Goal: Communication & Community: Answer question/provide support

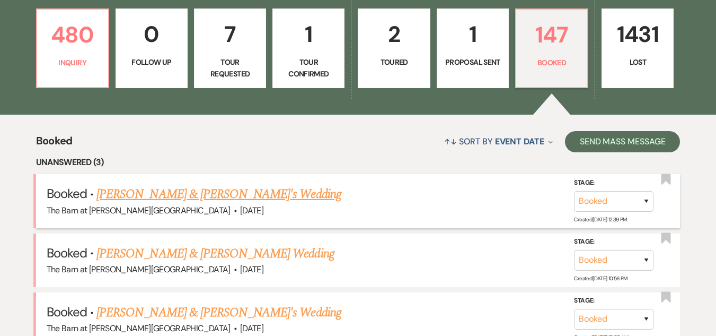
scroll to position [318, 0]
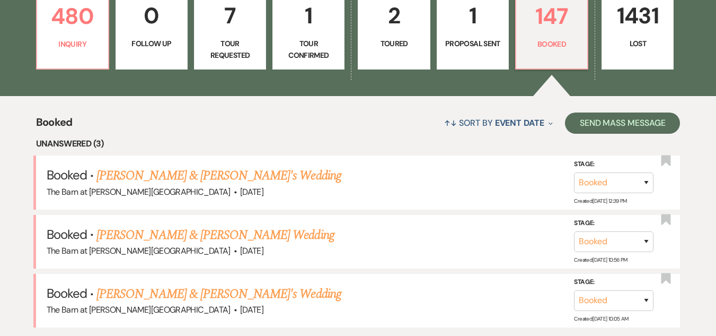
click at [195, 171] on link "Anna Radoszewski & Fiance's Wedding" at bounding box center [219, 175] width 245 height 19
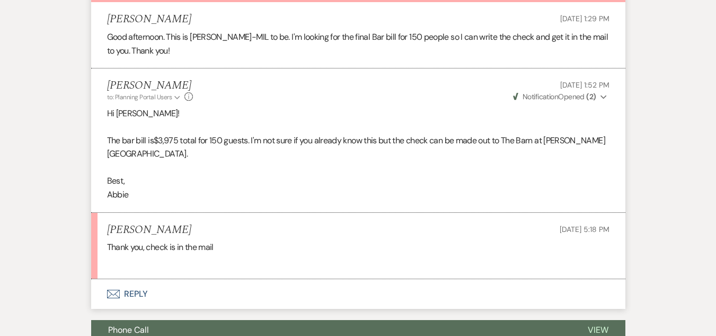
scroll to position [318, 0]
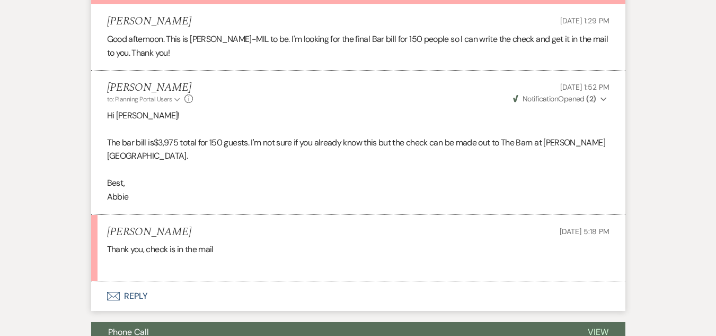
click at [128, 300] on button "Envelope Reply" at bounding box center [358, 296] width 535 height 30
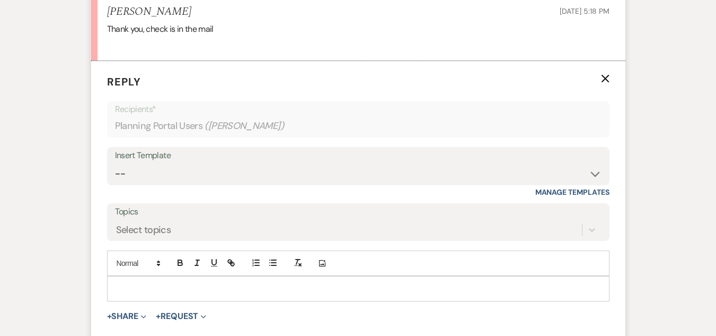
scroll to position [541, 0]
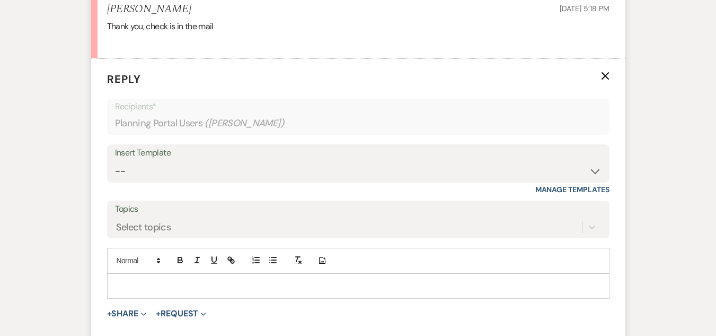
click at [241, 288] on p at bounding box center [359, 286] width 486 height 12
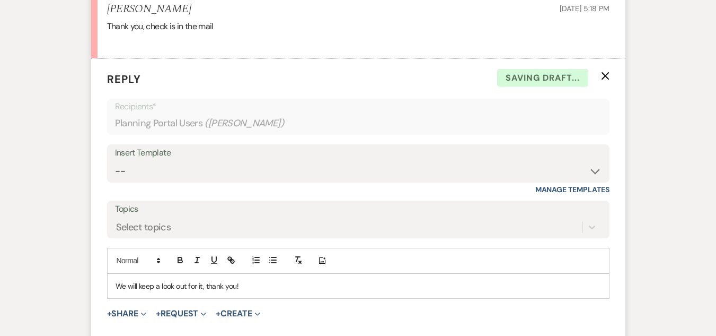
click at [177, 286] on p "We will keep a look out for it, thank you!" at bounding box center [359, 286] width 486 height 12
click at [114, 284] on div "We will keep a lookout for it, thank you!" at bounding box center [359, 286] width 502 height 24
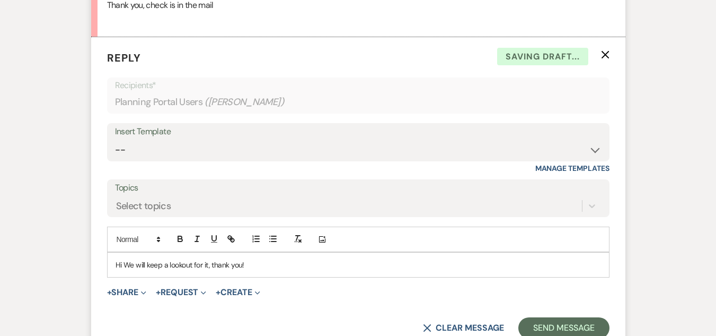
scroll to position [563, 0]
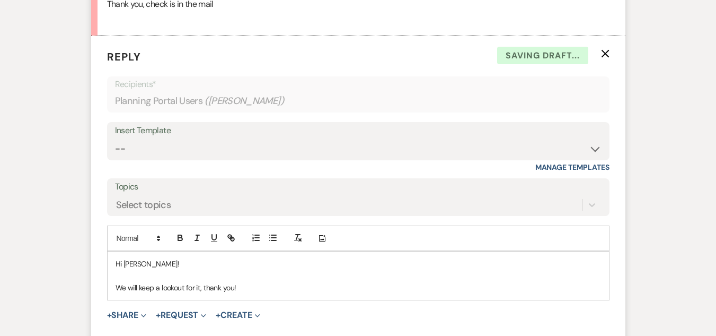
click at [316, 279] on p at bounding box center [359, 275] width 486 height 12
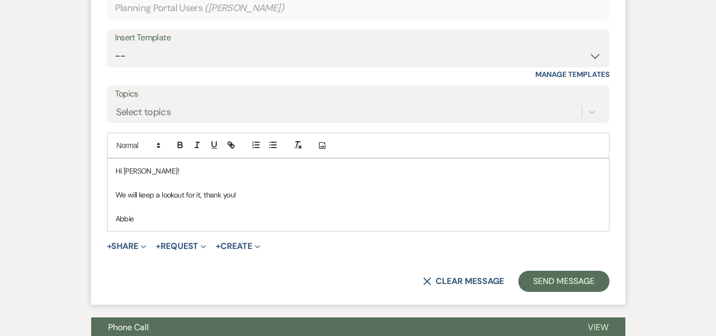
scroll to position [690, 0]
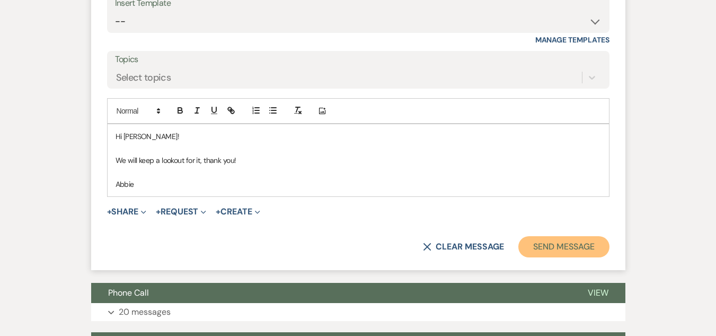
click at [571, 251] on button "Send Message" at bounding box center [564, 246] width 91 height 21
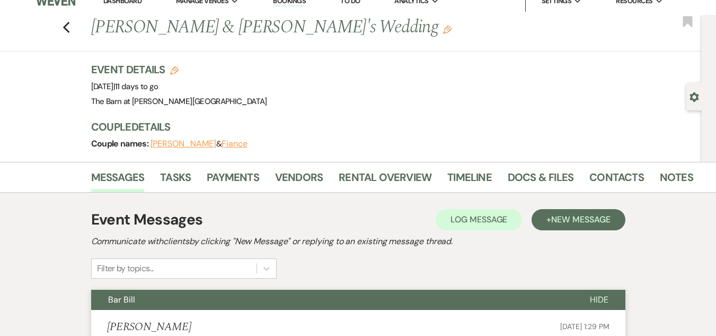
scroll to position [0, 0]
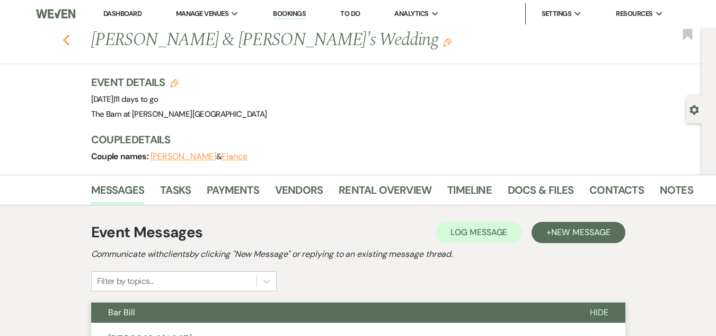
click at [68, 40] on use "button" at bounding box center [66, 40] width 7 height 12
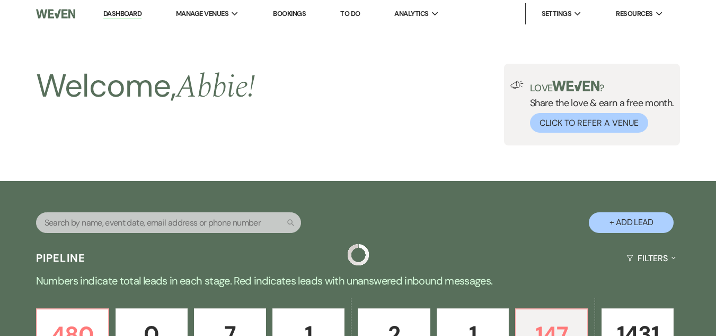
scroll to position [318, 0]
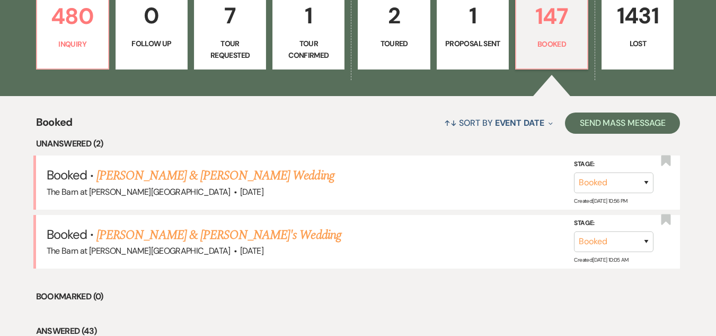
drag, startPoint x: 140, startPoint y: 114, endPoint x: 153, endPoint y: 126, distance: 17.6
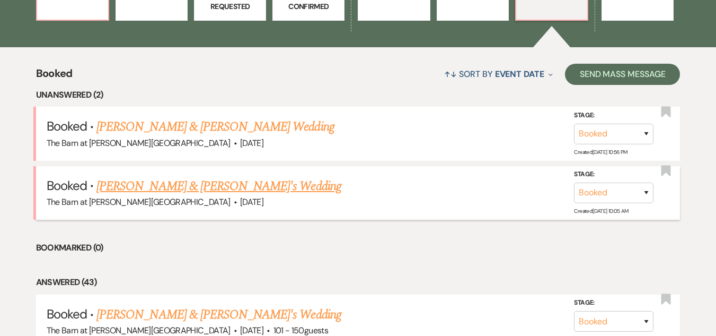
scroll to position [371, 0]
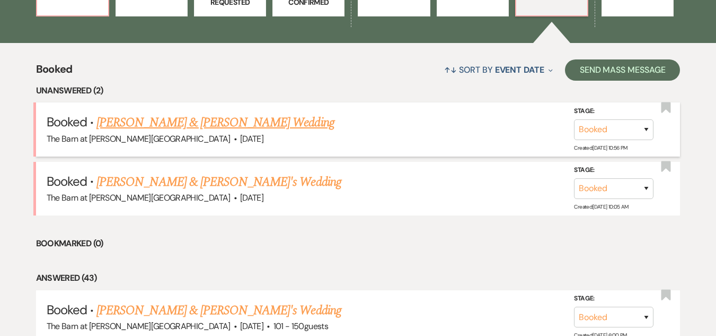
click at [233, 120] on link "Tessa White & Adam Vogel's Wedding" at bounding box center [216, 122] width 238 height 19
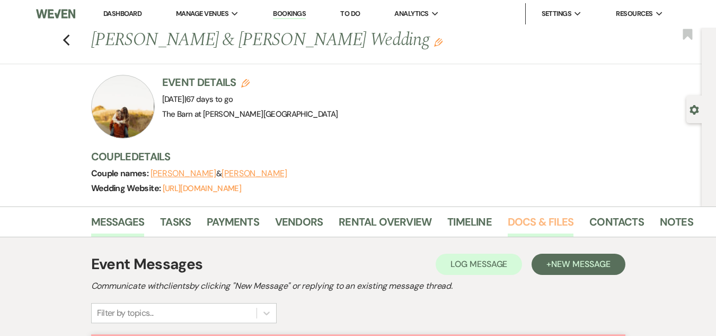
click at [541, 226] on link "Docs & Files" at bounding box center [541, 224] width 66 height 23
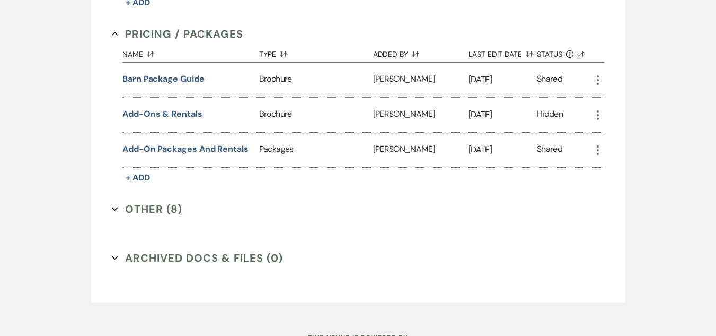
scroll to position [860, 0]
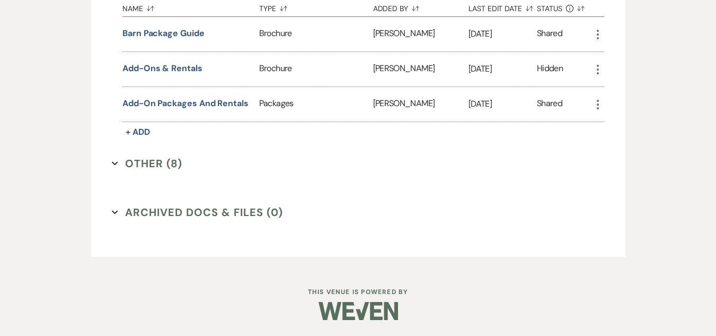
click at [174, 162] on button "Other (8) Expand" at bounding box center [147, 163] width 71 height 16
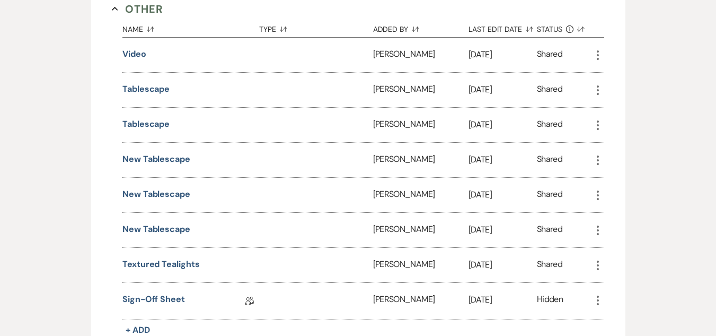
scroll to position [1180, 0]
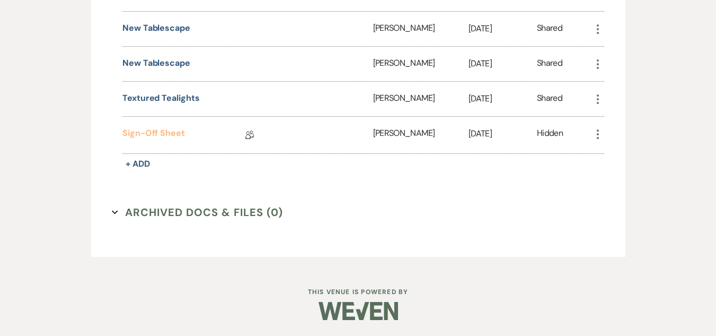
click at [172, 137] on link "Sign-off Sheet" at bounding box center [153, 135] width 63 height 16
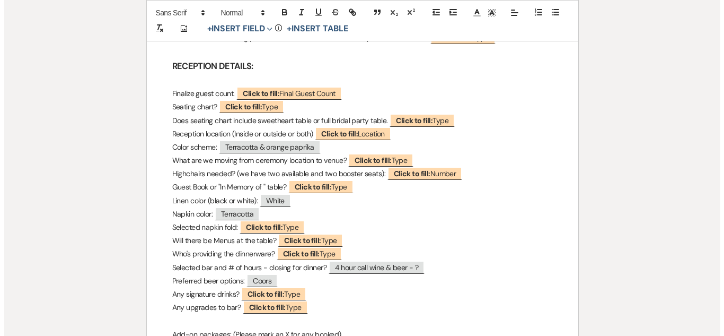
scroll to position [636, 0]
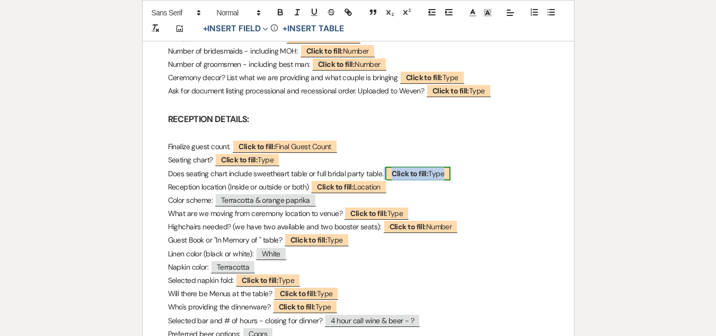
click at [409, 169] on b "Click to fill:" at bounding box center [410, 174] width 37 height 10
select select "Type"
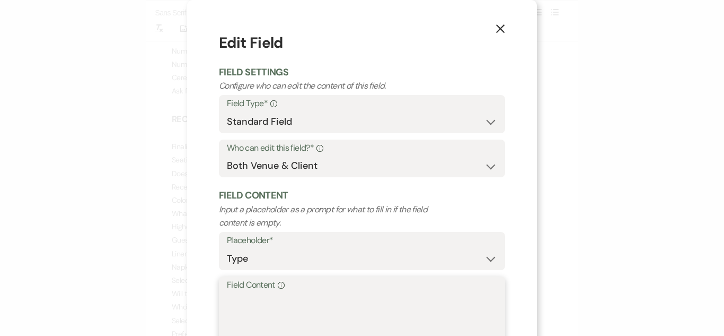
click at [407, 313] on textarea "Field Content Info" at bounding box center [362, 318] width 270 height 53
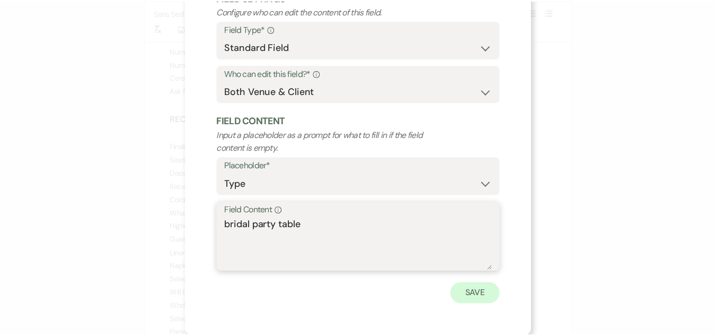
scroll to position [75, 0]
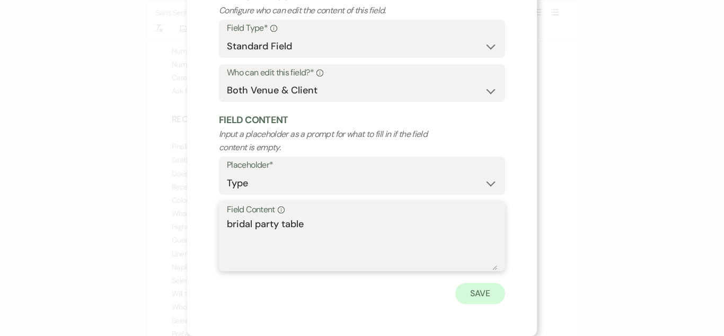
type textarea "bridal party table"
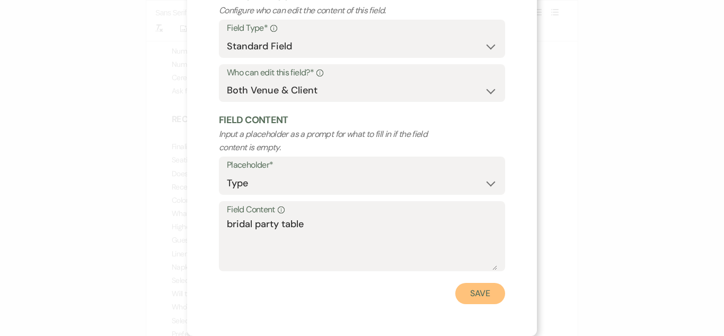
click at [487, 286] on button "Save" at bounding box center [481, 293] width 50 height 21
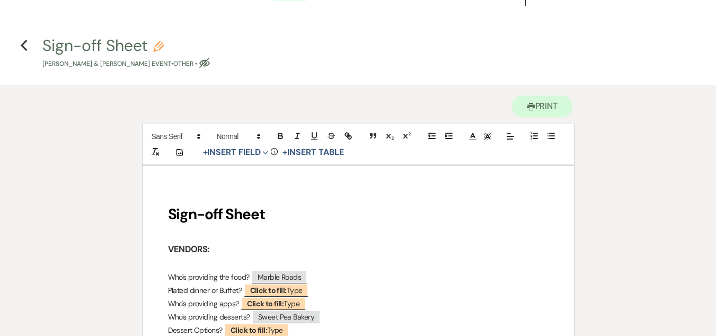
scroll to position [0, 0]
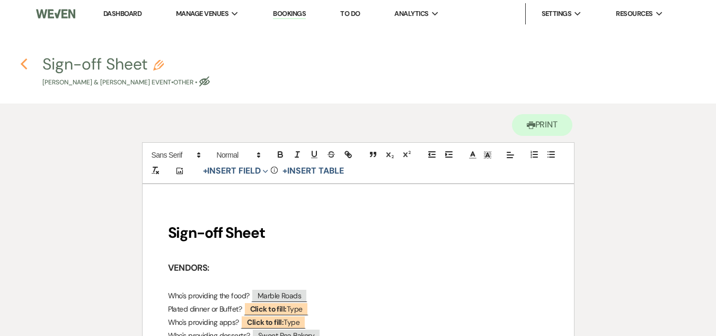
click at [24, 64] on icon "Previous" at bounding box center [24, 64] width 8 height 13
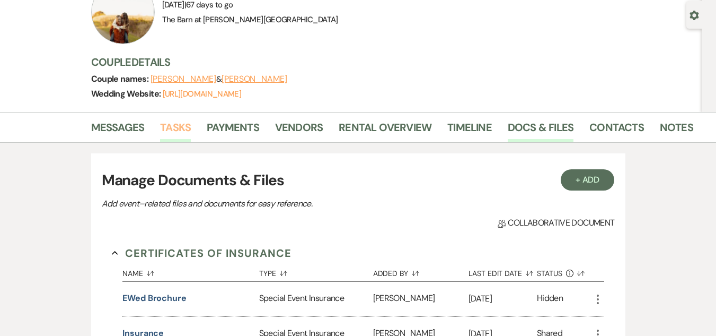
scroll to position [106, 0]
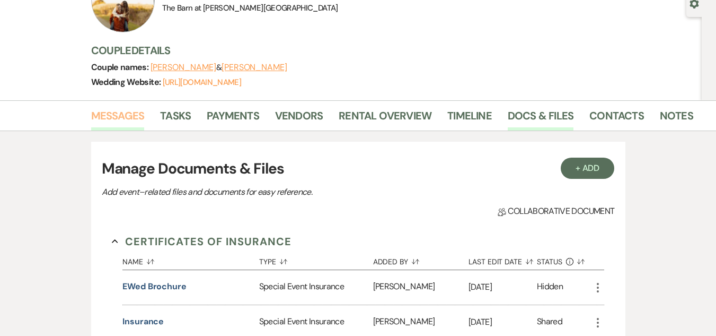
click at [122, 118] on link "Messages" at bounding box center [118, 118] width 54 height 23
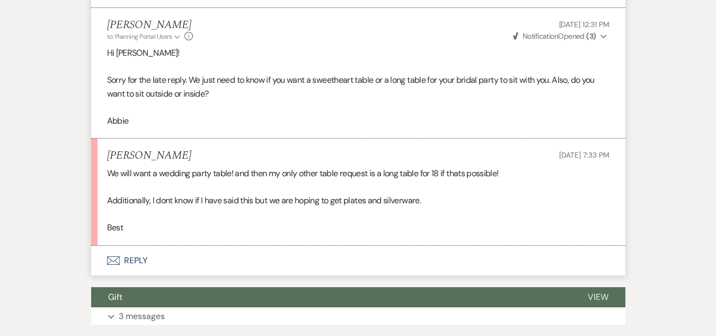
scroll to position [1962, 0]
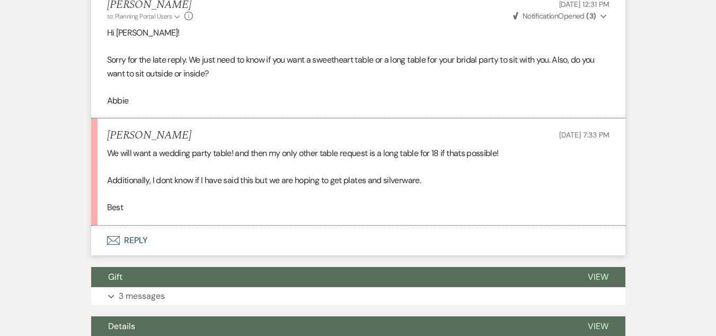
click at [144, 240] on button "Envelope Reply" at bounding box center [358, 240] width 535 height 30
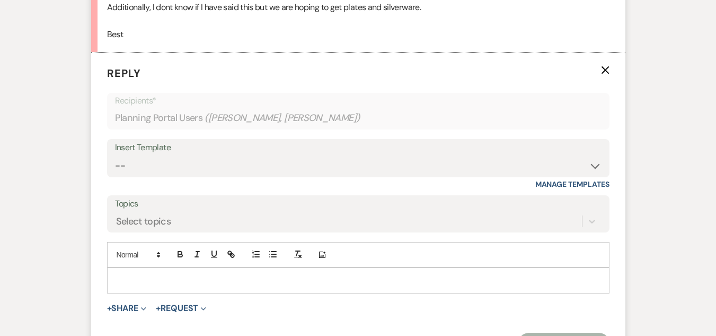
scroll to position [2177, 0]
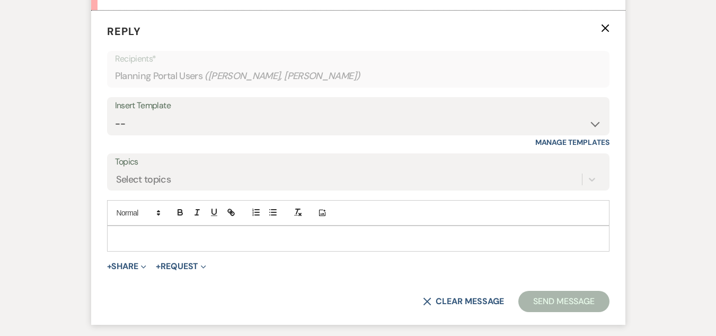
click at [208, 242] on p at bounding box center [359, 238] width 486 height 12
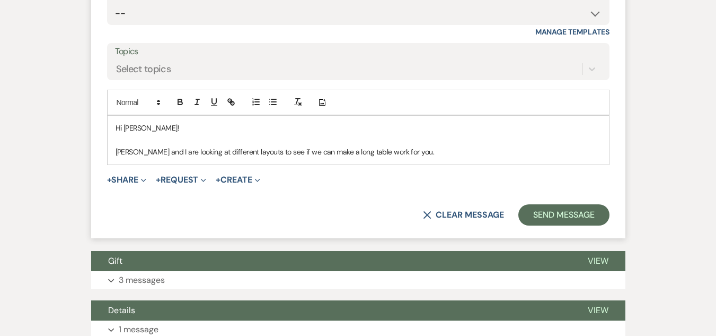
scroll to position [2283, 0]
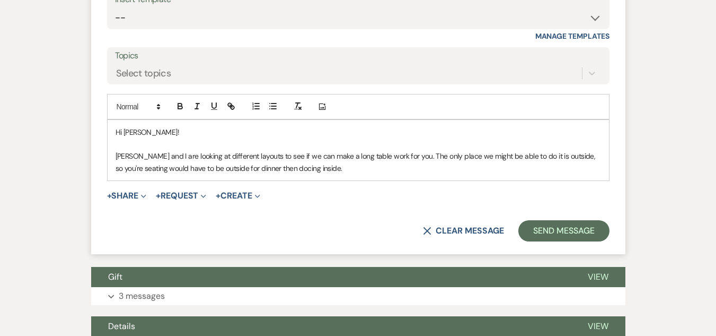
click at [278, 171] on p "Alissa and I are looking at different layouts to see if we can make a long tabl…" at bounding box center [359, 162] width 486 height 24
click at [342, 166] on p "Alissa and I are looking at different layouts to see if we can make a long tabl…" at bounding box center [359, 162] width 486 height 24
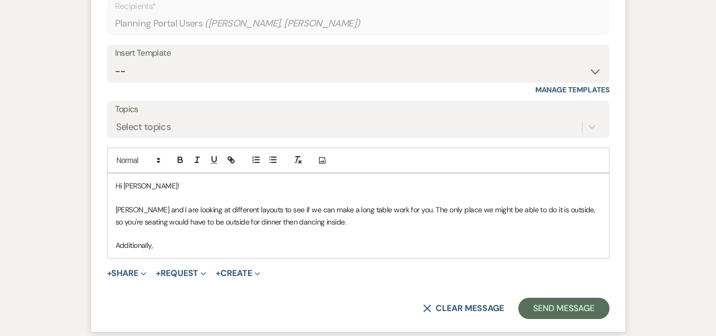
scroll to position [2230, 0]
drag, startPoint x: 169, startPoint y: 246, endPoint x: 114, endPoint y: 250, distance: 55.3
click at [114, 250] on div "Hi Tessa! Alissa and I are looking at different layouts to see if we can make a…" at bounding box center [359, 215] width 502 height 84
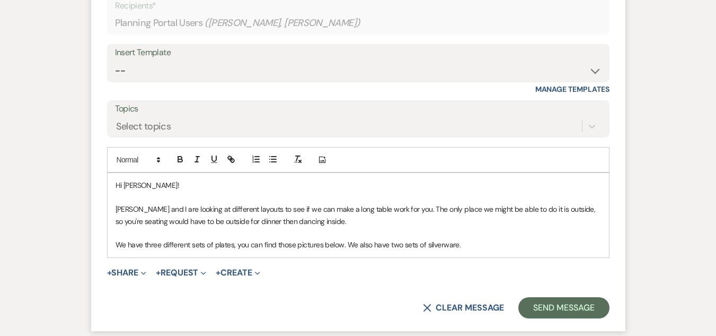
drag, startPoint x: 386, startPoint y: 245, endPoint x: 459, endPoint y: 240, distance: 72.8
click at [459, 240] on p "We have three different sets of plates, you can find those pictures below. We a…" at bounding box center [359, 245] width 486 height 12
copy p "two sets of silverware."
click at [233, 246] on p "We have three different sets of plates, you can find those pictures below. We a…" at bounding box center [359, 245] width 486 height 12
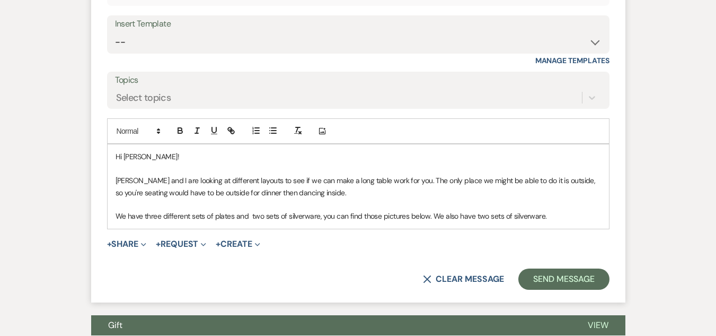
scroll to position [2283, 0]
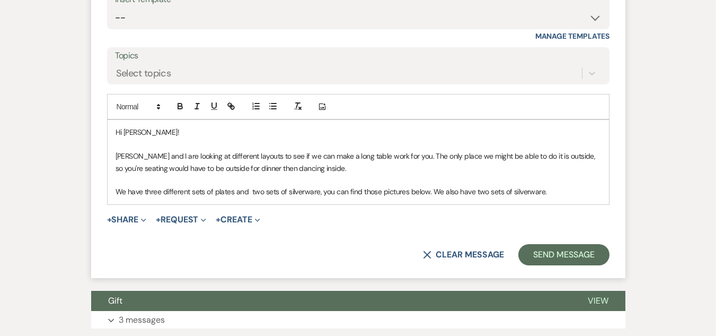
drag, startPoint x: 430, startPoint y: 192, endPoint x: 550, endPoint y: 186, distance: 120.5
click at [550, 186] on p "We have three different sets of plates and two sets of silverware, you can find…" at bounding box center [359, 192] width 486 height 12
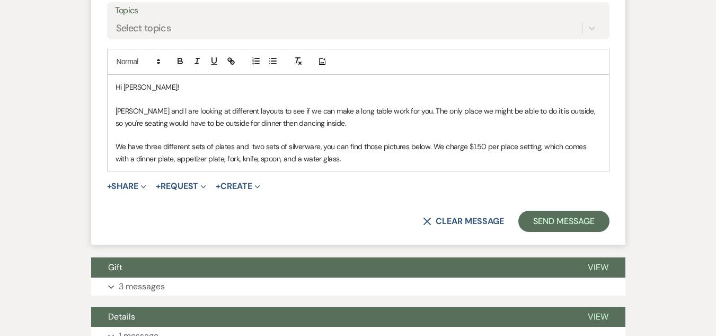
scroll to position [2389, 0]
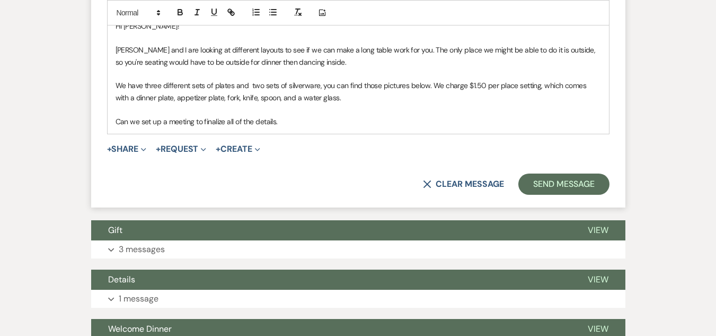
click at [204, 121] on p "Can we set up a meeting to finalize all of the details." at bounding box center [359, 122] width 486 height 12
click at [292, 120] on p "Can we set up a meeting to finalize all of the details." at bounding box center [359, 122] width 486 height 12
click at [120, 121] on p "Can we set up a meeting to finalize all of the details? How does sometime durin…" at bounding box center [359, 122] width 486 height 12
click at [522, 124] on p "Also, can we set up a meeting to finalize all of the details? How does sometime…" at bounding box center [359, 122] width 486 height 12
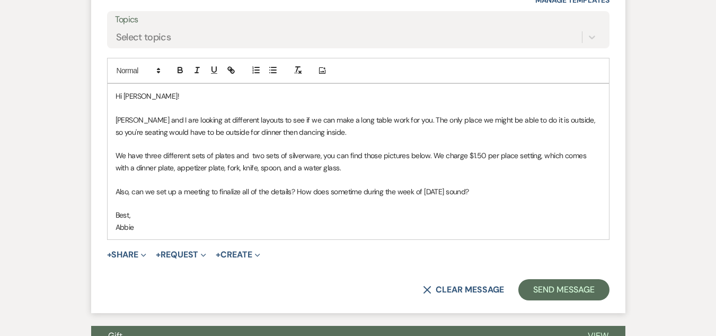
scroll to position [2336, 0]
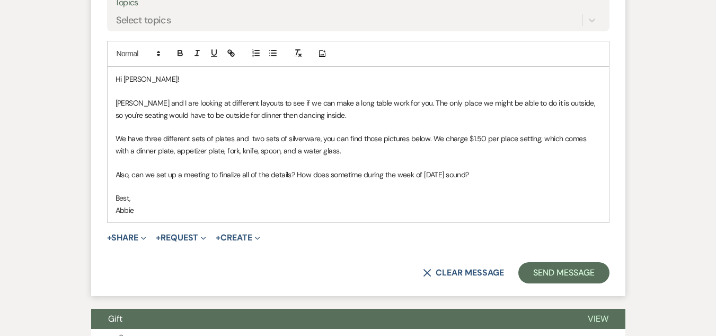
click at [337, 117] on p "Alissa and I are looking at different layouts to see if we can make a long tabl…" at bounding box center [359, 109] width 486 height 24
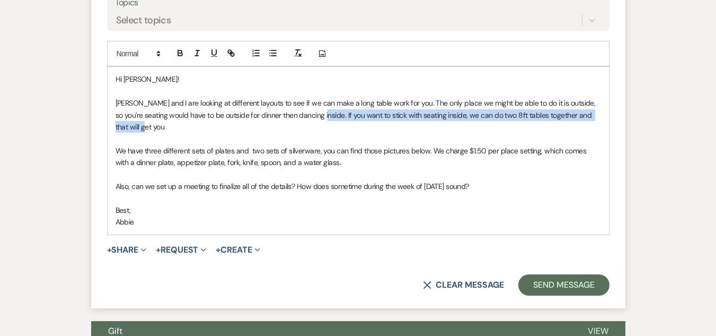
drag, startPoint x: 401, startPoint y: 127, endPoint x: 318, endPoint y: 113, distance: 84.3
click at [318, 113] on p "Alissa and I are looking at different layouts to see if we can make a long tabl…" at bounding box center [359, 115] width 486 height 36
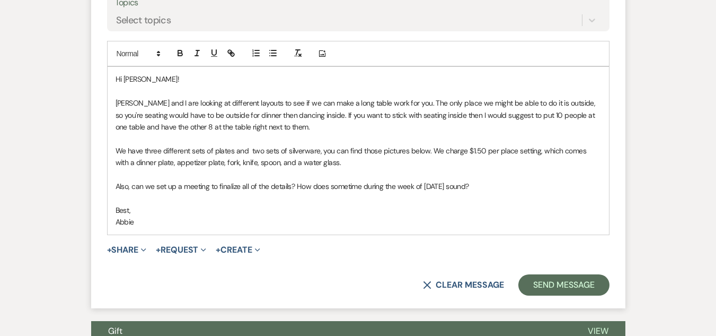
click at [367, 127] on p "Alissa and I are looking at different layouts to see if we can make a long tabl…" at bounding box center [359, 115] width 486 height 36
click at [532, 115] on p "Alissa and I are looking at different layouts to see if we can make a long tabl…" at bounding box center [359, 115] width 486 height 36
click at [180, 125] on p "Alissa and I are looking at different layouts to see if we can make a long tabl…" at bounding box center [359, 115] width 486 height 36
click at [297, 124] on p "Alissa and I are looking at different layouts to see if we can make a long tabl…" at bounding box center [359, 115] width 486 height 36
click at [398, 130] on p "Alissa and I are looking at different layouts to see if we can make a long tabl…" at bounding box center [359, 115] width 486 height 36
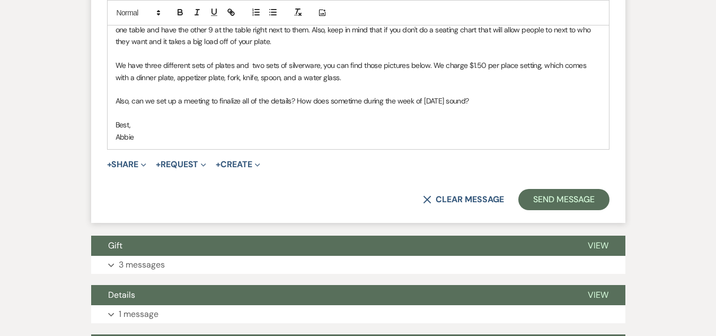
scroll to position [2442, 0]
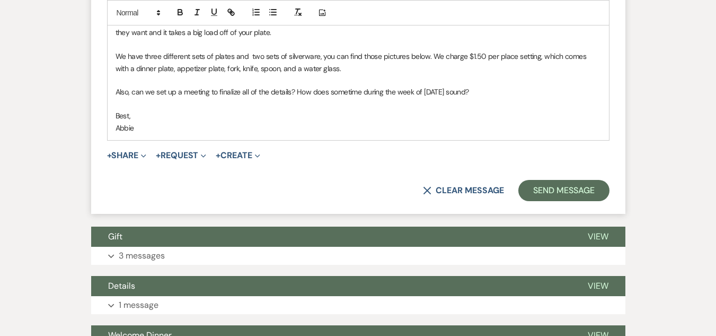
click at [236, 58] on p "We have three different sets of plates and two sets of silverware, you can find…" at bounding box center [359, 62] width 486 height 24
click at [361, 55] on p "We have three different sets of plates, a variety of floral, cream, and white, …" at bounding box center [359, 62] width 486 height 24
click at [515, 69] on p "We have three different sets of plates, a variety of floral, cream, and white, …" at bounding box center [359, 62] width 486 height 24
click at [139, 155] on button "+ Share Expand" at bounding box center [127, 155] width 40 height 8
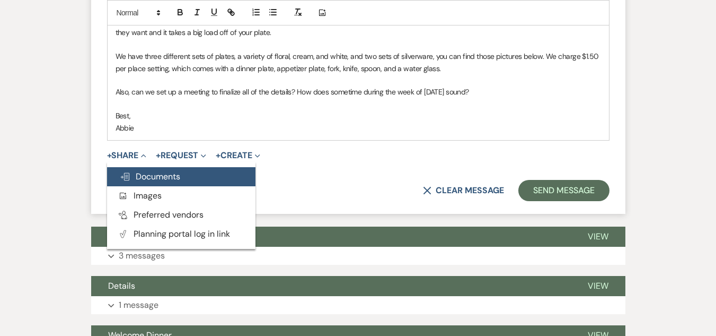
click at [147, 176] on span "Doc Upload Documents" at bounding box center [150, 176] width 60 height 11
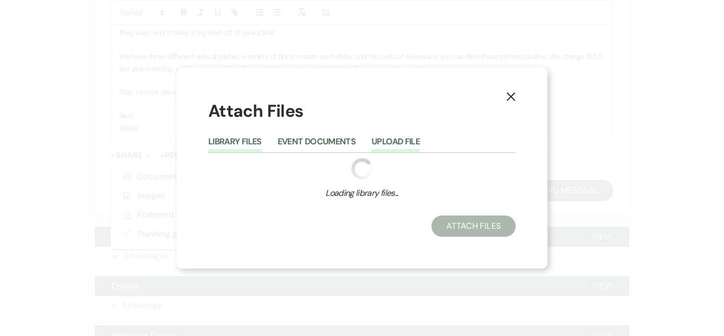
click at [387, 139] on button "Upload File" at bounding box center [396, 144] width 48 height 15
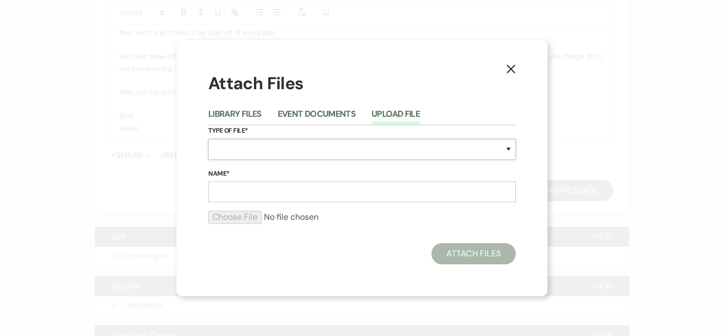
click at [363, 148] on select "Special Event Insurance Vendor Certificate of Insurance Contracts / Rental Agre…" at bounding box center [362, 149] width 308 height 21
select select "58"
click at [208, 139] on select "Special Event Insurance Vendor Certificate of Insurance Contracts / Rental Agre…" at bounding box center [362, 149] width 308 height 21
click at [378, 191] on input "Name*" at bounding box center [362, 191] width 308 height 21
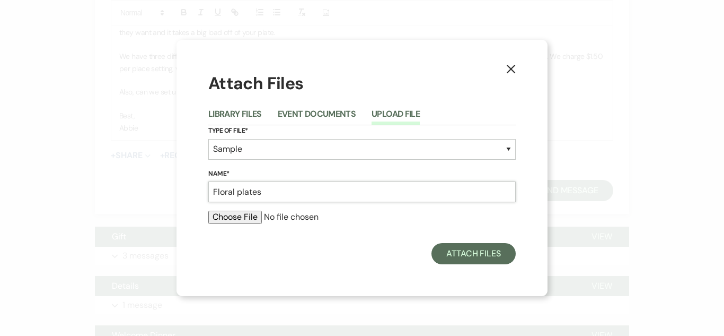
click at [240, 194] on input "Floral plates" at bounding box center [362, 191] width 308 height 21
type input "Floral Plates"
click at [238, 214] on input "file" at bounding box center [362, 217] width 308 height 13
click at [238, 222] on input "file" at bounding box center [362, 217] width 308 height 13
type input "C:\fakepath\IMG_6547.jpeg"
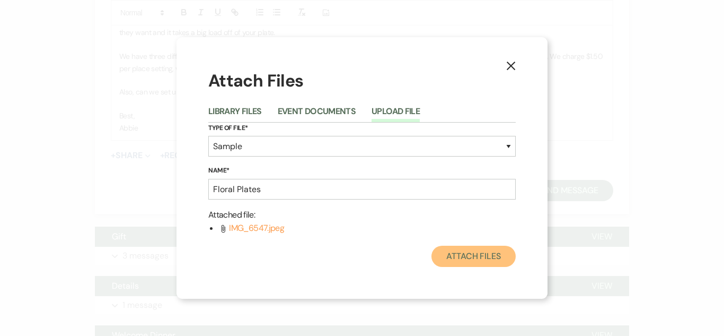
click at [476, 256] on button "Attach Files" at bounding box center [474, 256] width 84 height 21
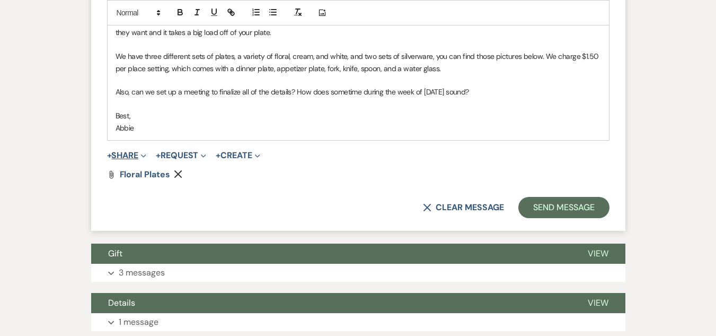
click at [143, 157] on span "Expand" at bounding box center [142, 155] width 8 height 11
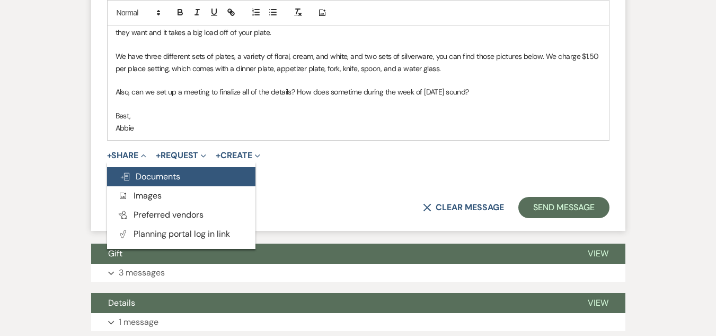
click at [169, 180] on span "Doc Upload Documents" at bounding box center [150, 176] width 60 height 11
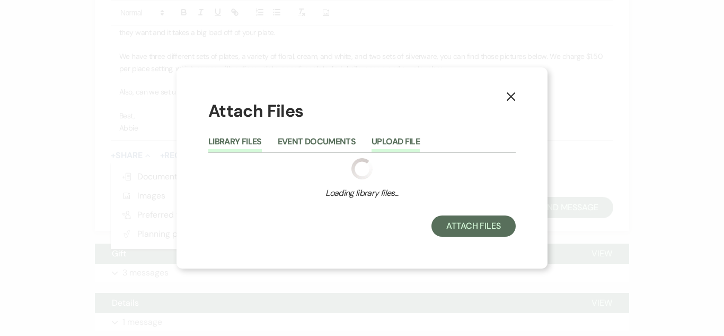
click at [384, 146] on button "Upload File" at bounding box center [396, 144] width 48 height 15
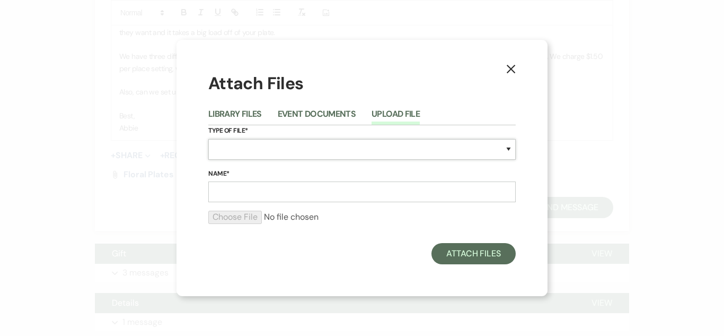
click at [318, 154] on select "Special Event Insurance Vendor Certificate of Insurance Contracts / Rental Agre…" at bounding box center [362, 149] width 308 height 21
select select "58"
click at [208, 139] on select "Special Event Insurance Vendor Certificate of Insurance Contracts / Rental Agre…" at bounding box center [362, 149] width 308 height 21
click at [336, 192] on input "Name*" at bounding box center [362, 191] width 308 height 21
type input "Cream & White Plates"
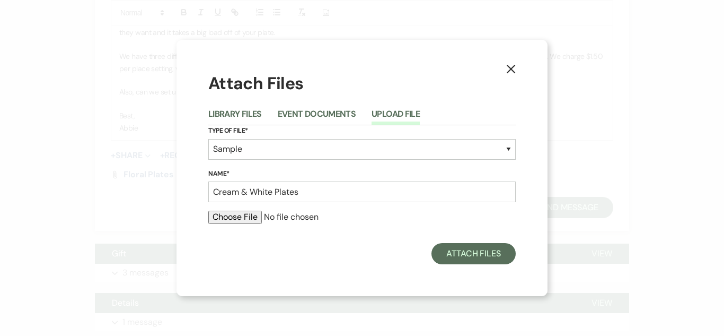
click at [221, 220] on input "file" at bounding box center [362, 217] width 308 height 13
click at [241, 217] on input "file" at bounding box center [362, 217] width 308 height 13
type input "C:\fakepath\IMG_6548.jpeg"
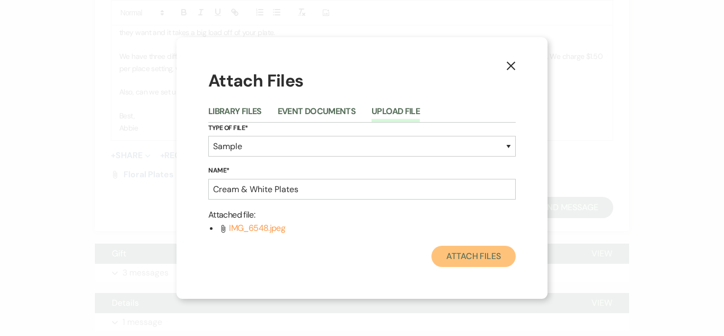
click at [479, 260] on button "Attach Files" at bounding box center [474, 256] width 84 height 21
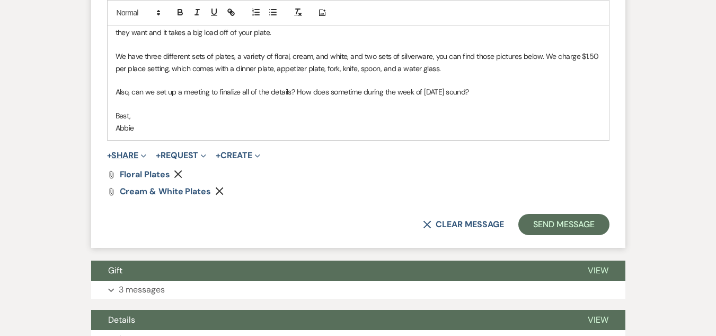
click at [136, 155] on button "+ Share Expand" at bounding box center [127, 155] width 40 height 8
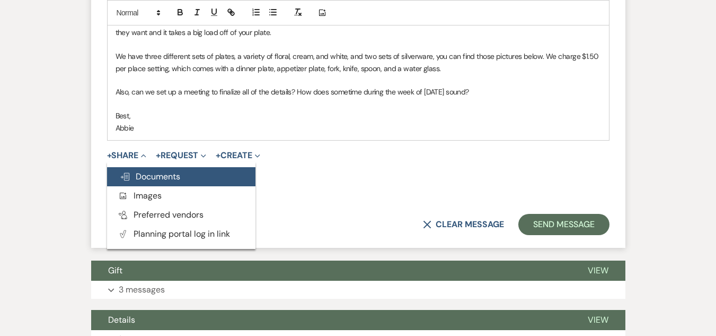
click at [168, 178] on span "Doc Upload Documents" at bounding box center [150, 176] width 60 height 11
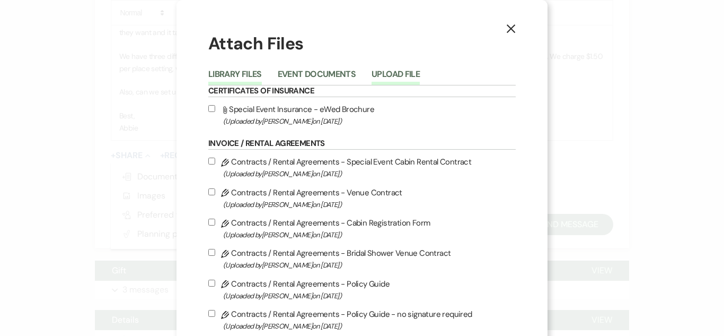
click at [384, 144] on h6 "Invoice / Rental Agreements" at bounding box center [362, 144] width 308 height 12
click at [397, 75] on button "Upload File" at bounding box center [396, 77] width 48 height 15
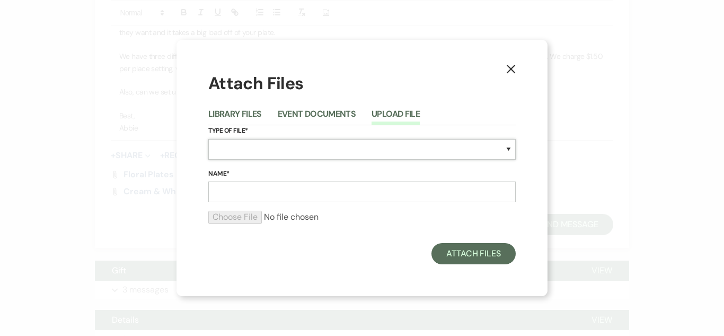
click at [295, 151] on select "Special Event Insurance Vendor Certificate of Insurance Contracts / Rental Agre…" at bounding box center [362, 149] width 308 height 21
select select "58"
click at [208, 139] on select "Special Event Insurance Vendor Certificate of Insurance Contracts / Rental Agre…" at bounding box center [362, 149] width 308 height 21
click at [304, 193] on input "Name*" at bounding box center [362, 191] width 308 height 21
type input "Silverware"
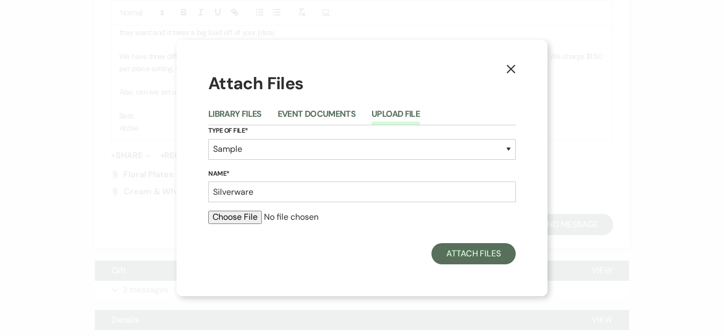
click at [244, 214] on input "file" at bounding box center [362, 217] width 308 height 13
type input "C:\fakepath\IMG_6549.jpeg"
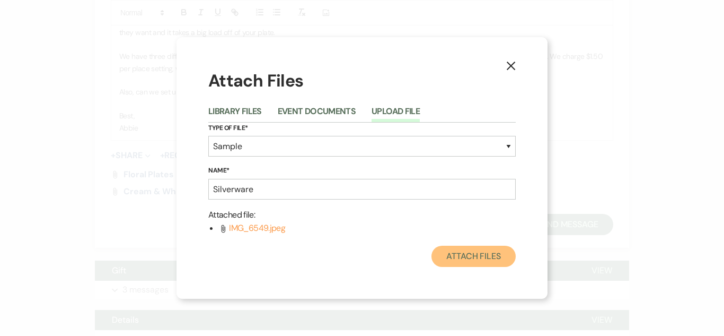
click at [491, 260] on button "Attach Files" at bounding box center [474, 256] width 84 height 21
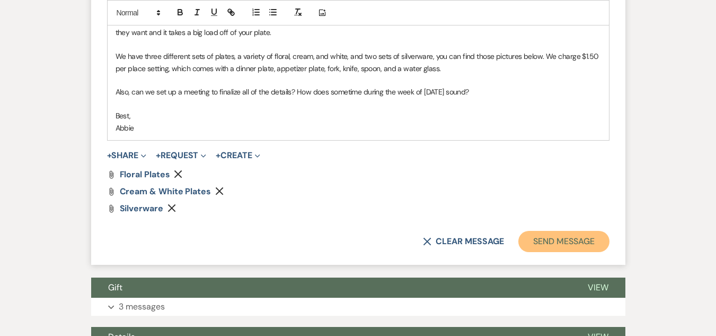
click at [546, 234] on button "Send Message" at bounding box center [564, 241] width 91 height 21
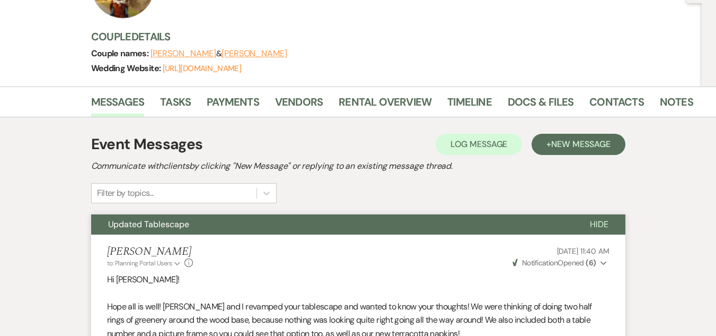
scroll to position [0, 0]
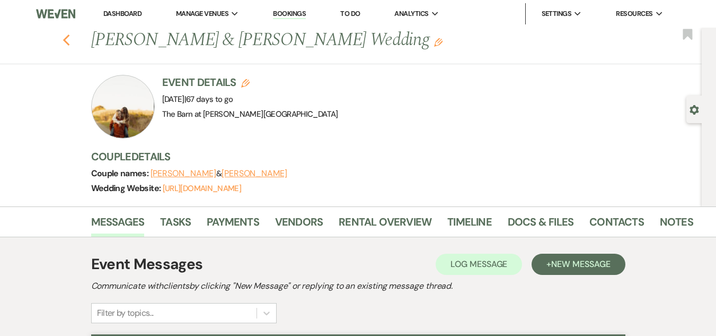
click at [68, 40] on use "button" at bounding box center [66, 40] width 7 height 12
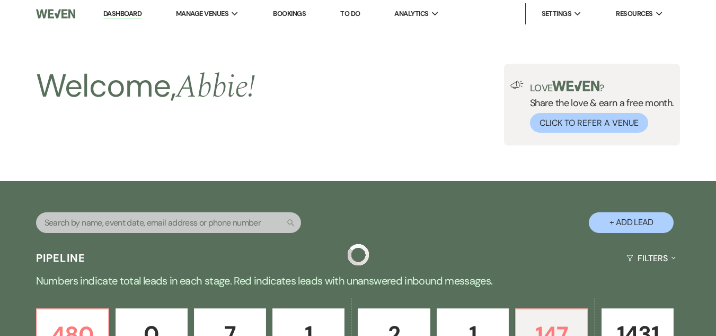
scroll to position [371, 0]
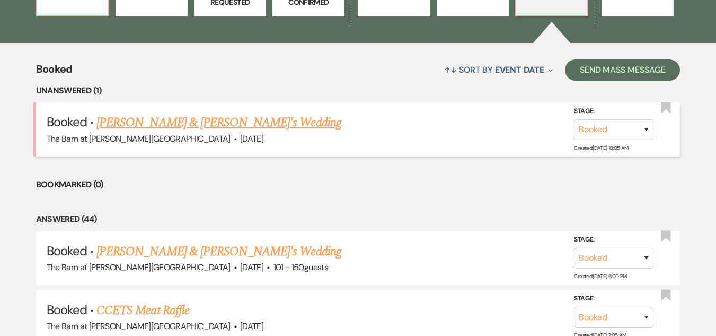
click at [209, 119] on link "Samantha Stayer & Fiance's Wedding" at bounding box center [219, 122] width 245 height 19
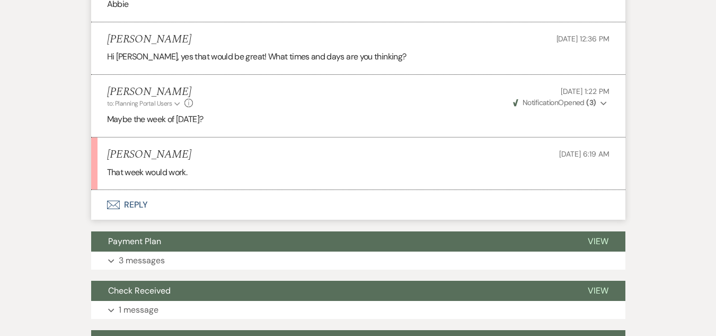
scroll to position [583, 0]
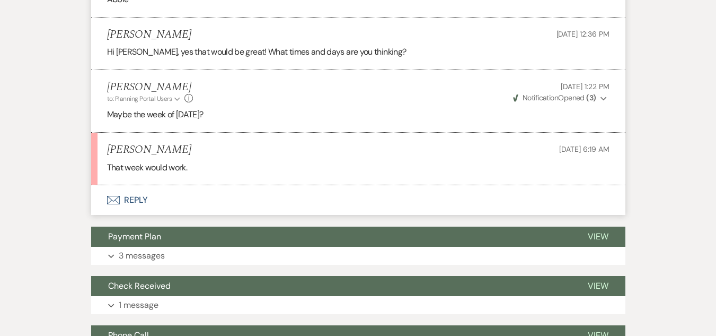
click at [133, 197] on button "Envelope Reply" at bounding box center [358, 200] width 535 height 30
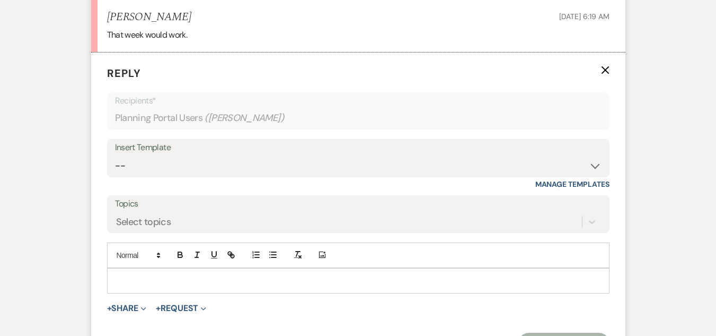
scroll to position [758, 0]
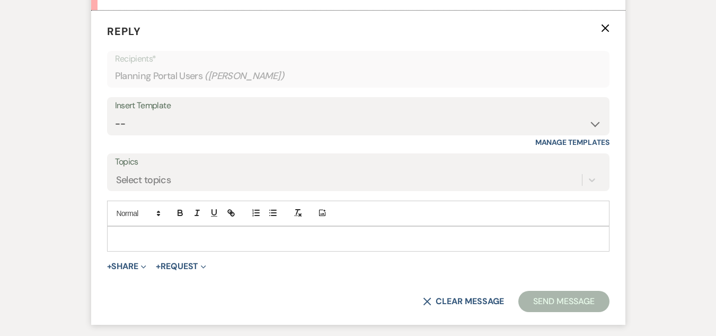
click at [225, 243] on p at bounding box center [359, 239] width 486 height 12
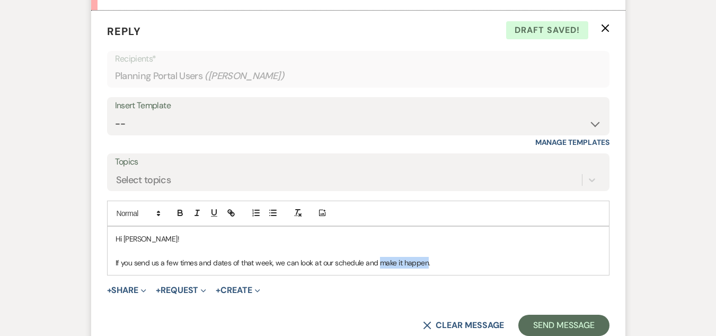
drag, startPoint x: 376, startPoint y: 265, endPoint x: 424, endPoint y: 265, distance: 47.7
click at [424, 265] on p "If you send us a few times and dates of that week, we can look at our schedule …" at bounding box center [359, 263] width 486 height 12
click at [530, 262] on p "If you send us a few times and dates of that week, we can look at our schedule …" at bounding box center [359, 263] width 486 height 12
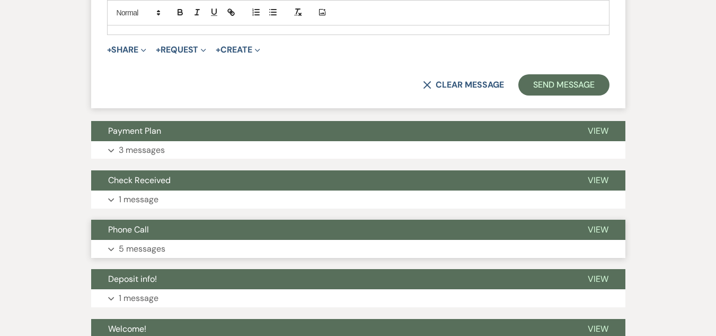
scroll to position [1023, 0]
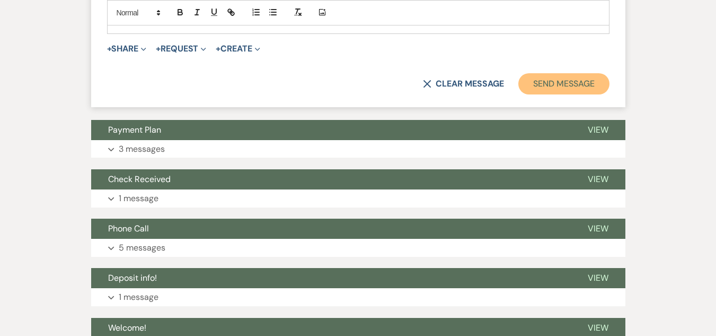
click at [558, 90] on button "Send Message" at bounding box center [564, 83] width 91 height 21
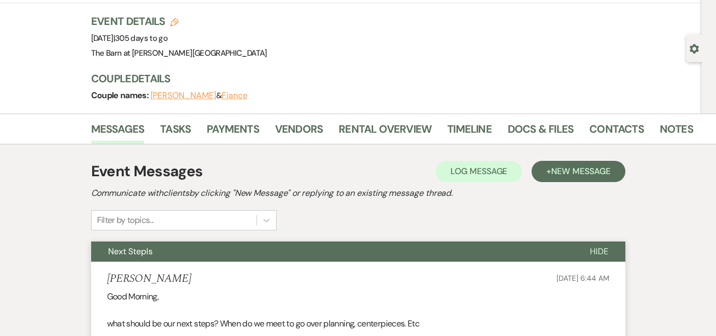
scroll to position [0, 0]
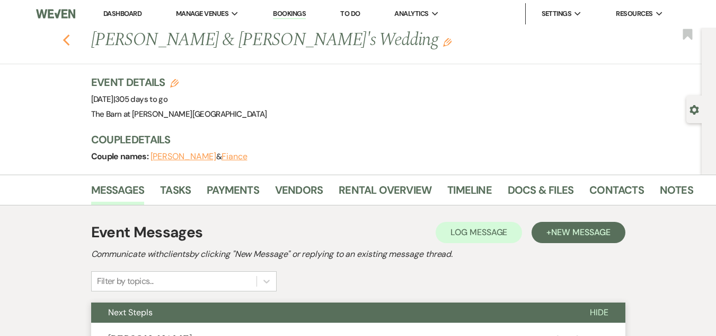
click at [69, 38] on use "button" at bounding box center [66, 40] width 7 height 12
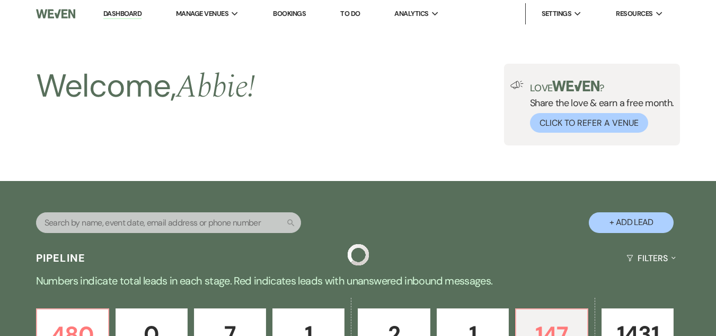
scroll to position [371, 0]
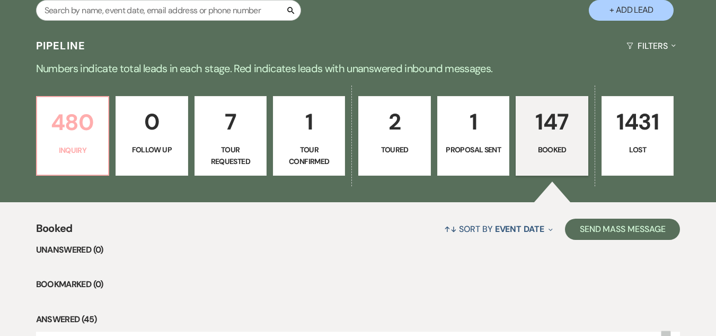
click at [75, 112] on p "480" at bounding box center [72, 122] width 58 height 36
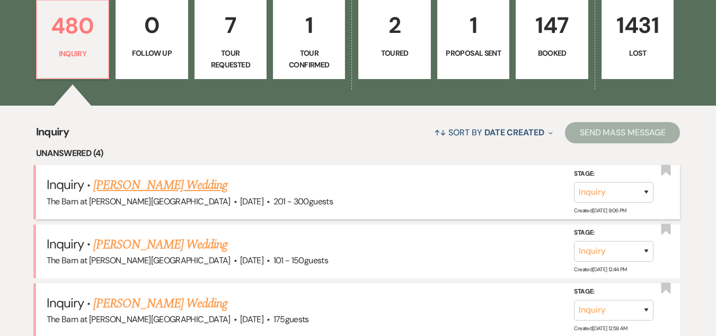
scroll to position [318, 0]
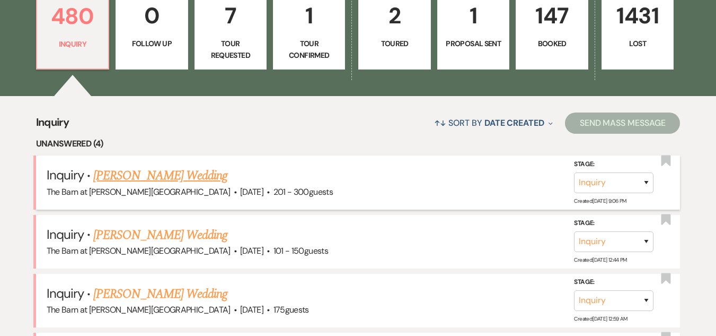
click at [179, 175] on link "Abbey Monahan's Wedding" at bounding box center [160, 175] width 134 height 19
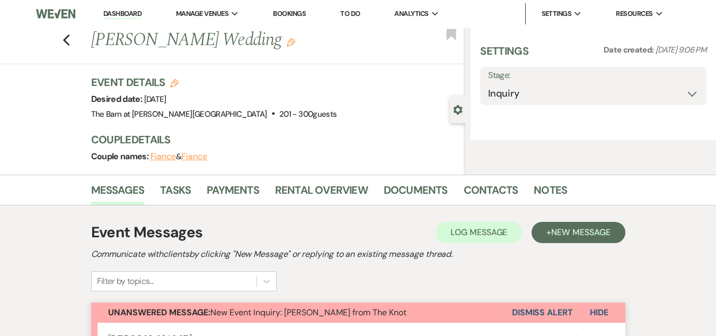
select select "2"
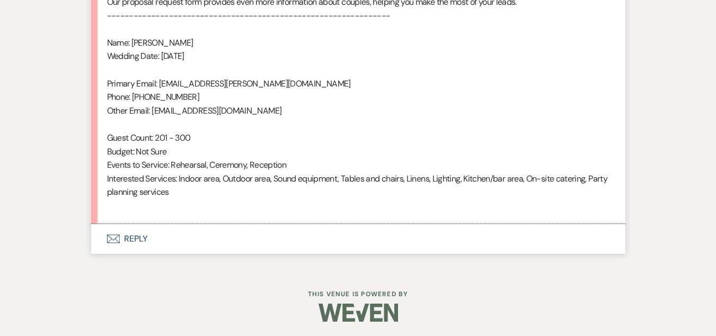
scroll to position [761, 0]
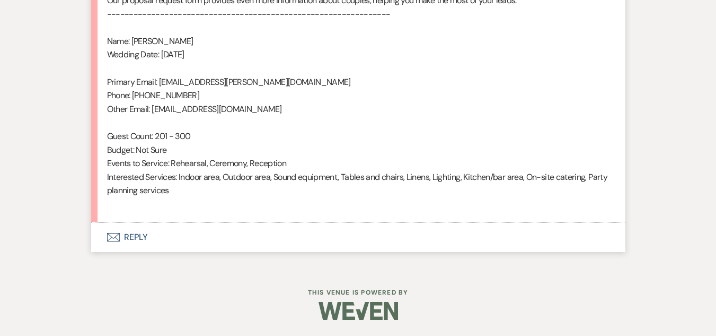
click at [142, 240] on button "Envelope Reply" at bounding box center [358, 237] width 535 height 30
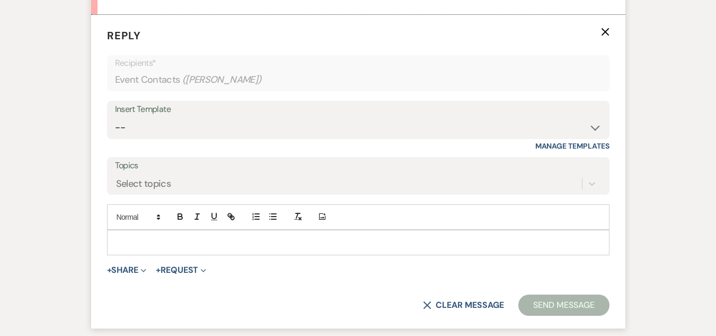
scroll to position [972, 0]
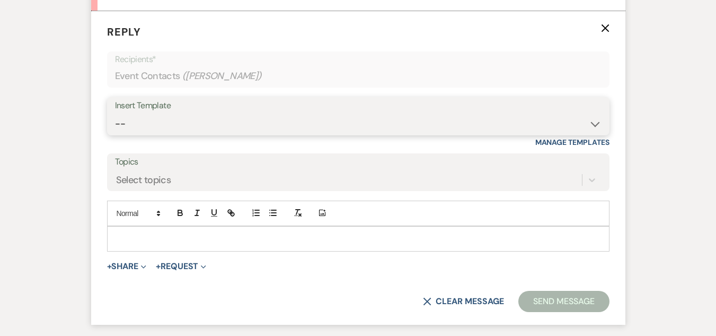
click at [262, 118] on select "-- Weven Planning Portal Introduction (Booked Events) Welcome Email Offboarding…" at bounding box center [358, 123] width 487 height 21
select select "5124"
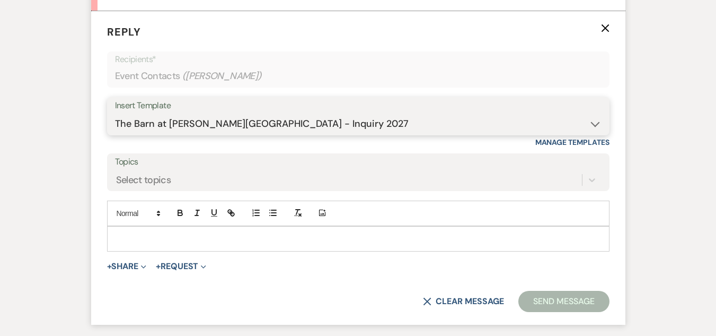
click at [115, 113] on select "-- Weven Planning Portal Introduction (Booked Events) Welcome Email Offboarding…" at bounding box center [358, 123] width 487 height 21
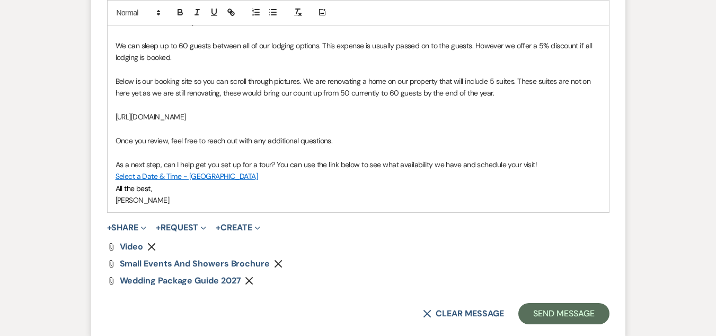
scroll to position [1290, 0]
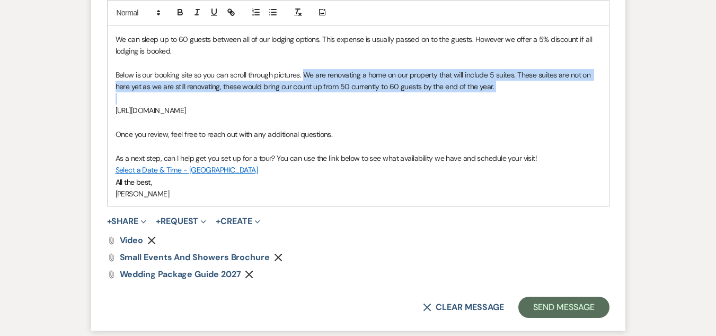
drag, startPoint x: 499, startPoint y: 93, endPoint x: 306, endPoint y: 79, distance: 193.5
click at [306, 79] on div "Abbey Monahan Thank you for your interest in The Barn at Farrington Hollow! Att…" at bounding box center [359, 56] width 502 height 297
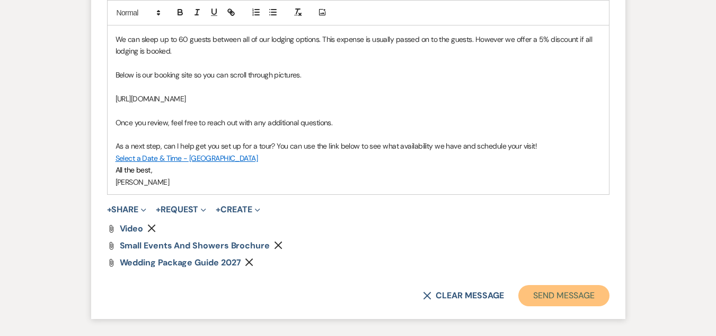
click at [564, 293] on button "Send Message" at bounding box center [564, 295] width 91 height 21
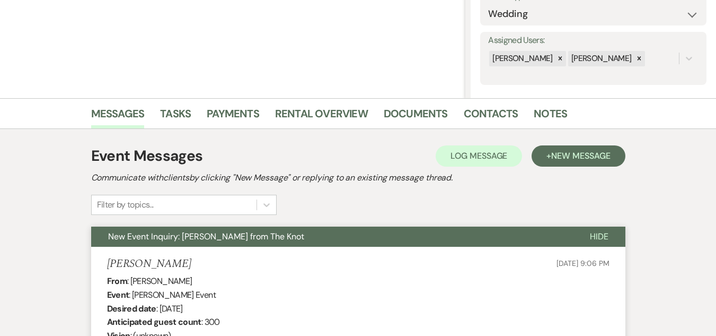
scroll to position [0, 0]
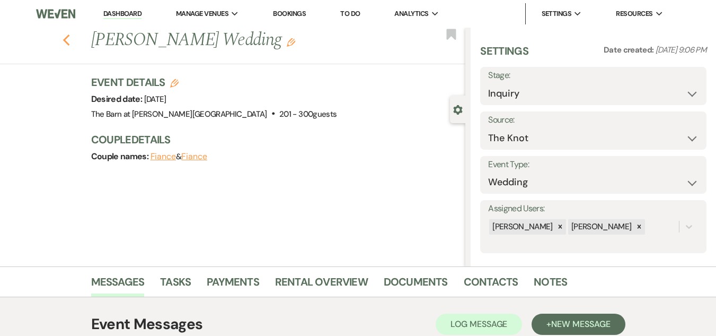
click at [69, 42] on use "button" at bounding box center [66, 40] width 7 height 12
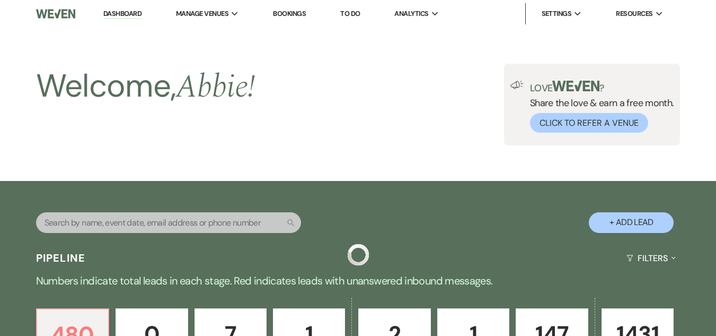
scroll to position [318, 0]
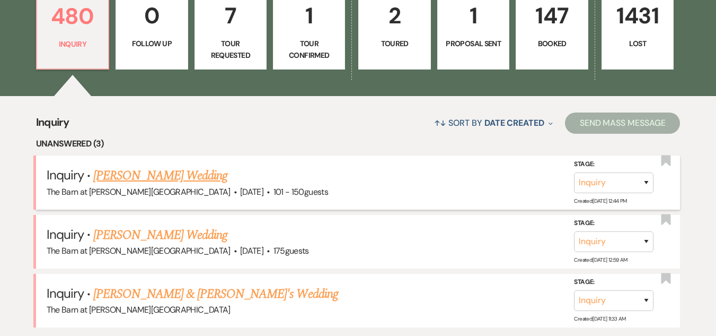
click at [170, 172] on link "Makayla Nicometo's Wedding" at bounding box center [160, 175] width 134 height 19
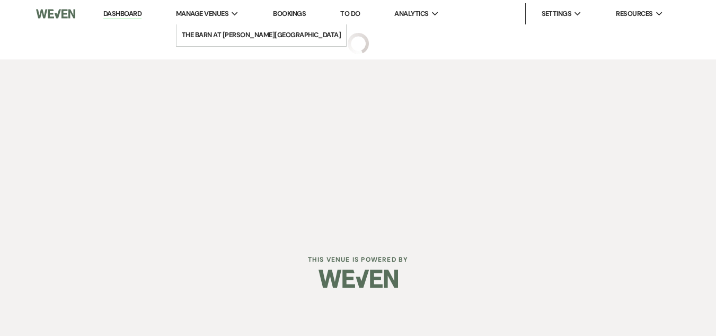
select select "2"
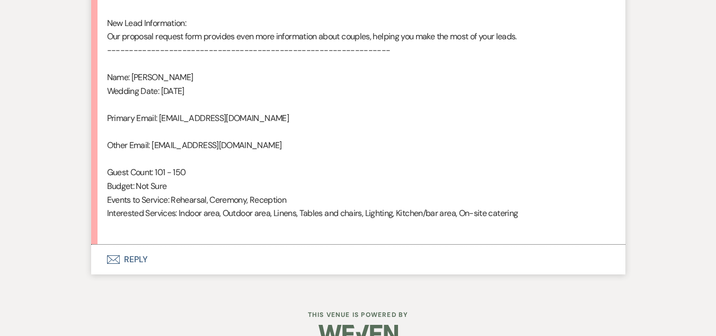
scroll to position [734, 0]
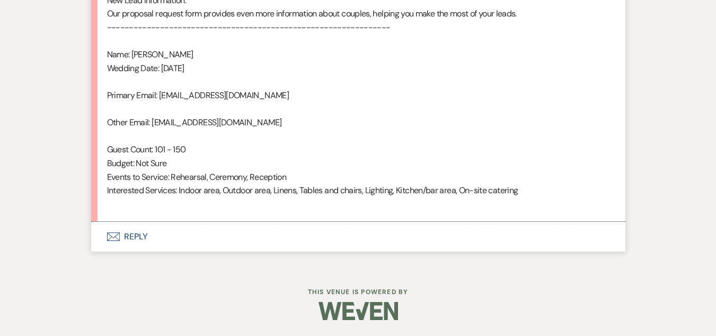
click at [138, 236] on button "Envelope Reply" at bounding box center [358, 237] width 535 height 30
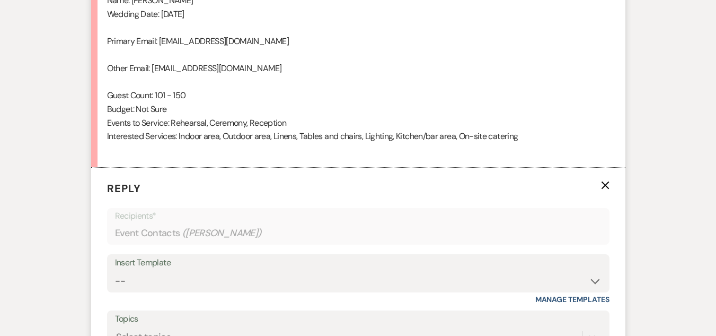
scroll to position [945, 0]
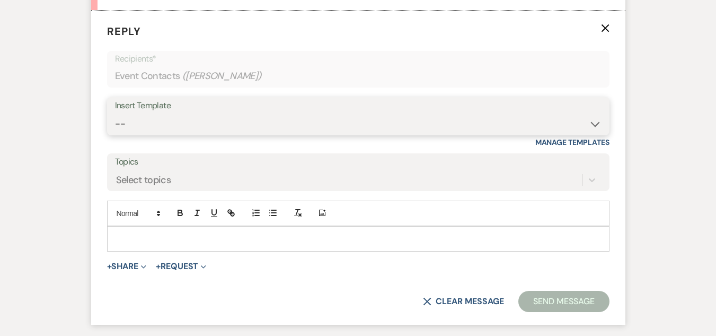
click at [295, 115] on select "-- Weven Planning Portal Introduction (Booked Events) Welcome Email Offboarding…" at bounding box center [358, 123] width 487 height 21
select select "5124"
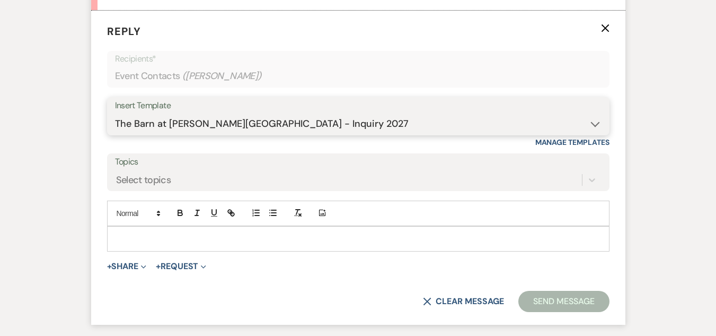
click at [115, 113] on select "-- Weven Planning Portal Introduction (Booked Events) Welcome Email Offboarding…" at bounding box center [358, 123] width 487 height 21
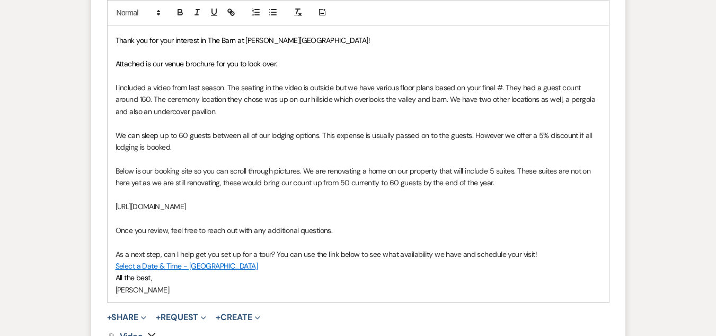
scroll to position [1190, 0]
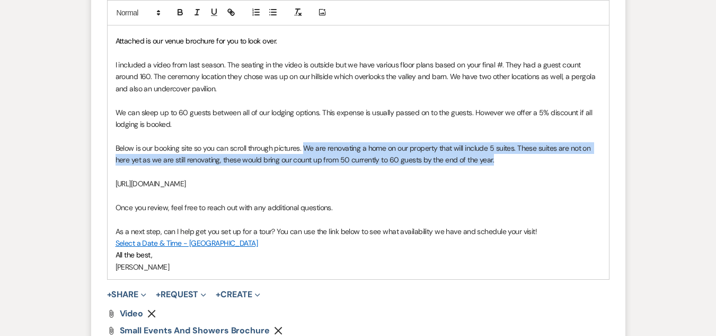
drag, startPoint x: 505, startPoint y: 160, endPoint x: 304, endPoint y: 148, distance: 200.8
click at [304, 148] on p "Below is our booking site so you can scroll through pictures. We are renovating…" at bounding box center [359, 154] width 486 height 24
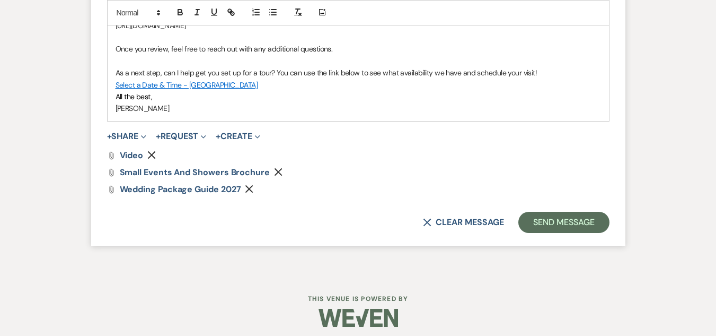
scroll to position [1343, 0]
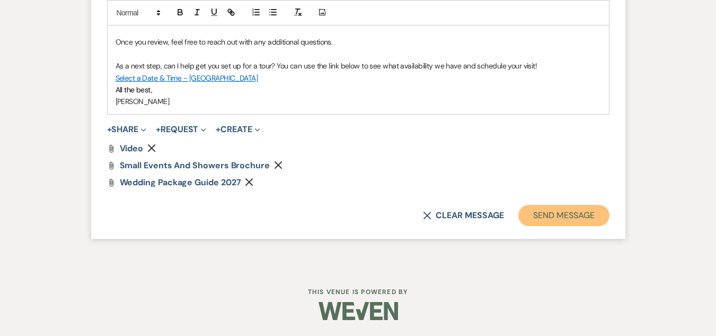
click at [550, 213] on button "Send Message" at bounding box center [564, 215] width 91 height 21
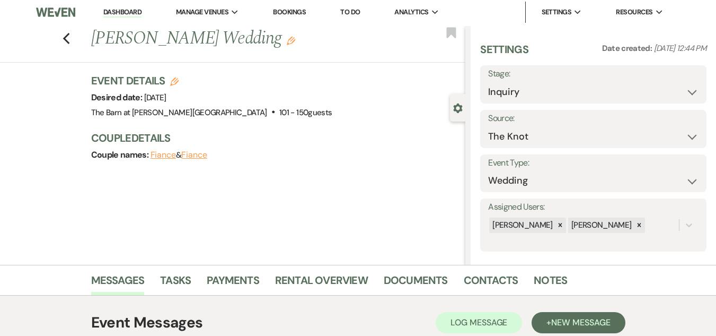
scroll to position [0, 0]
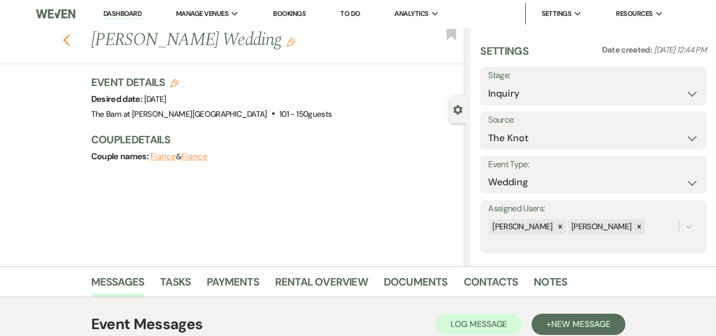
click at [71, 39] on icon "Previous" at bounding box center [67, 40] width 8 height 13
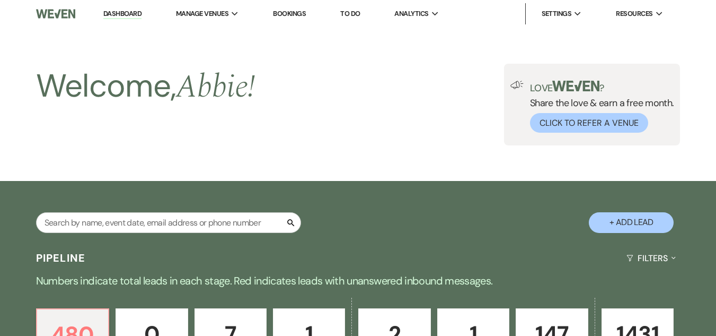
scroll to position [318, 0]
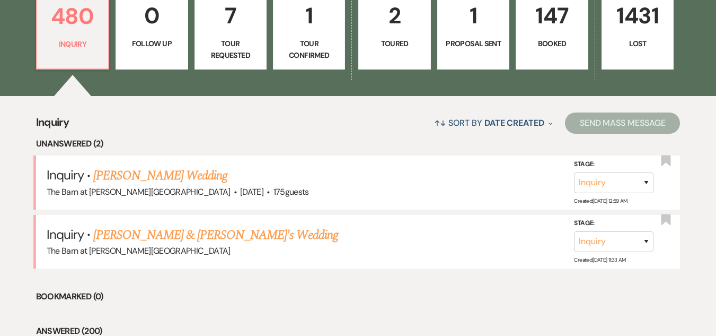
click at [178, 176] on link "Rachel Saltarelli's Wedding" at bounding box center [160, 175] width 134 height 19
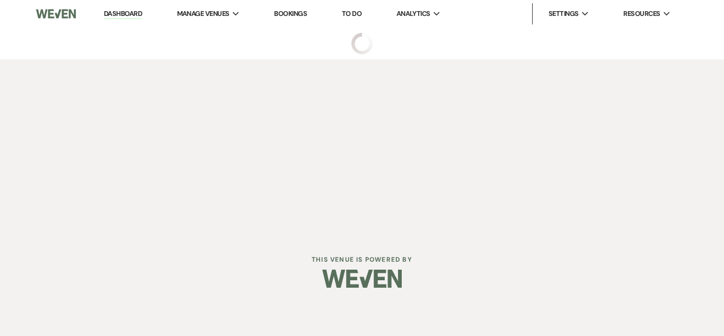
select select "3"
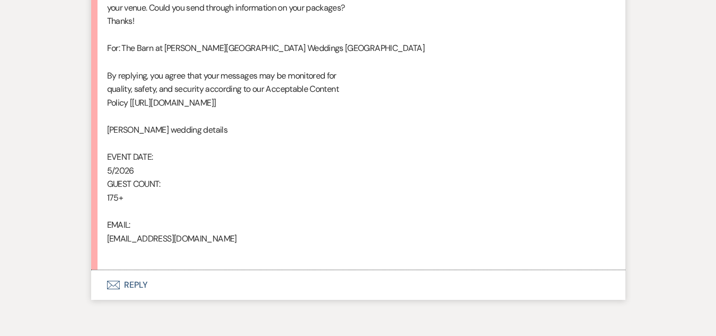
scroll to position [680, 0]
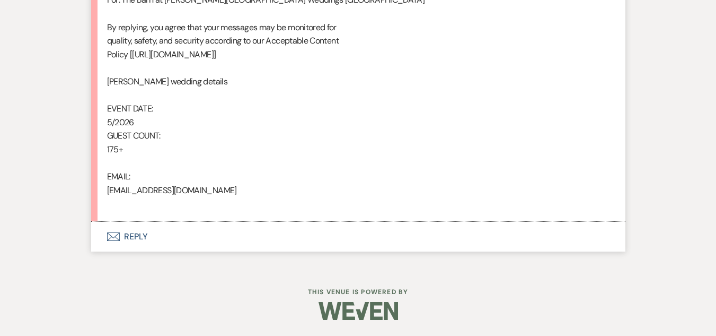
click at [132, 232] on button "Envelope Reply" at bounding box center [358, 237] width 535 height 30
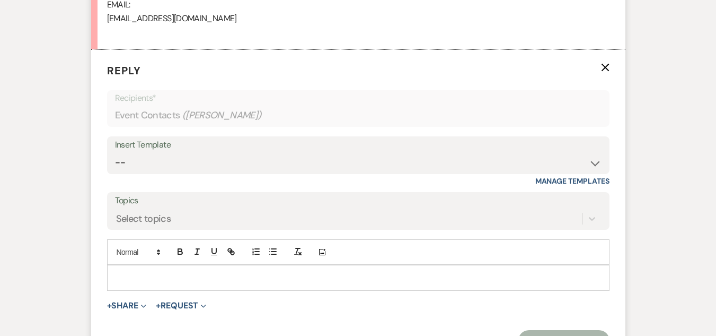
scroll to position [891, 0]
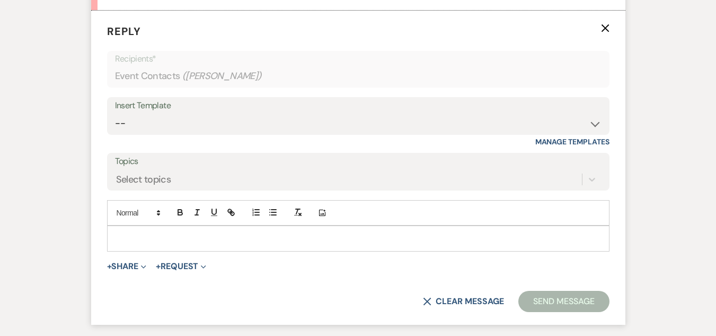
click at [226, 113] on div "Insert Template -- Weven Planning Portal Introduction (Booked Events) Welcome E…" at bounding box center [358, 116] width 503 height 38
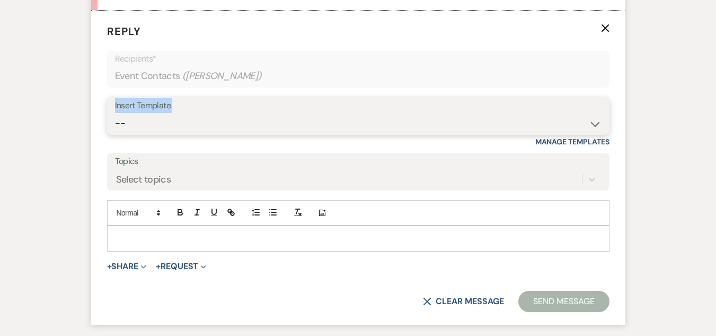
click at [229, 124] on select "-- Weven Planning Portal Introduction (Booked Events) Welcome Email Offboarding…" at bounding box center [358, 123] width 487 height 21
select select "4054"
click at [115, 113] on select "-- Weven Planning Portal Introduction (Booked Events) Welcome Email Offboarding…" at bounding box center [358, 123] width 487 height 21
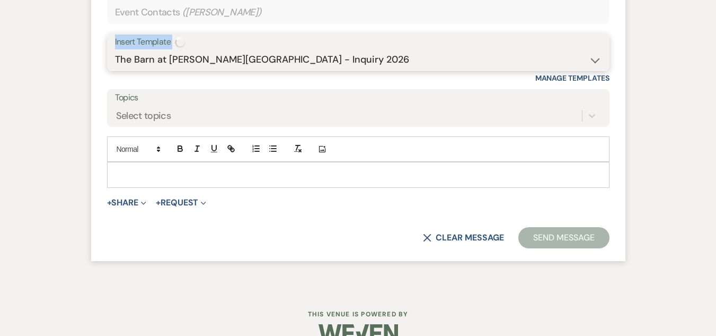
scroll to position [977, 0]
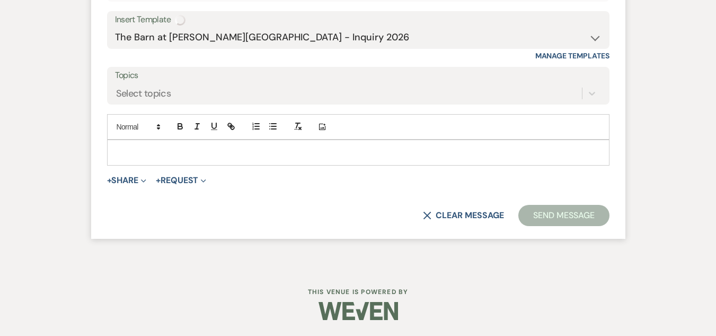
click at [381, 158] on p at bounding box center [359, 152] width 486 height 12
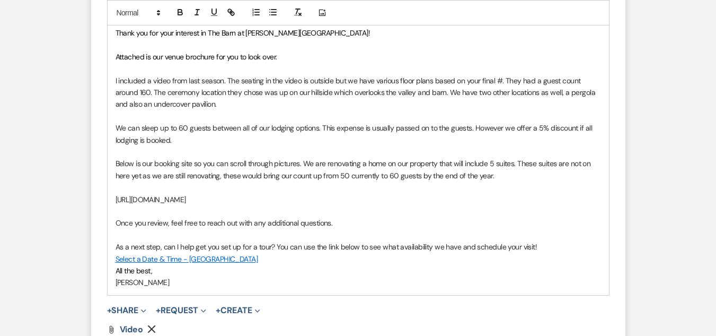
scroll to position [1136, 0]
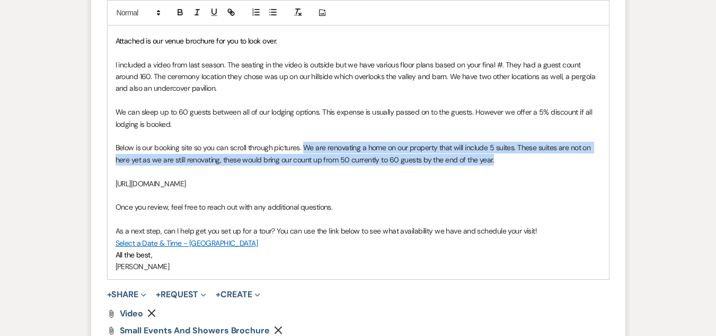
drag, startPoint x: 504, startPoint y: 160, endPoint x: 306, endPoint y: 146, distance: 198.3
click at [306, 146] on p "Below is our booking site so you can scroll through pictures. We are renovating…" at bounding box center [359, 154] width 486 height 24
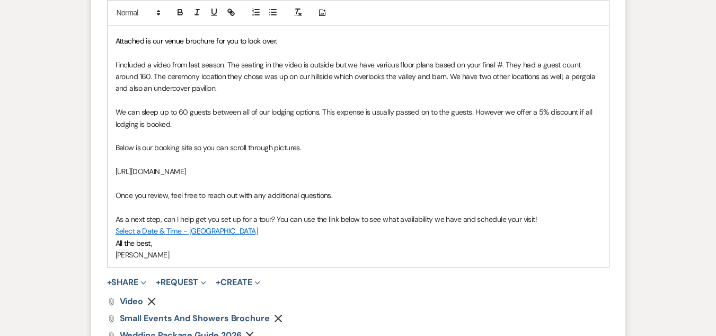
scroll to position [1289, 0]
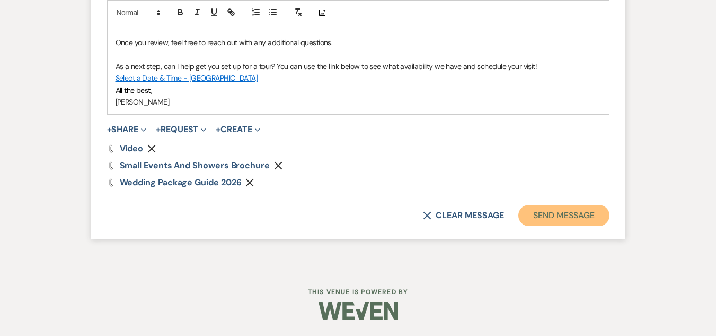
click at [550, 205] on button "Send Message" at bounding box center [564, 215] width 91 height 21
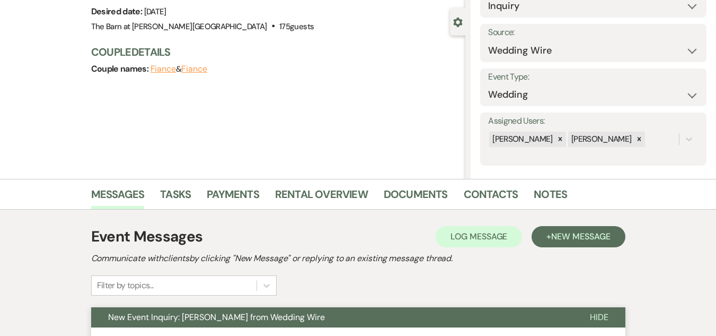
scroll to position [0, 0]
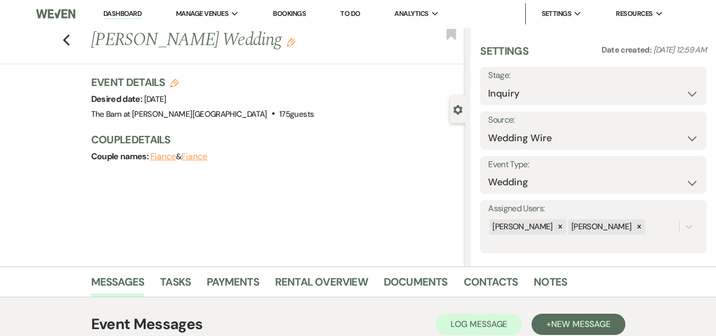
click at [81, 36] on div "Previous Rachel Saltarelli's Wedding Edit Bookmark" at bounding box center [230, 46] width 471 height 37
click at [75, 37] on div "Previous Rachel Saltarelli's Wedding Edit Bookmark" at bounding box center [230, 46] width 471 height 37
click at [71, 38] on icon "Previous" at bounding box center [67, 40] width 8 height 13
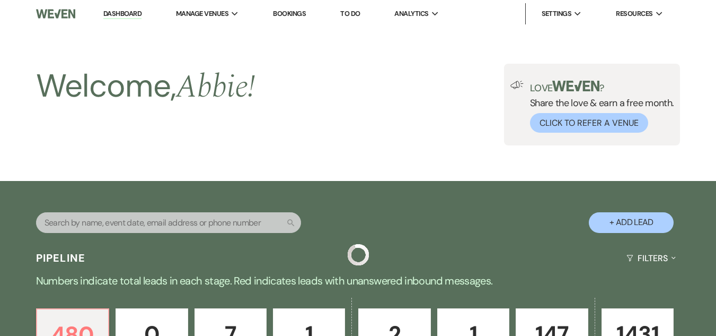
scroll to position [318, 0]
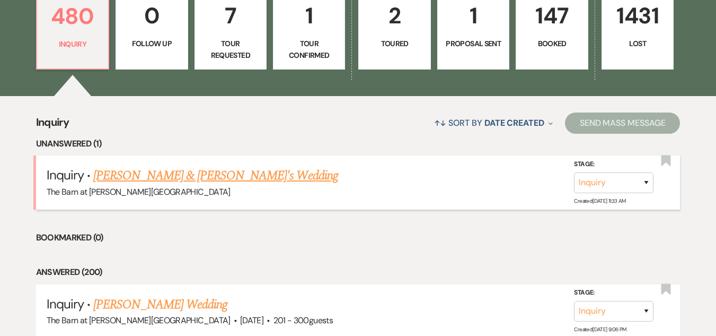
click at [193, 174] on link "Brinn Matjoulis & Fiance's Wedding" at bounding box center [215, 175] width 245 height 19
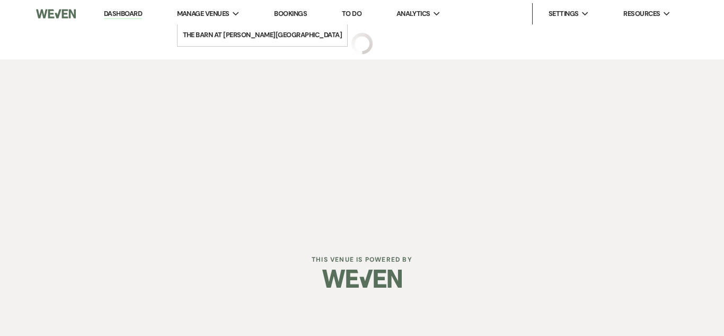
select select "5"
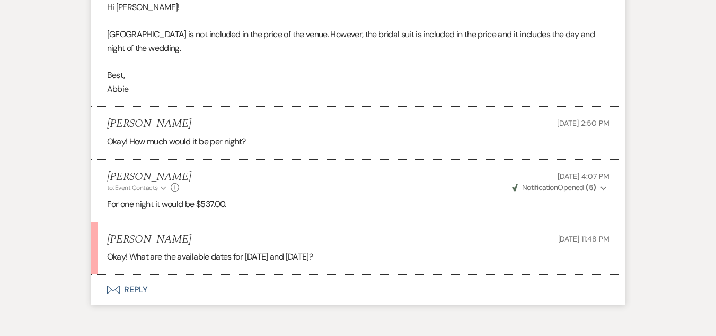
scroll to position [1242, 0]
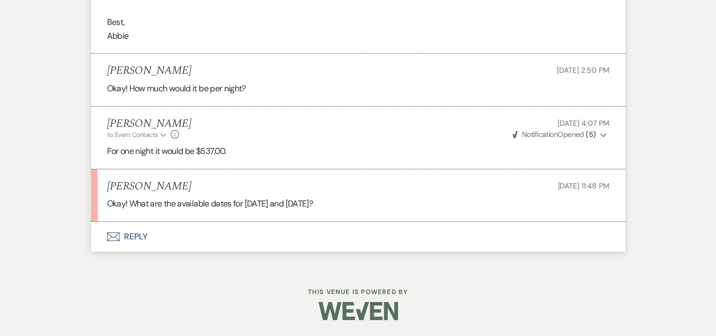
click at [129, 232] on button "Envelope Reply" at bounding box center [358, 237] width 535 height 30
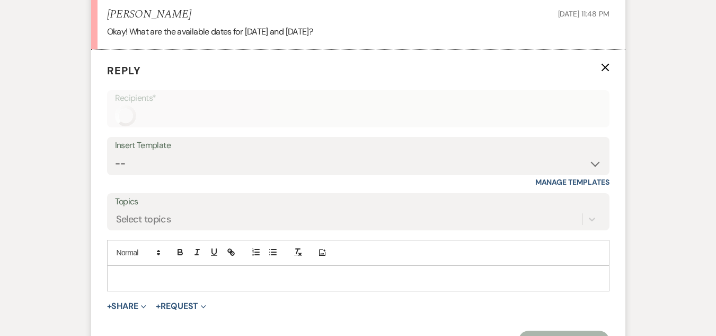
scroll to position [1453, 0]
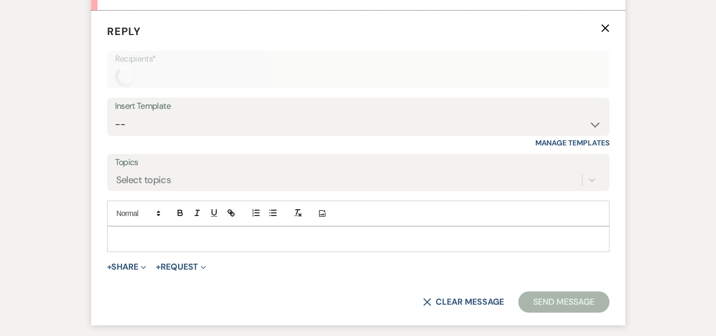
click at [206, 241] on p at bounding box center [359, 239] width 486 height 12
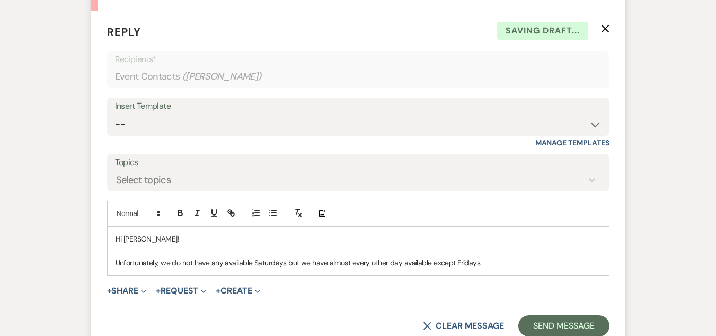
scroll to position [1506, 0]
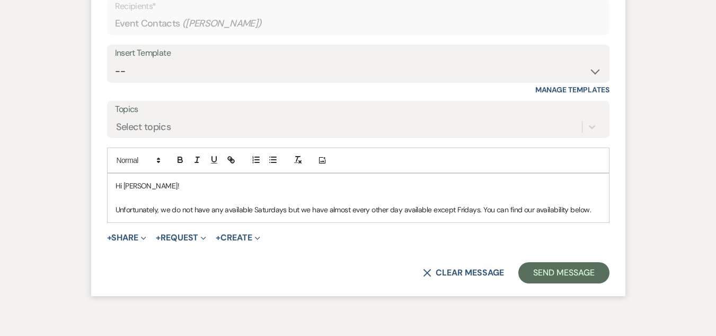
click at [520, 209] on p "Unfortunately, we do not have any available Saturdays but we have almost every …" at bounding box center [359, 210] width 486 height 12
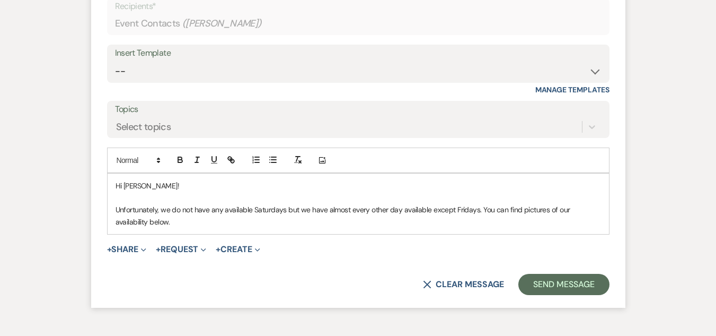
click at [546, 224] on p "Unfortunately, we do not have any available Saturdays but we have almost every …" at bounding box center [359, 216] width 486 height 24
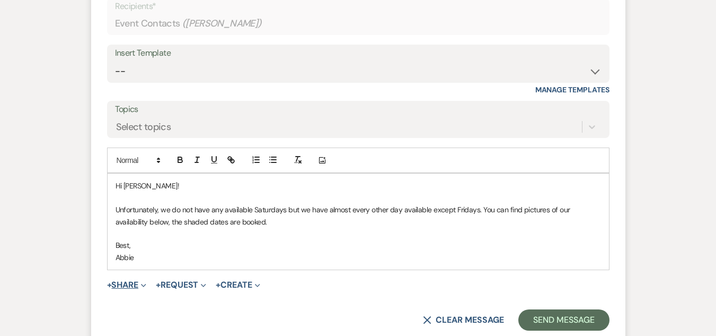
click at [121, 284] on button "+ Share Expand" at bounding box center [127, 285] width 40 height 8
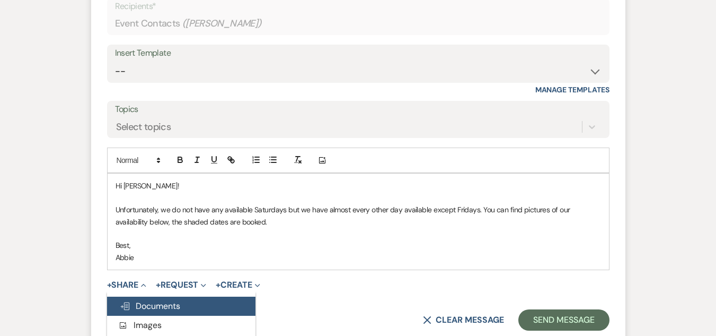
click at [162, 302] on span "Doc Upload Documents" at bounding box center [150, 305] width 60 height 11
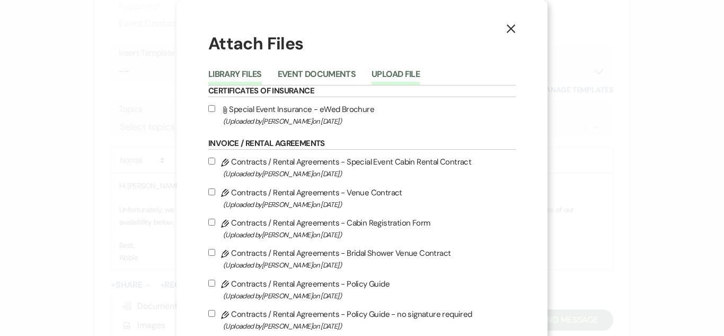
click at [392, 71] on button "Upload File" at bounding box center [396, 77] width 48 height 15
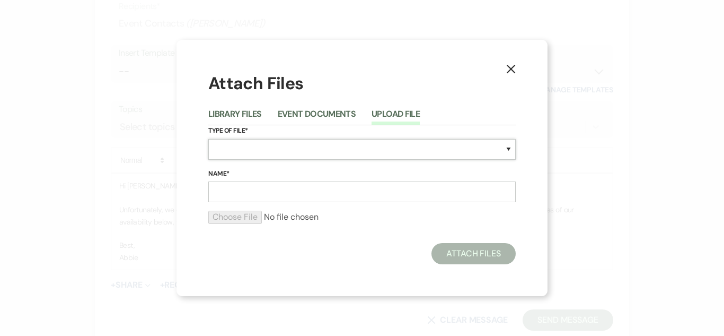
click at [290, 150] on select "Special Event Insurance Vendor Certificate of Insurance Contracts / Rental Agre…" at bounding box center [362, 149] width 308 height 21
select select "0"
click at [208, 139] on select "Special Event Insurance Vendor Certificate of Insurance Contracts / Rental Agre…" at bounding box center [362, 149] width 308 height 21
click at [294, 192] on input "Name*" at bounding box center [362, 191] width 308 height 21
type input "Availability"
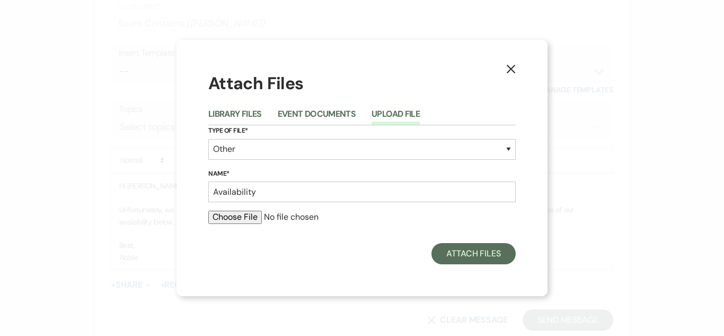
click at [237, 216] on input "file" at bounding box center [362, 217] width 308 height 13
type input "C:\fakepath\brinn availability.png"
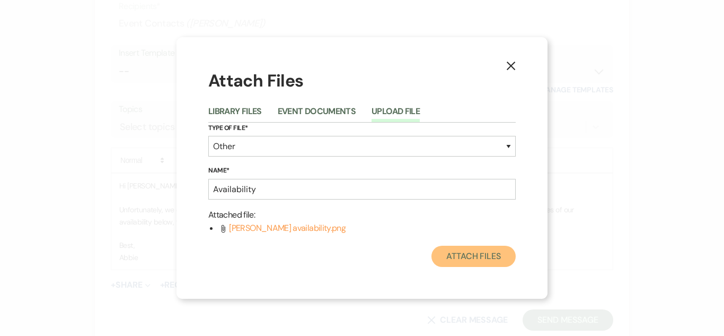
click at [483, 253] on button "Attach Files" at bounding box center [474, 256] width 84 height 21
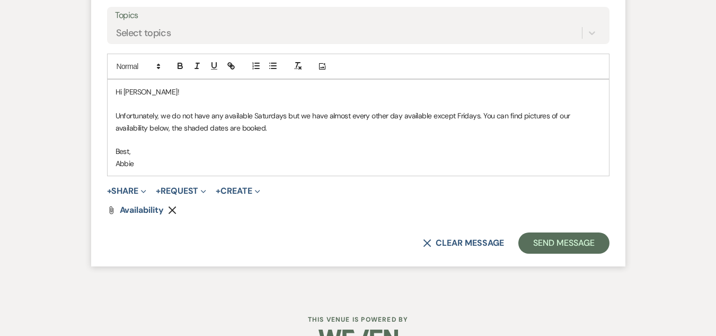
scroll to position [1612, 0]
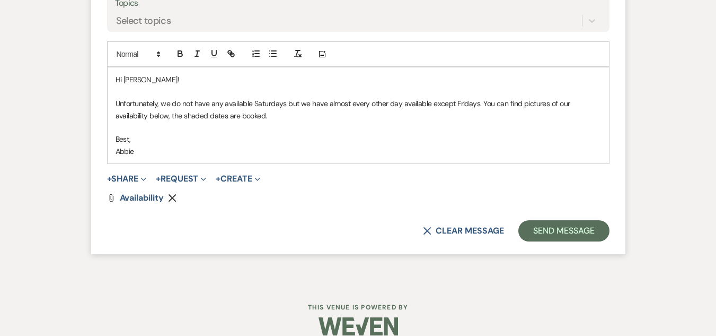
click at [472, 104] on p "Unfortunately, we do not have any available Saturdays but we have almost every …" at bounding box center [359, 110] width 486 height 24
click at [480, 121] on p at bounding box center [359, 127] width 486 height 12
click at [551, 231] on button "Send Message" at bounding box center [564, 230] width 91 height 21
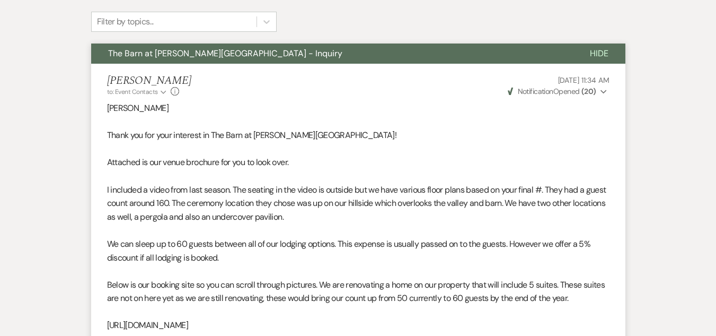
scroll to position [0, 0]
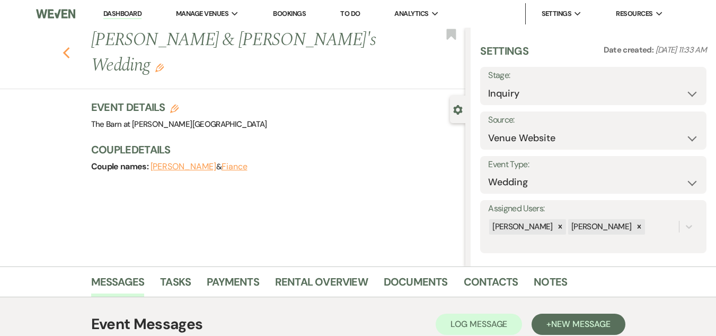
click at [71, 47] on icon "Previous" at bounding box center [67, 53] width 8 height 13
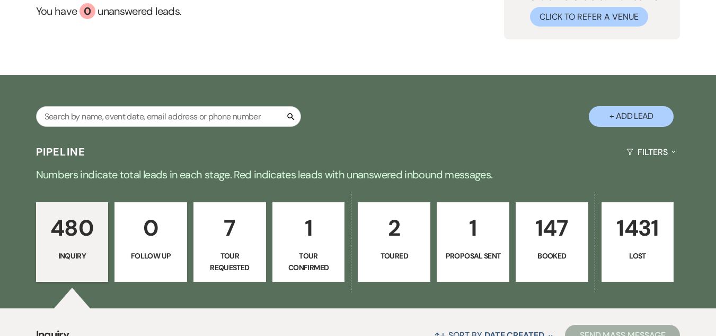
scroll to position [106, 0]
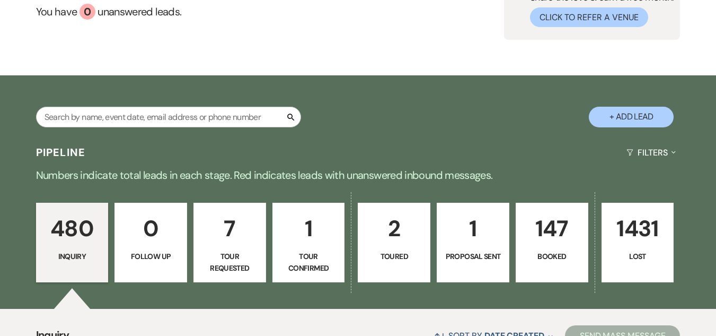
click at [632, 113] on button "+ Add Lead" at bounding box center [631, 117] width 85 height 21
select select "493"
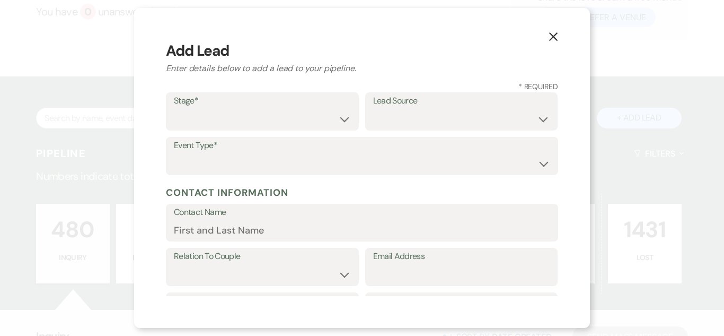
click at [551, 37] on icon "X" at bounding box center [554, 37] width 10 height 10
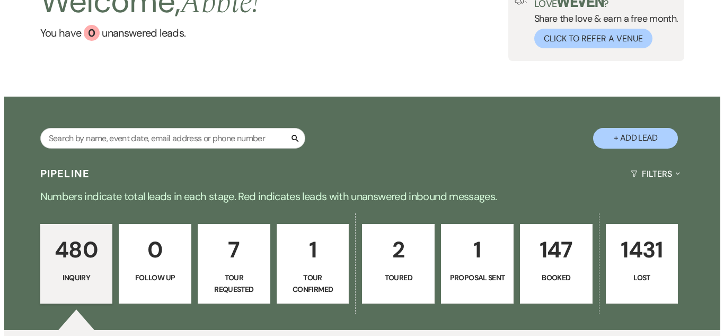
scroll to position [0, 0]
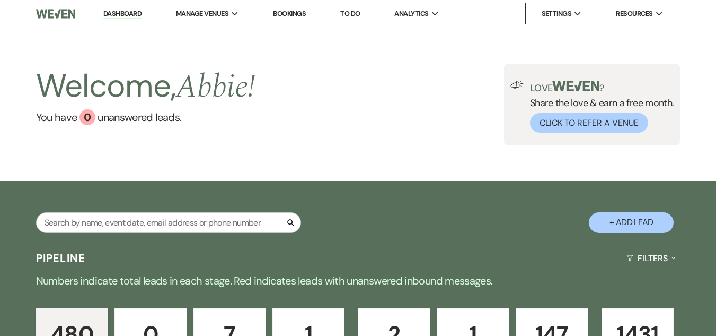
click at [616, 221] on button "+ Add Lead" at bounding box center [631, 222] width 85 height 21
select select "493"
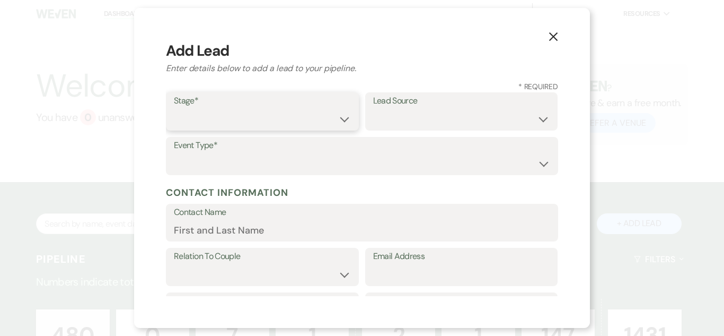
click at [256, 115] on select "Inquiry Follow Up Tour Requested Tour Confirmed Toured Proposal Sent Booked Lost" at bounding box center [262, 119] width 177 height 21
select select "1"
click at [174, 109] on select "Inquiry Follow Up Tour Requested Tour Confirmed Toured Proposal Sent Booked Lost" at bounding box center [262, 119] width 177 height 21
click at [396, 115] on select "Weven Venue Website Instagram Facebook Pinterest Google The Knot Wedding Wire H…" at bounding box center [461, 119] width 177 height 21
select select "5"
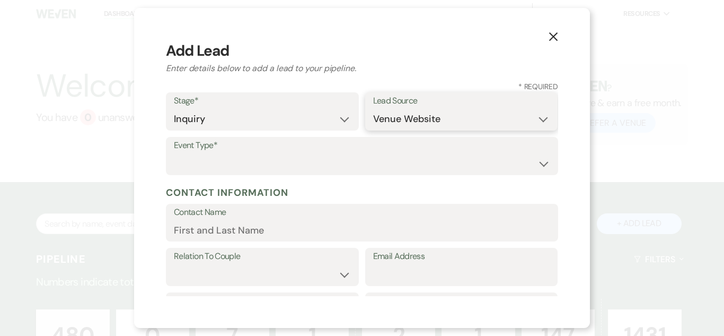
click at [373, 109] on select "Weven Venue Website Instagram Facebook Pinterest Google The Knot Wedding Wire H…" at bounding box center [461, 119] width 177 height 21
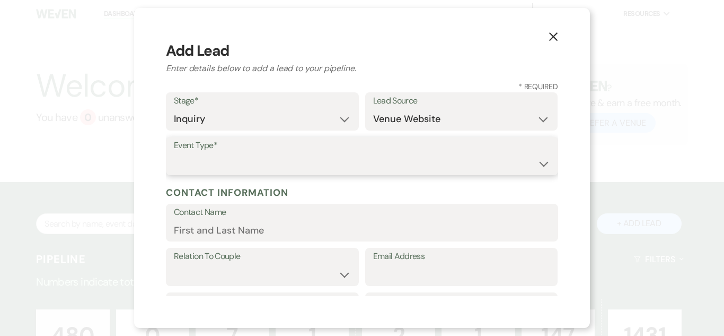
click at [387, 164] on select "Wedding Anniversary Party Baby Shower Bachelorette / Bachelor Party Birthday Pa…" at bounding box center [362, 163] width 376 height 21
select select "1"
click at [174, 153] on select "Wedding Anniversary Party Baby Shower Bachelorette / Bachelor Party Birthday Pa…" at bounding box center [362, 163] width 376 height 21
click at [274, 221] on input "Contact Name" at bounding box center [362, 230] width 376 height 21
paste input "Lexi Brown lexi.brown99@yahoo.com"
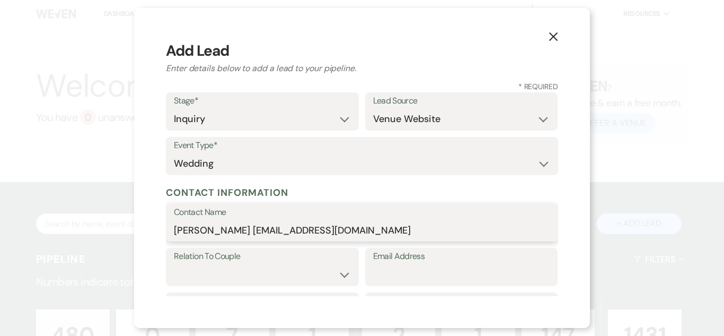
drag, startPoint x: 223, startPoint y: 230, endPoint x: 386, endPoint y: 245, distance: 163.0
click at [386, 245] on form "Stage* Inquiry Follow Up Tour Requested Tour Confirmed Toured Proposal Sent Boo…" at bounding box center [362, 326] width 392 height 468
type input "Lexi Brown"
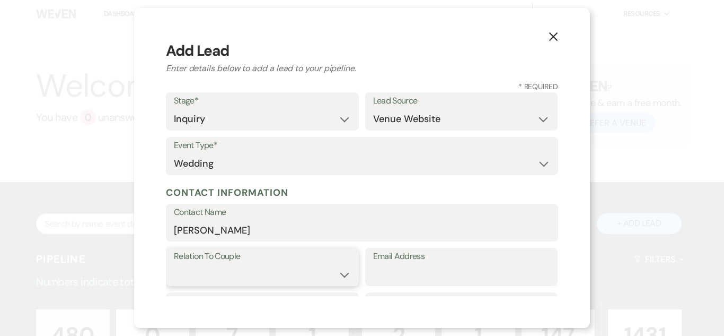
click at [296, 265] on select "Couple Planner Parent of Couple Family Member Friend Other" at bounding box center [262, 274] width 177 height 21
select select "1"
click at [174, 264] on select "Couple Planner Parent of Couple Family Member Friend Other" at bounding box center [262, 274] width 177 height 21
click at [429, 271] on input "Email Address" at bounding box center [461, 274] width 177 height 21
paste input "lexi.brown99@yahoo.com"
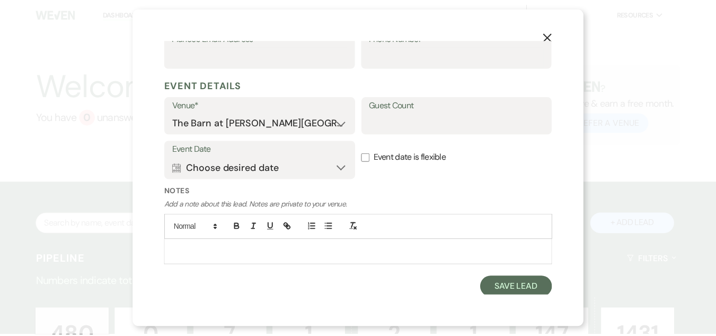
scroll to position [374, 0]
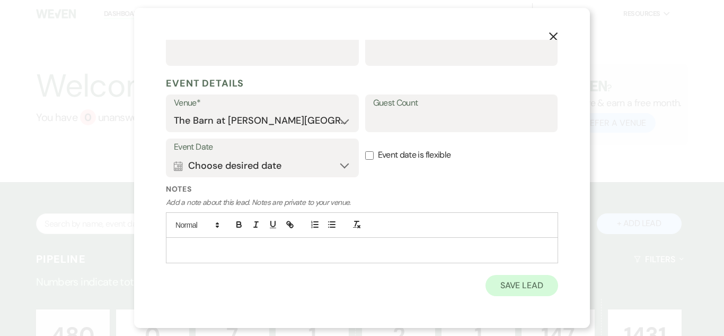
type input "lexi.brown99@yahoo.com"
drag, startPoint x: 506, startPoint y: 285, endPoint x: 498, endPoint y: 290, distance: 9.0
click at [507, 285] on button "Save Lead" at bounding box center [522, 285] width 73 height 21
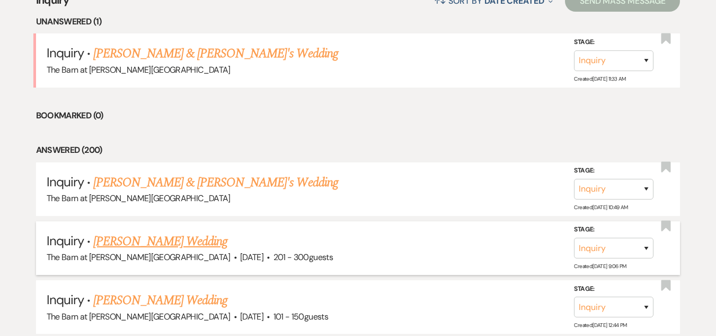
scroll to position [424, 0]
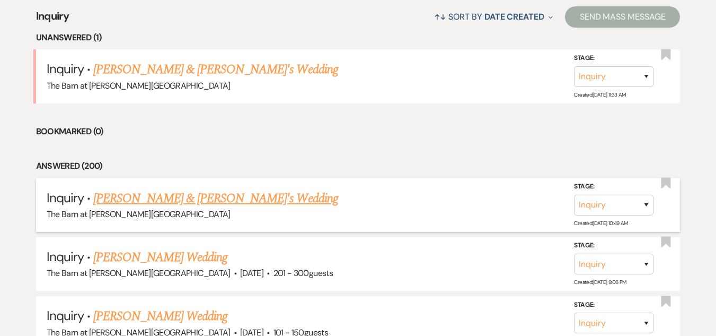
click at [164, 196] on link "Lexi Brown & Fiance's Wedding" at bounding box center [215, 198] width 245 height 19
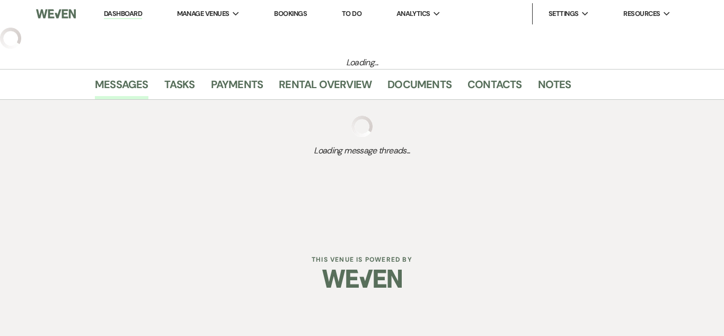
select select "5"
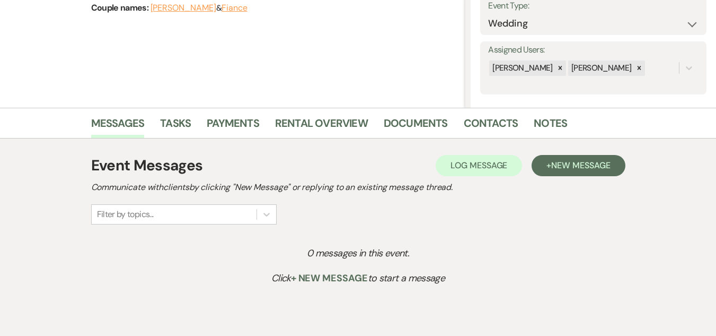
scroll to position [159, 0]
click at [555, 165] on span "New Message" at bounding box center [580, 164] width 59 height 11
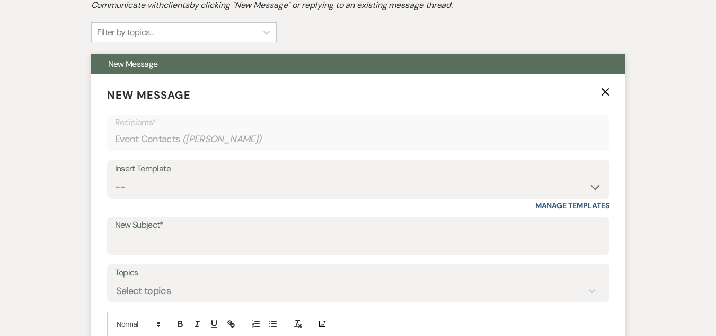
scroll to position [371, 0]
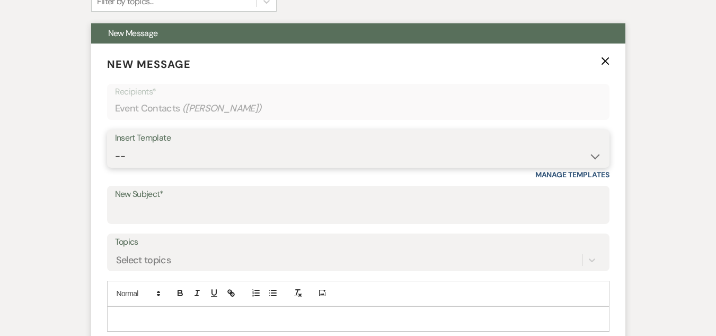
click at [271, 147] on select "-- Weven Planning Portal Introduction (Booked Events) Welcome Email Offboarding…" at bounding box center [358, 156] width 487 height 21
select select "4054"
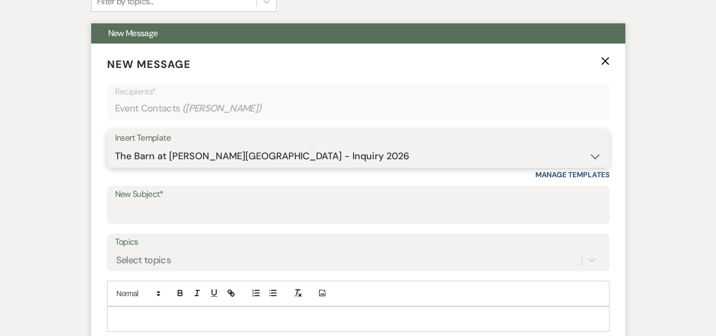
click at [115, 146] on select "-- Weven Planning Portal Introduction (Booked Events) Welcome Email Offboarding…" at bounding box center [358, 156] width 487 height 21
type input "The Barn at Farrington Hollow - Inquiry"
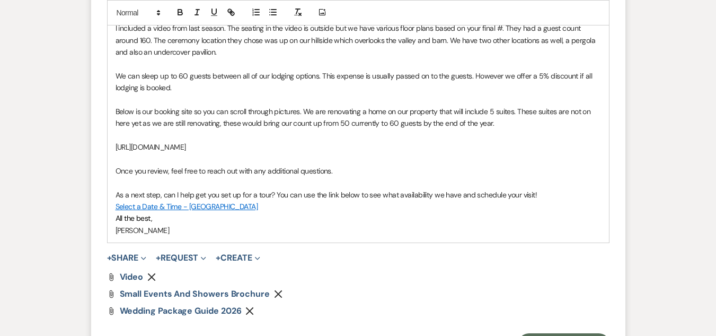
scroll to position [742, 0]
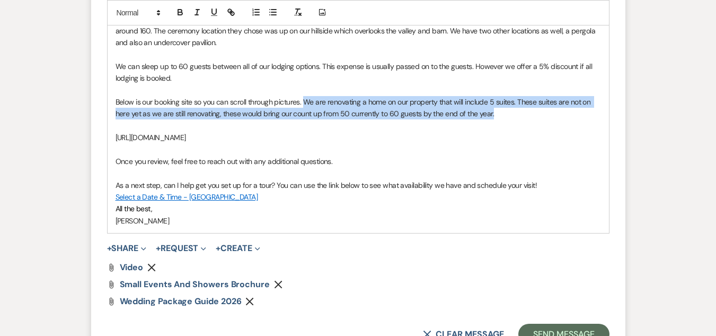
drag, startPoint x: 498, startPoint y: 112, endPoint x: 306, endPoint y: 100, distance: 192.3
click at [306, 100] on p "Below is our booking site so you can scroll through pictures. We are renovating…" at bounding box center [359, 108] width 486 height 24
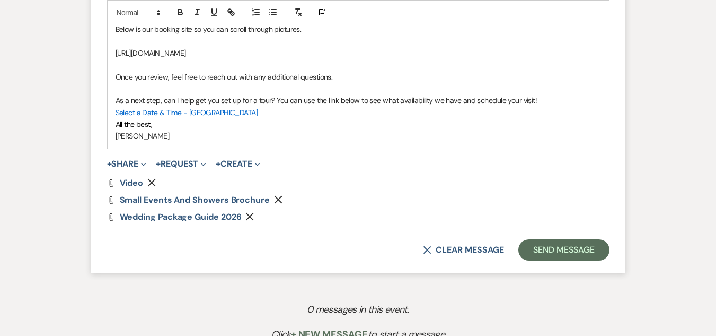
scroll to position [922, 0]
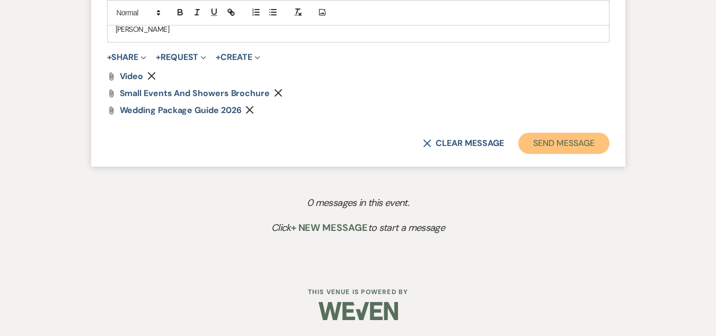
click at [577, 141] on button "Send Message" at bounding box center [564, 143] width 91 height 21
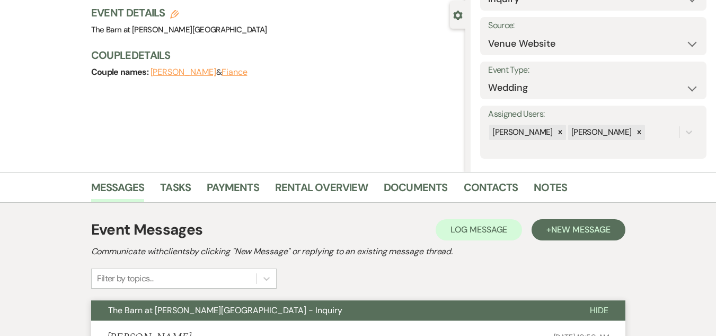
scroll to position [0, 0]
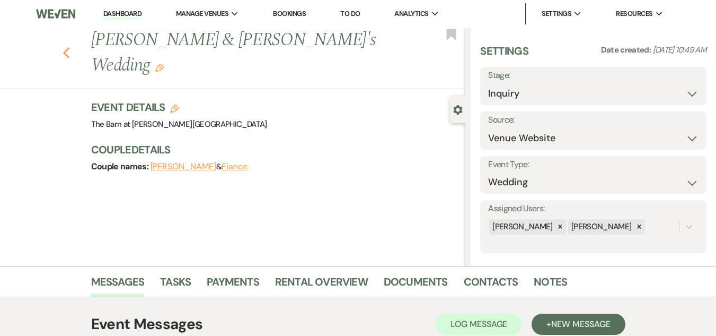
click at [69, 47] on use "button" at bounding box center [66, 53] width 7 height 12
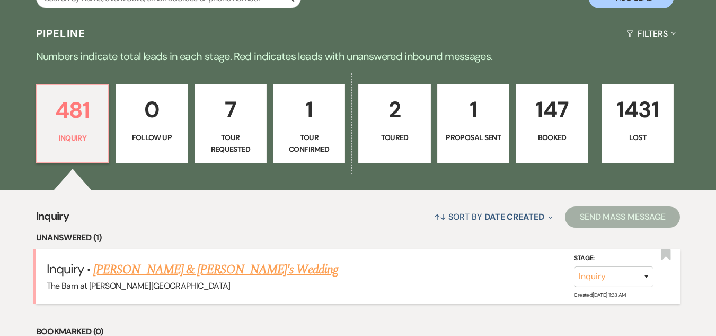
scroll to position [265, 0]
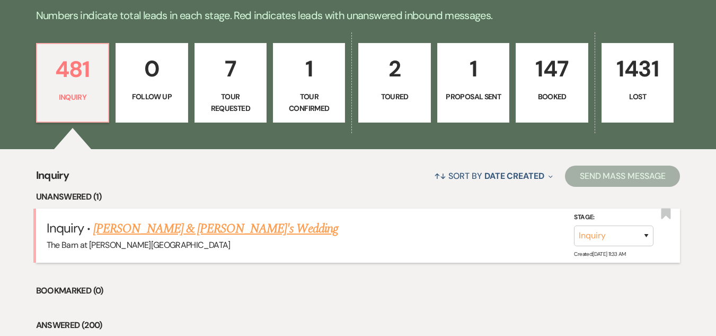
click at [212, 221] on link "Brinn Matjoulis & Fiance's Wedding" at bounding box center [215, 228] width 245 height 19
select select "5"
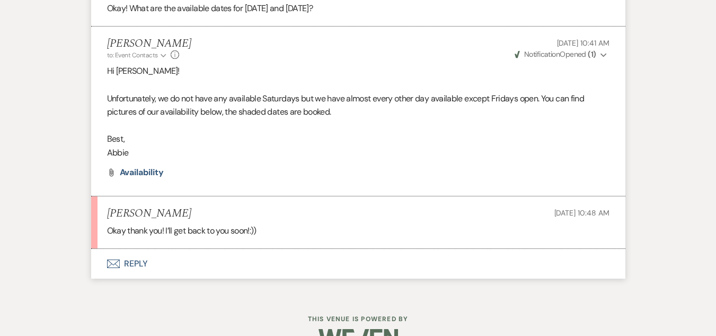
scroll to position [1465, 0]
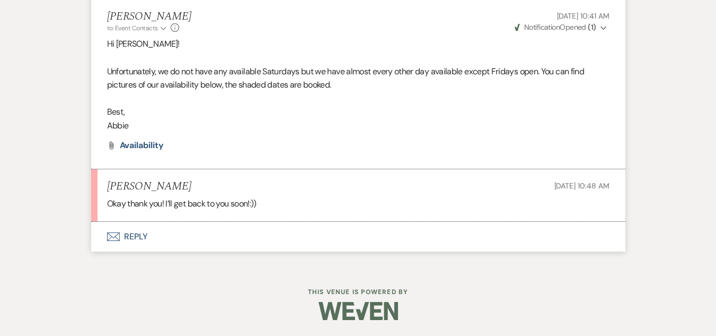
click at [137, 236] on button "Envelope Reply" at bounding box center [358, 237] width 535 height 30
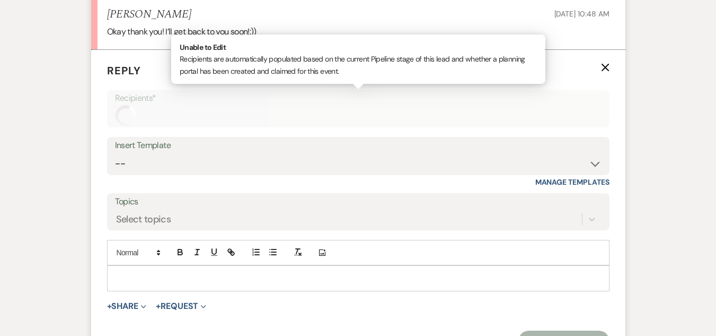
scroll to position [1676, 0]
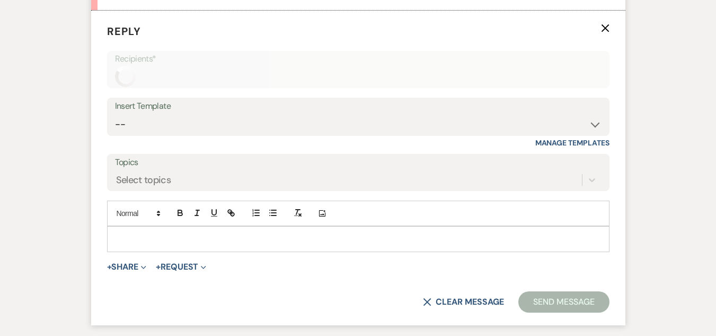
click at [244, 239] on p at bounding box center [359, 239] width 486 height 12
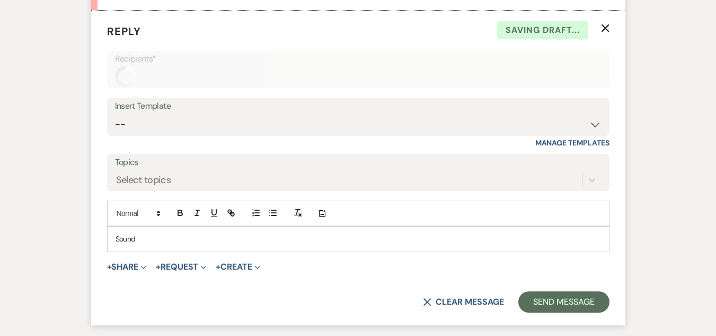
scroll to position [1675, 0]
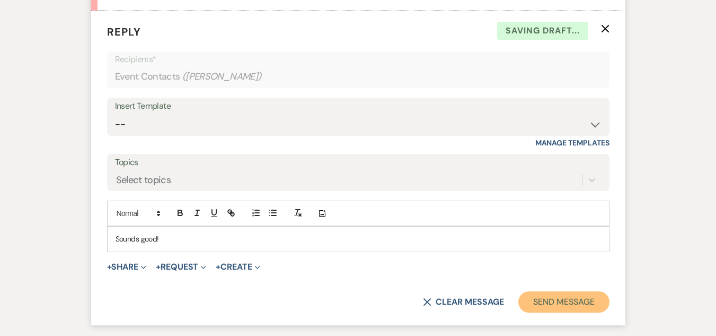
click at [571, 296] on button "Send Message" at bounding box center [564, 301] width 91 height 21
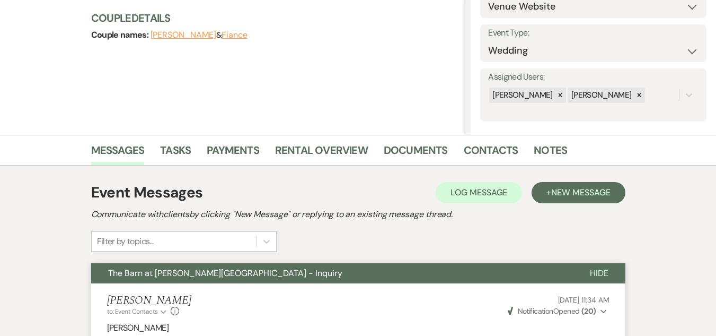
scroll to position [0, 0]
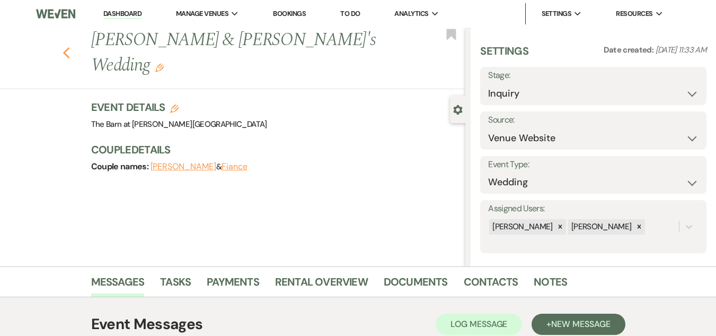
click at [71, 47] on icon "Previous" at bounding box center [67, 53] width 8 height 13
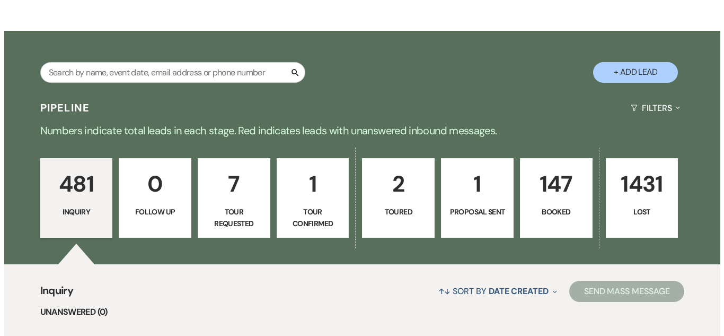
scroll to position [53, 0]
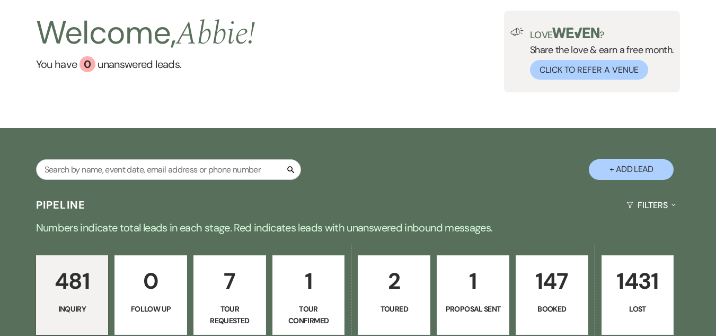
click at [605, 160] on button "+ Add Lead" at bounding box center [631, 169] width 85 height 21
select select "493"
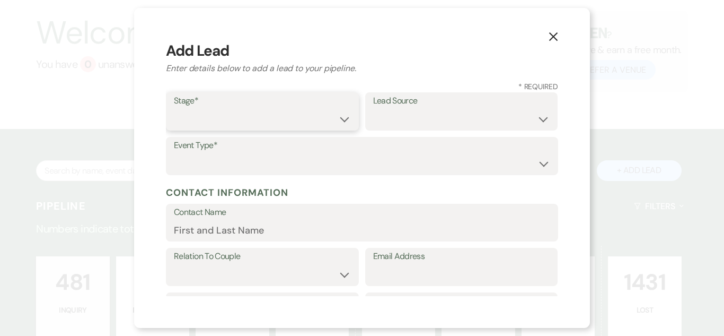
click at [279, 118] on select "Inquiry Follow Up Tour Requested Tour Confirmed Toured Proposal Sent Booked Lost" at bounding box center [262, 119] width 177 height 21
select select "1"
click at [174, 109] on select "Inquiry Follow Up Tour Requested Tour Confirmed Toured Proposal Sent Booked Lost" at bounding box center [262, 119] width 177 height 21
click at [423, 122] on select "Weven Venue Website Instagram Facebook Pinterest Google The Knot Wedding Wire H…" at bounding box center [461, 119] width 177 height 21
select select "5"
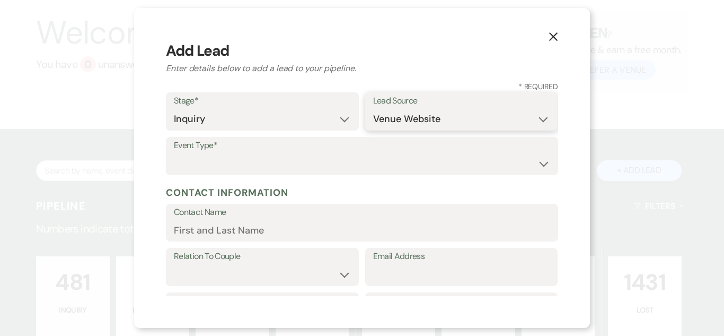
click at [373, 109] on select "Weven Venue Website Instagram Facebook Pinterest Google The Knot Wedding Wire H…" at bounding box center [461, 119] width 177 height 21
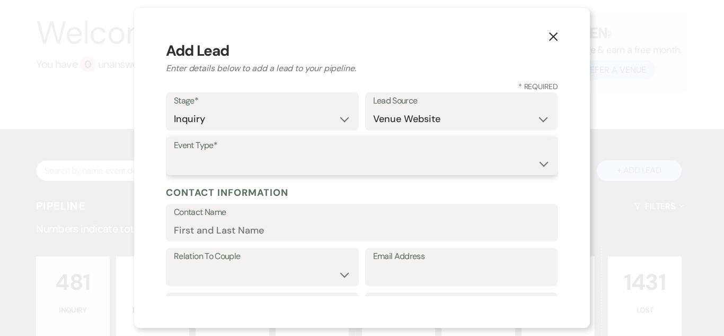
click at [412, 164] on select "Wedding Anniversary Party Baby Shower Bachelorette / Bachelor Party Birthday Pa…" at bounding box center [362, 163] width 376 height 21
click at [174, 153] on select "Wedding Anniversary Party Baby Shower Bachelorette / Bachelor Party Birthday Pa…" at bounding box center [362, 163] width 376 height 21
click at [309, 156] on select "Wedding Anniversary Party Baby Shower Bachelorette / Bachelor Party Birthday Pa…" at bounding box center [362, 163] width 376 height 21
select select "1"
click at [174, 153] on select "Wedding Anniversary Party Baby Shower Bachelorette / Bachelor Party Birthday Pa…" at bounding box center [362, 163] width 376 height 21
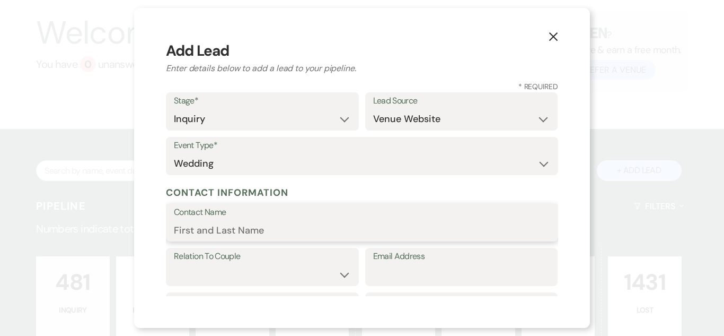
click at [267, 227] on input "Contact Name" at bounding box center [362, 230] width 376 height 21
paste input "Patty Shanahan pshanahan129@gmail.com"
drag, startPoint x: 249, startPoint y: 230, endPoint x: 413, endPoint y: 262, distance: 167.1
click at [413, 262] on form "Stage* Inquiry Follow Up Tour Requested Tour Confirmed Toured Proposal Sent Boo…" at bounding box center [362, 326] width 392 height 468
type input "Patty Shanahan"
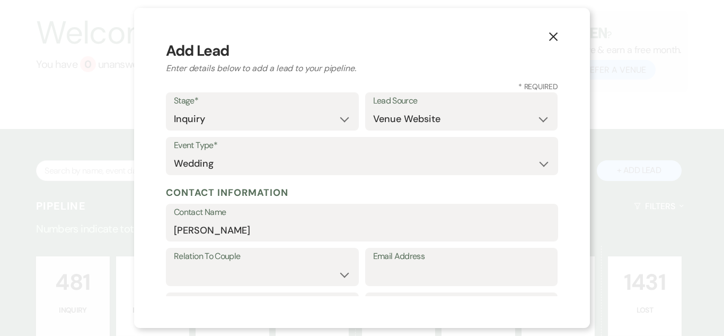
click at [290, 260] on label "Relation To Couple" at bounding box center [262, 256] width 177 height 15
click at [300, 275] on select "Couple Planner Parent of Couple Family Member Friend Other" at bounding box center [262, 274] width 177 height 21
select select "1"
click at [174, 264] on select "Couple Planner Parent of Couple Family Member Friend Other" at bounding box center [262, 274] width 177 height 21
click at [443, 276] on input "Email Address" at bounding box center [461, 274] width 177 height 21
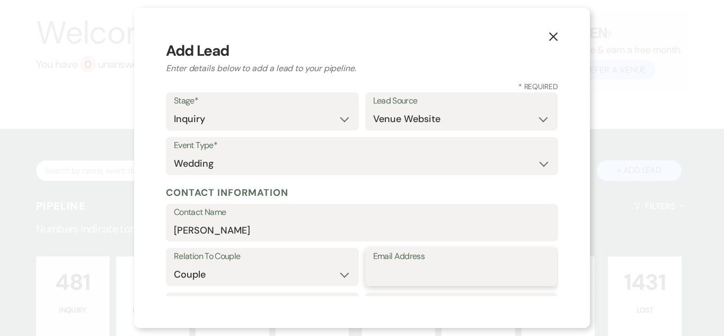
paste input "pshanahan129@gmail.com"
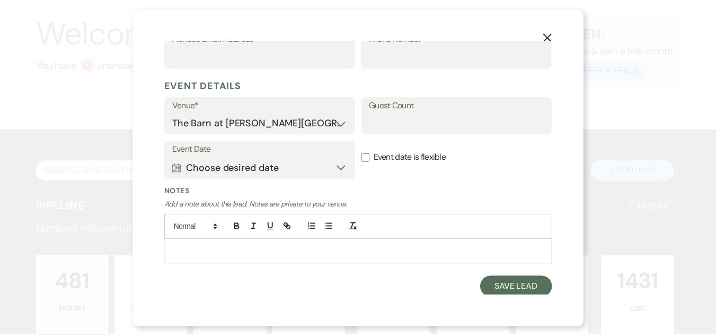
scroll to position [374, 0]
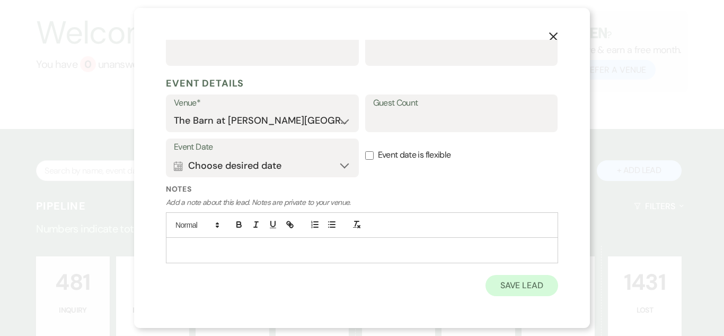
type input "pshanahan129@gmail.com"
click at [489, 282] on button "Save Lead" at bounding box center [522, 285] width 73 height 21
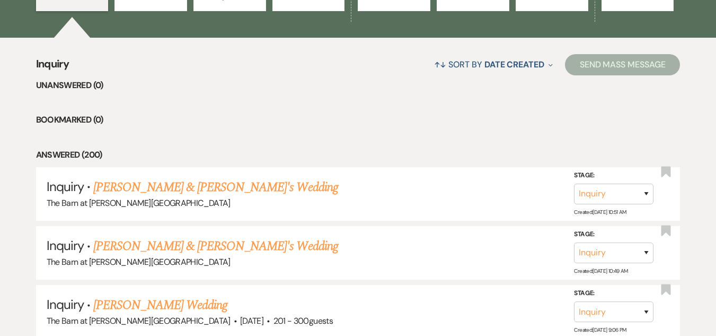
scroll to position [477, 0]
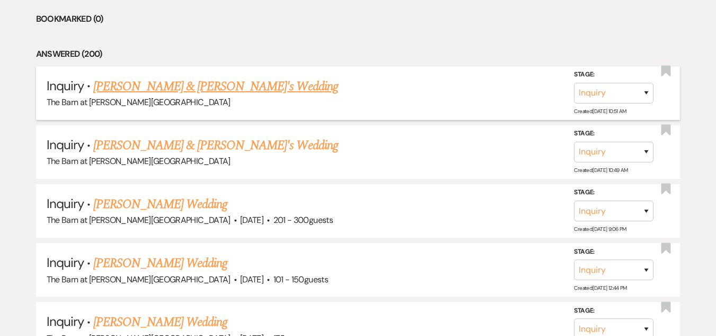
click at [220, 74] on li "Inquiry · Patty Shanahan & Fiance's Wedding The Barn at Farrington Hollow Stage…" at bounding box center [358, 93] width 645 height 54
click at [218, 85] on link "Patty Shanahan & Fiance's Wedding" at bounding box center [215, 86] width 245 height 19
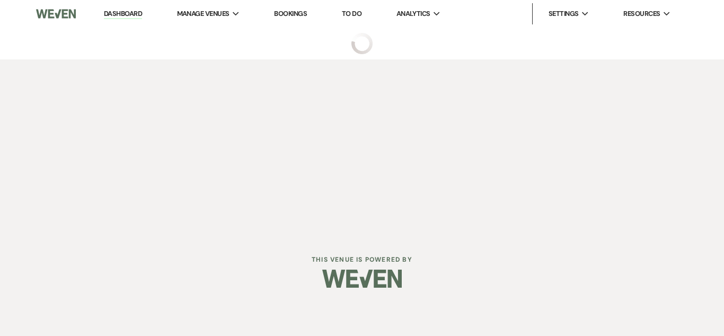
select select "5"
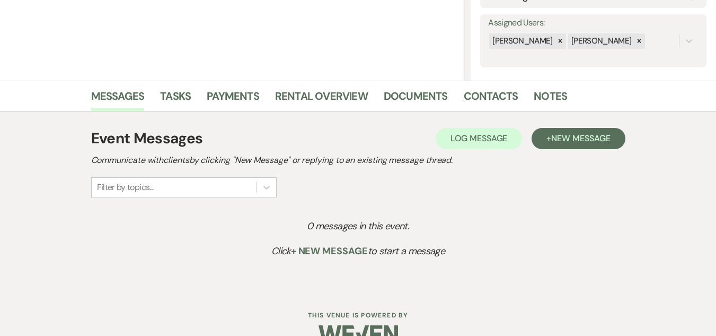
scroll to position [209, 0]
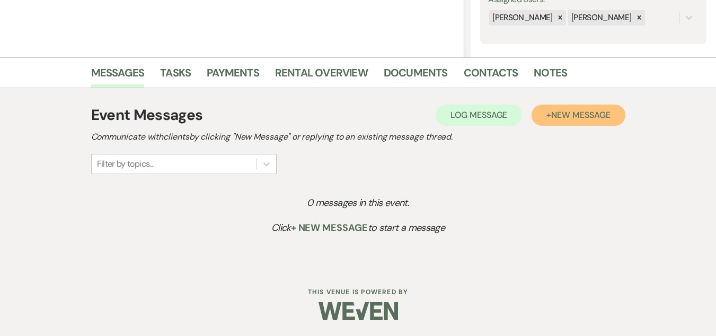
click at [568, 114] on span "New Message" at bounding box center [580, 114] width 59 height 11
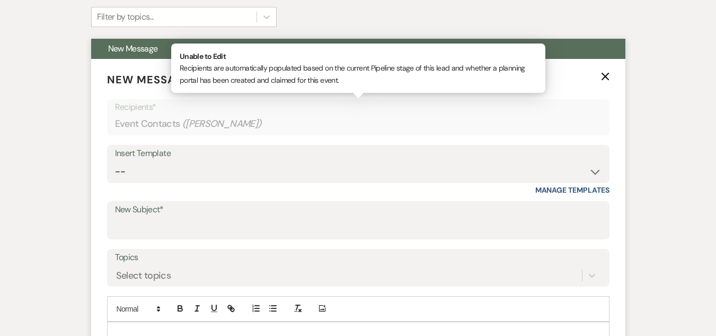
scroll to position [421, 0]
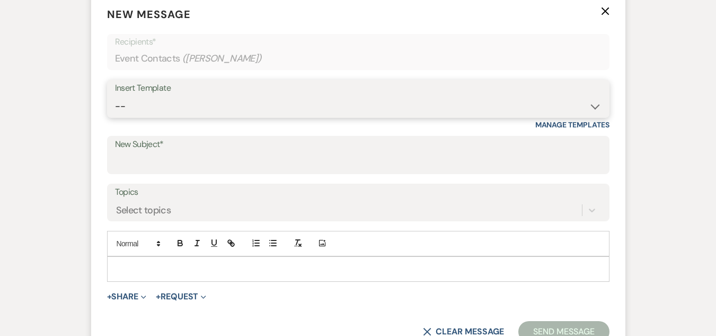
click at [357, 106] on select "-- Weven Planning Portal Introduction (Booked Events) Welcome Email Offboarding…" at bounding box center [358, 106] width 487 height 21
select select "5124"
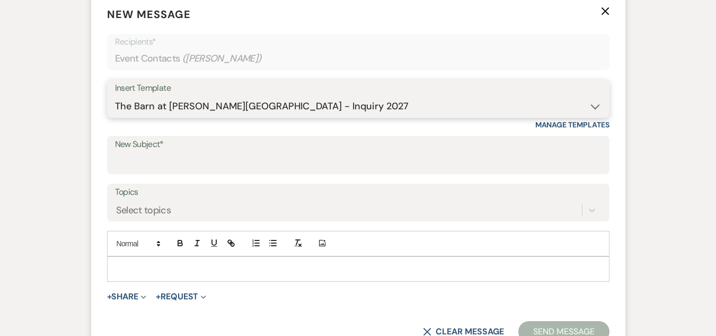
click at [115, 96] on select "-- Weven Planning Portal Introduction (Booked Events) Welcome Email Offboarding…" at bounding box center [358, 106] width 487 height 21
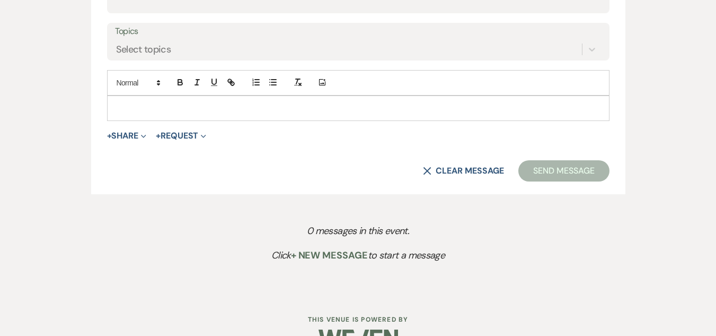
scroll to position [609, 0]
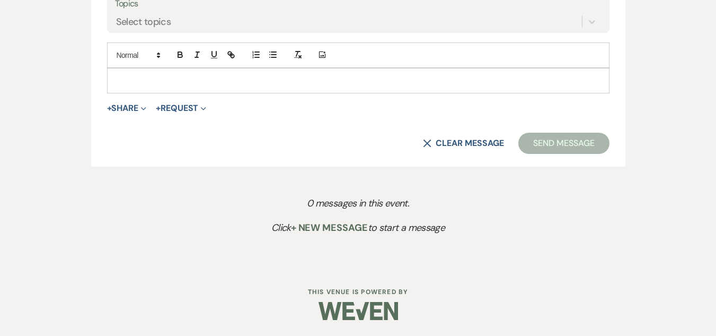
type input "The Barn at Farrington Hollow - Inquiry"
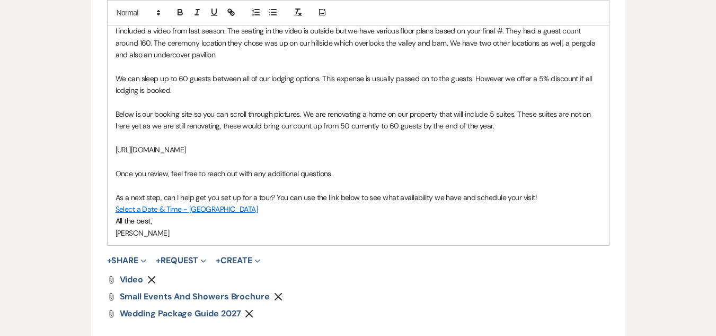
scroll to position [927, 0]
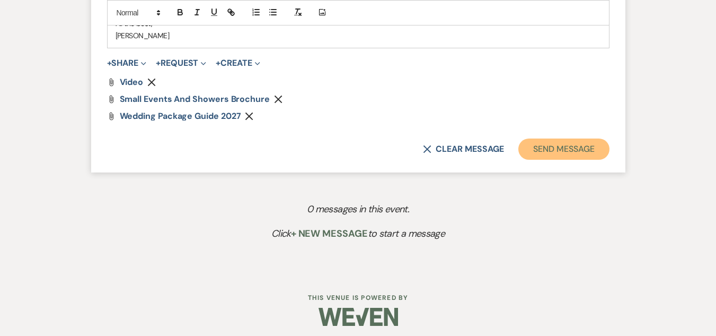
click at [578, 150] on button "Send Message" at bounding box center [564, 148] width 91 height 21
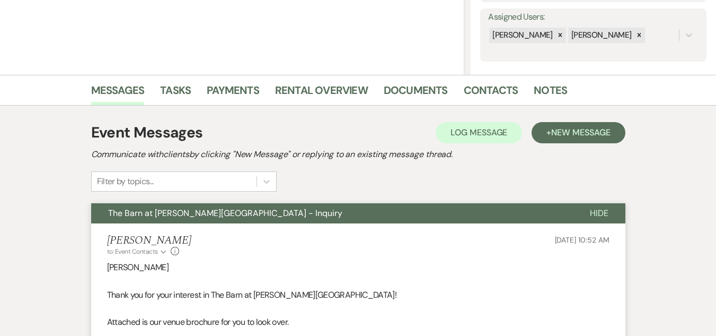
scroll to position [0, 0]
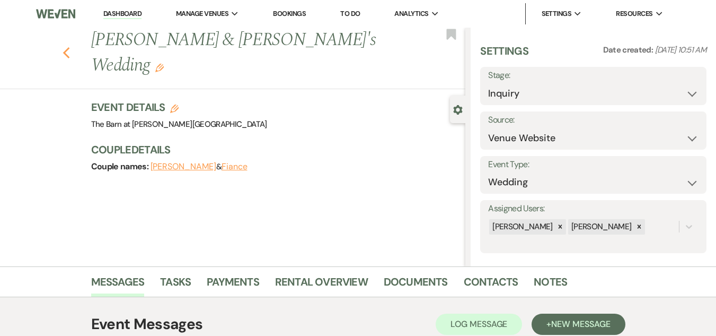
click at [69, 47] on icon "Previous" at bounding box center [67, 53] width 8 height 13
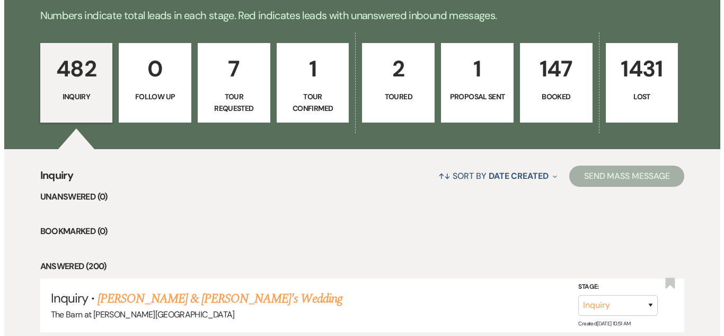
scroll to position [106, 0]
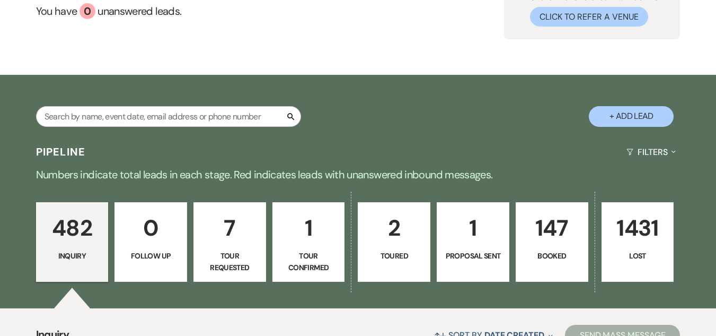
click at [627, 111] on button "+ Add Lead" at bounding box center [631, 116] width 85 height 21
select select "493"
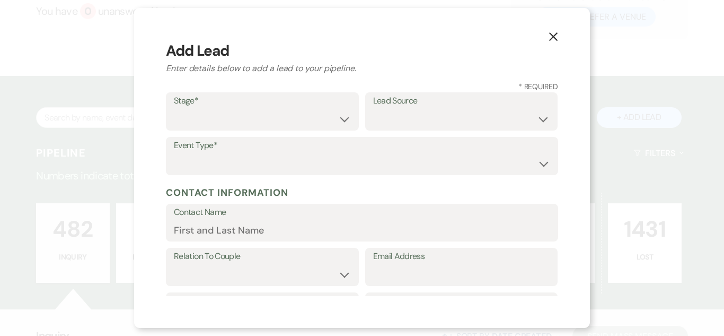
click at [271, 102] on label "Stage*" at bounding box center [262, 100] width 177 height 15
click at [276, 122] on select "Inquiry Follow Up Tour Requested Tour Confirmed Toured Proposal Sent Booked Lost" at bounding box center [262, 119] width 177 height 21
select select "1"
click at [174, 109] on select "Inquiry Follow Up Tour Requested Tour Confirmed Toured Proposal Sent Booked Lost" at bounding box center [262, 119] width 177 height 21
click at [402, 124] on select "Weven Venue Website Instagram Facebook Pinterest Google The Knot Wedding Wire H…" at bounding box center [461, 119] width 177 height 21
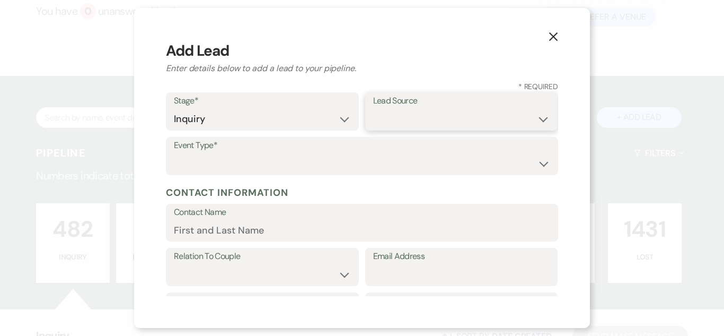
select select "5"
click at [373, 109] on select "Weven Venue Website Instagram Facebook Pinterest Google The Knot Wedding Wire H…" at bounding box center [461, 119] width 177 height 21
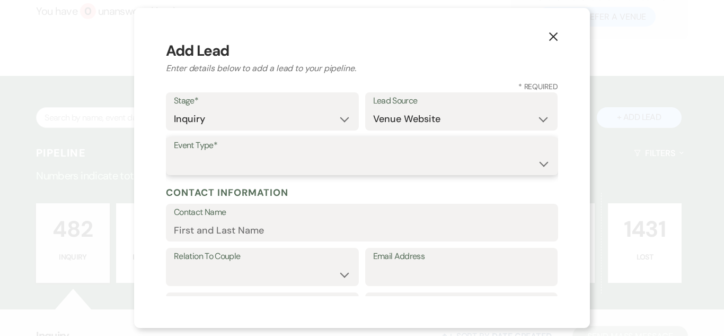
click at [410, 164] on select "Wedding Anniversary Party Baby Shower Bachelorette / Bachelor Party Birthday Pa…" at bounding box center [362, 163] width 376 height 21
select select "1"
click at [174, 153] on select "Wedding Anniversary Party Baby Shower Bachelorette / Bachelor Party Birthday Pa…" at bounding box center [362, 163] width 376 height 21
click at [327, 225] on input "Contact Name" at bounding box center [362, 230] width 376 height 21
paste input "Julie Cole juliemariee03@gmail.com"
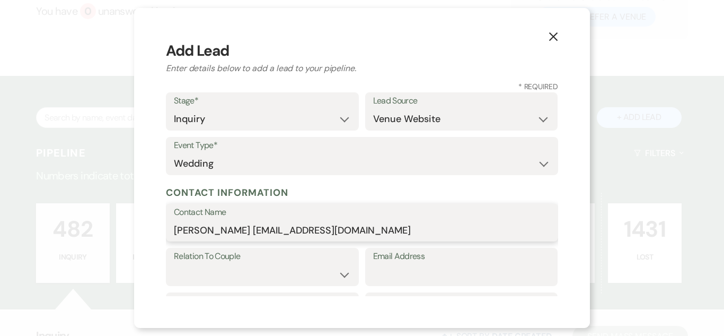
drag, startPoint x: 218, startPoint y: 233, endPoint x: 383, endPoint y: 233, distance: 164.9
click at [383, 233] on input "Julie Cole juliemariee03@gmail.com" at bounding box center [362, 230] width 376 height 21
type input "Julie Cole"
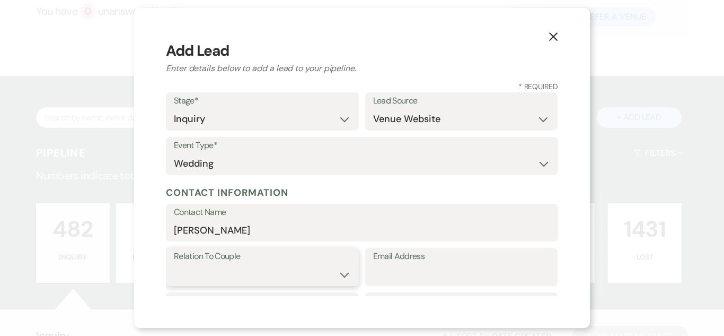
click at [301, 276] on select "Couple Planner Parent of Couple Family Member Friend Other" at bounding box center [262, 274] width 177 height 21
select select "1"
click at [174, 264] on select "Couple Planner Parent of Couple Family Member Friend Other" at bounding box center [262, 274] width 177 height 21
click at [384, 268] on input "Email Address" at bounding box center [461, 274] width 177 height 21
paste input "juliemariee03@gmail.com"
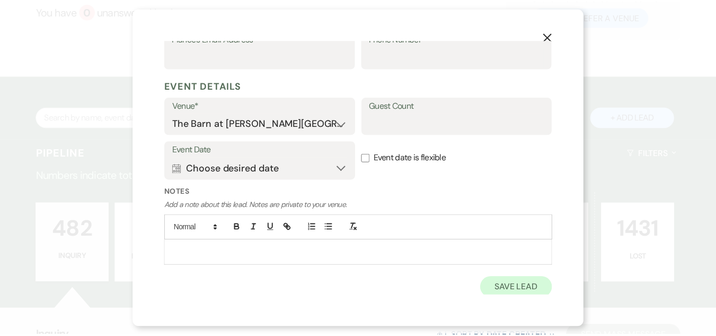
scroll to position [374, 0]
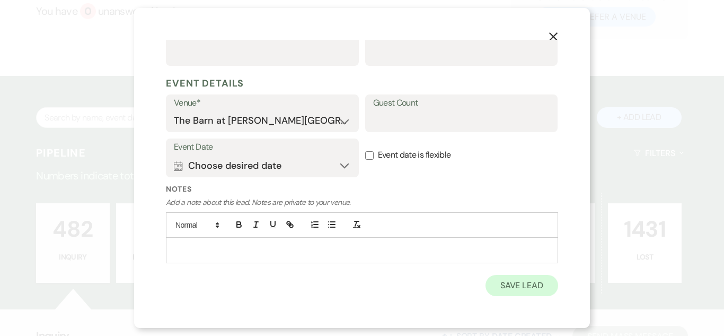
type input "juliemariee03@gmail.com"
click at [515, 289] on button "Save Lead" at bounding box center [522, 285] width 73 height 21
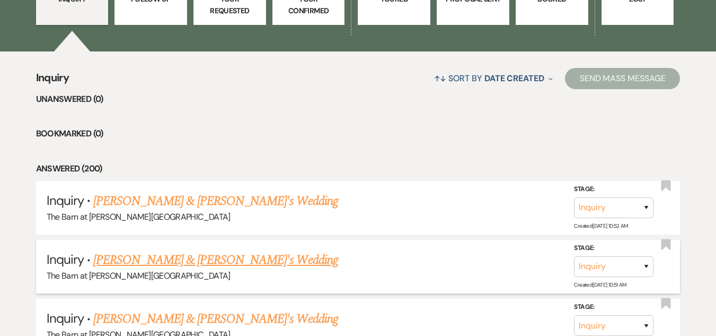
scroll to position [424, 0]
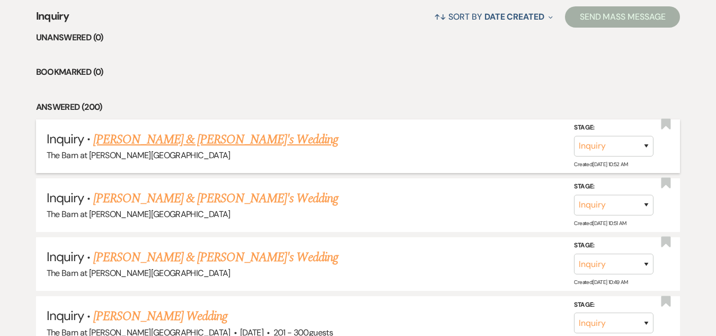
click at [196, 136] on link "Julie Cole & Fiance's Wedding" at bounding box center [215, 139] width 245 height 19
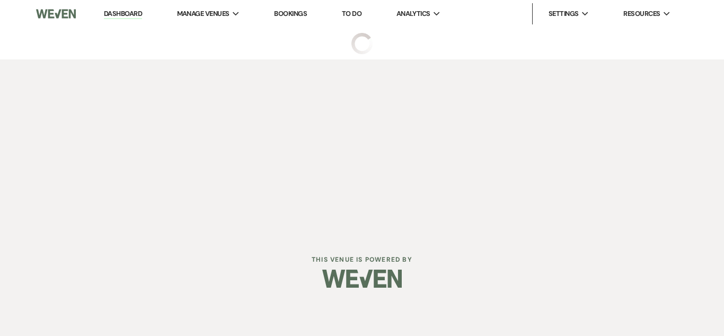
select select "5"
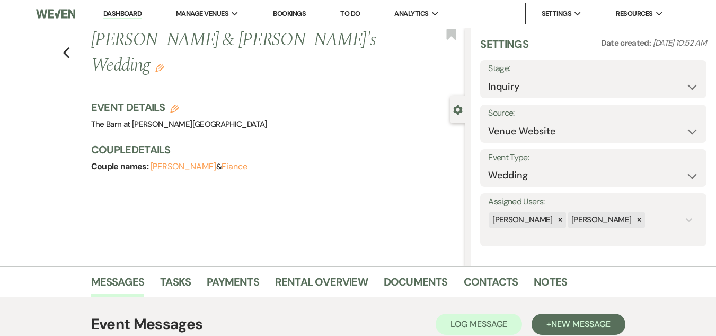
scroll to position [9, 0]
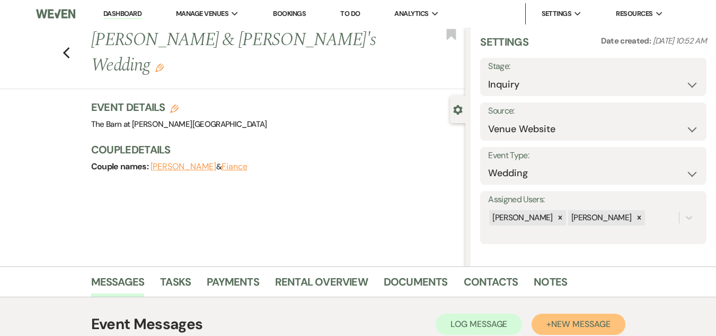
click at [553, 321] on span "New Message" at bounding box center [580, 323] width 59 height 11
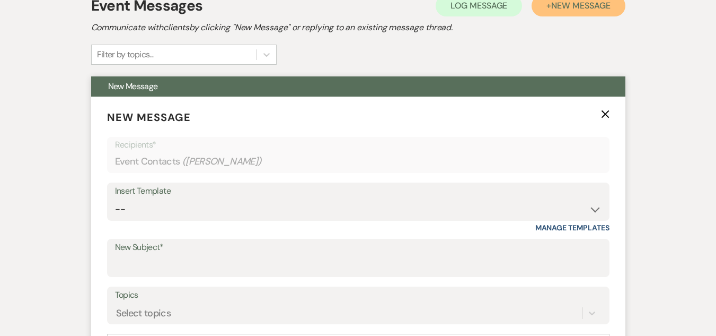
scroll to position [371, 0]
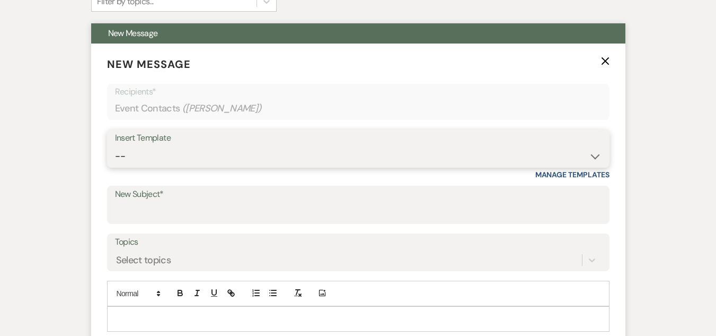
click at [385, 154] on select "-- Weven Planning Portal Introduction (Booked Events) Welcome Email Offboarding…" at bounding box center [358, 156] width 487 height 21
select select "5124"
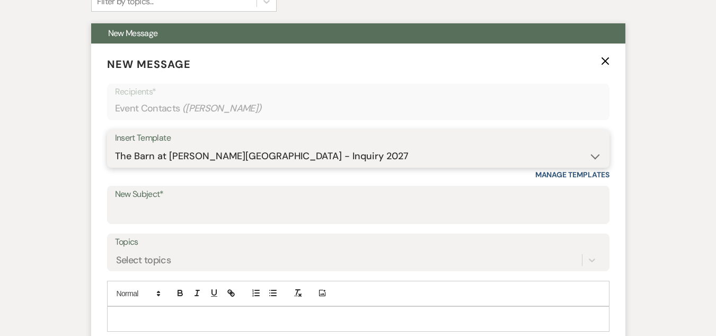
click at [115, 146] on select "-- Weven Planning Portal Introduction (Booked Events) Welcome Email Offboarding…" at bounding box center [358, 156] width 487 height 21
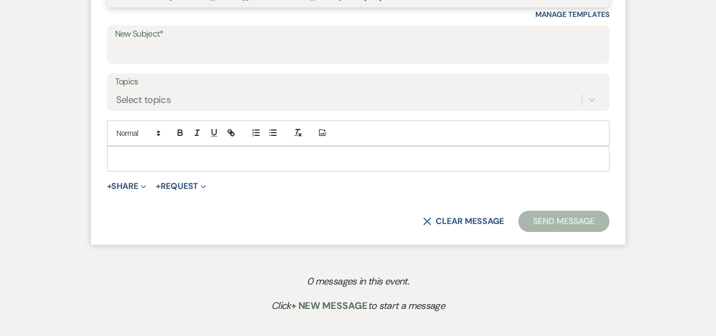
type input "The Barn at Farrington Hollow - Inquiry"
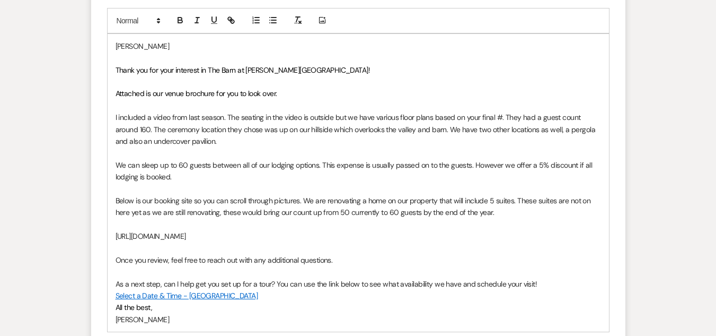
scroll to position [662, 0]
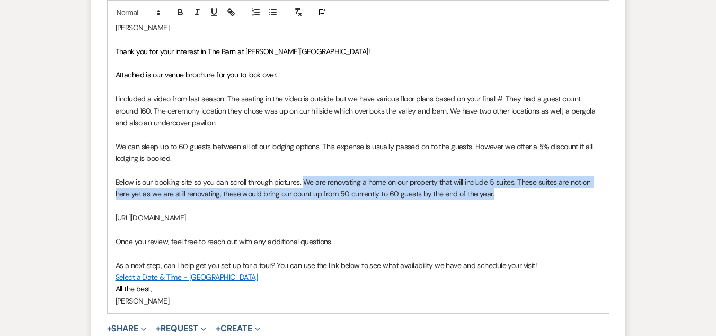
drag, startPoint x: 498, startPoint y: 194, endPoint x: 305, endPoint y: 186, distance: 193.7
click at [304, 186] on p "Below is our booking site so you can scroll through pictures. We are renovating…" at bounding box center [359, 188] width 486 height 24
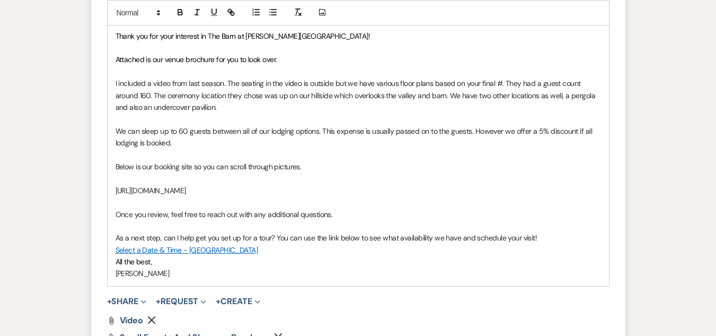
scroll to position [922, 0]
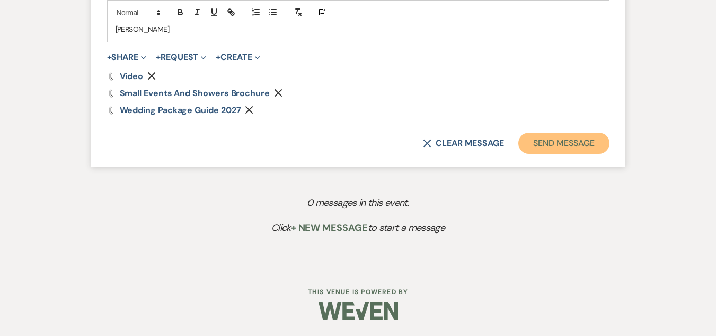
click at [560, 145] on button "Send Message" at bounding box center [564, 143] width 91 height 21
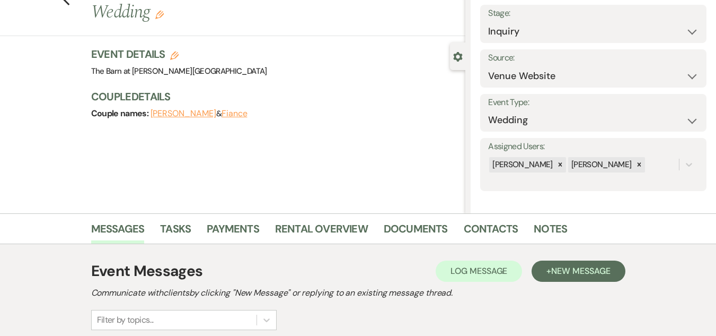
scroll to position [0, 0]
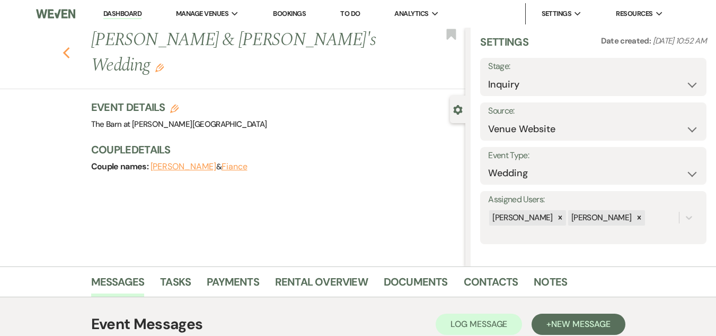
click at [71, 47] on icon "Previous" at bounding box center [67, 53] width 8 height 13
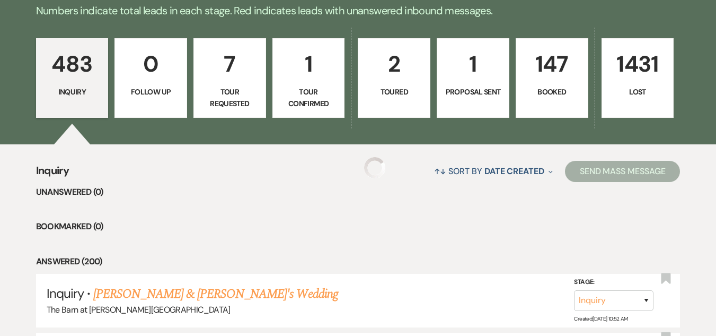
scroll to position [212, 0]
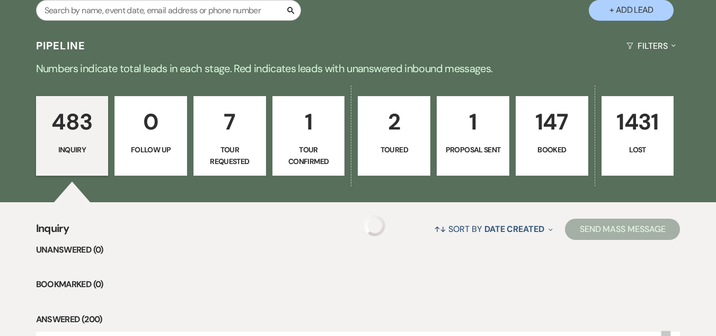
click at [624, 13] on button "+ Add Lead" at bounding box center [631, 10] width 85 height 21
select select "493"
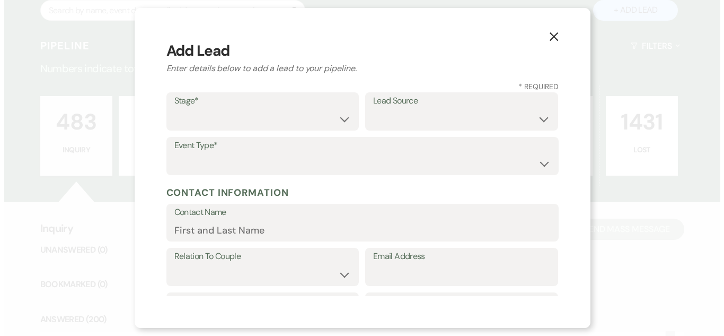
scroll to position [213, 0]
click at [311, 119] on select "Inquiry Follow Up Tour Requested Tour Confirmed Toured Proposal Sent Booked Lost" at bounding box center [262, 119] width 177 height 21
click at [174, 109] on select "Inquiry Follow Up Tour Requested Tour Confirmed Toured Proposal Sent Booked Lost" at bounding box center [262, 119] width 177 height 21
click at [282, 100] on label "Stage*" at bounding box center [262, 100] width 177 height 15
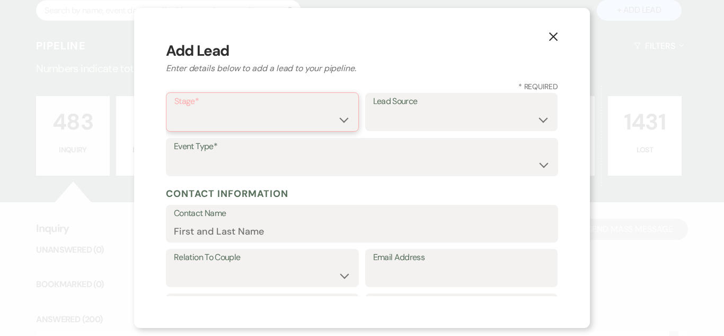
click at [278, 112] on select "Inquiry Follow Up Tour Requested Tour Confirmed Toured Proposal Sent Booked Lost" at bounding box center [262, 119] width 176 height 21
click at [277, 117] on select "Inquiry Follow Up Tour Requested Tour Confirmed Toured Proposal Sent Booked Lost" at bounding box center [262, 119] width 176 height 21
click at [275, 130] on div "Stage* Inquiry Follow Up Tour Requested Tour Confirmed Toured Proposal Sent Boo…" at bounding box center [262, 111] width 193 height 39
drag, startPoint x: 278, startPoint y: 106, endPoint x: 284, endPoint y: 116, distance: 11.6
click at [284, 116] on div "Stage* Inquiry Follow Up Tour Requested Tour Confirmed Toured Proposal Sent Boo…" at bounding box center [262, 111] width 193 height 39
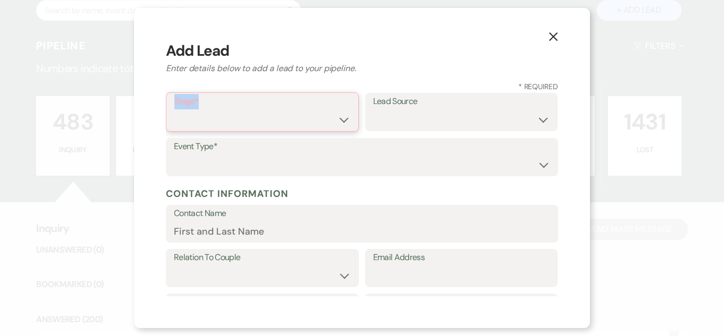
click at [284, 120] on select "Inquiry Follow Up Tour Requested Tour Confirmed Toured Proposal Sent Booked Lost" at bounding box center [262, 119] width 176 height 21
select select "1"
click at [174, 109] on select "Inquiry Follow Up Tour Requested Tour Confirmed Toured Proposal Sent Booked Lost" at bounding box center [262, 119] width 176 height 21
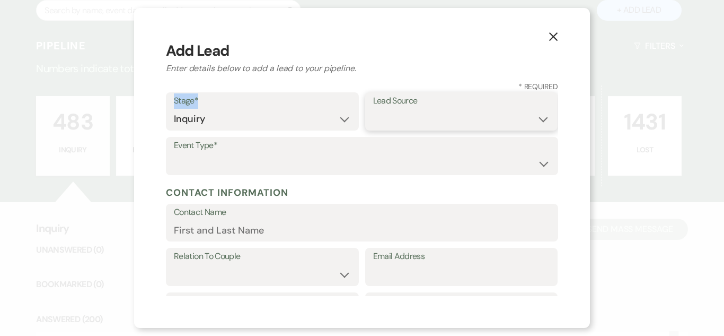
click at [411, 120] on select "Weven Venue Website Instagram Facebook Pinterest Google The Knot Wedding Wire H…" at bounding box center [461, 119] width 177 height 21
select select "5"
click at [373, 109] on select "Weven Venue Website Instagram Facebook Pinterest Google The Knot Wedding Wire H…" at bounding box center [461, 119] width 177 height 21
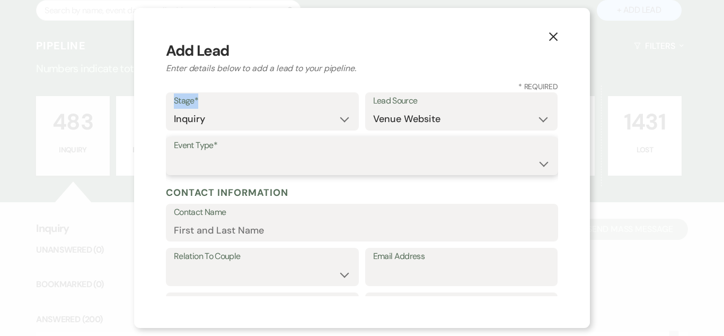
click at [413, 166] on select "Wedding Anniversary Party Baby Shower Bachelorette / Bachelor Party Birthday Pa…" at bounding box center [362, 163] width 376 height 21
select select "1"
click at [174, 153] on select "Wedding Anniversary Party Baby Shower Bachelorette / Bachelor Party Birthday Pa…" at bounding box center [362, 163] width 376 height 21
click at [310, 224] on input "Contact Name" at bounding box center [362, 230] width 376 height 21
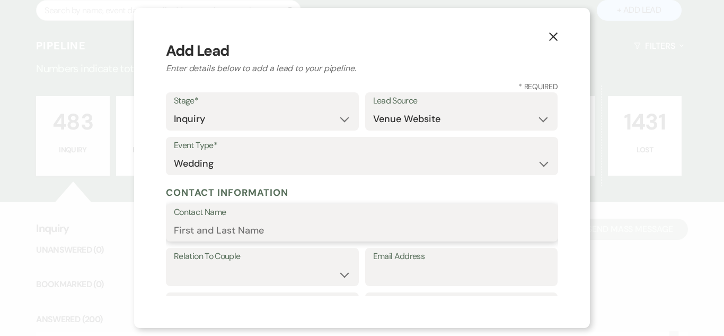
paste input "Robbi Webb robbiwebb@gmail.com"
drag, startPoint x: 231, startPoint y: 230, endPoint x: 395, endPoint y: 248, distance: 165.4
click at [395, 248] on form "Stage* Inquiry Follow Up Tour Requested Tour Confirmed Toured Proposal Sent Boo…" at bounding box center [362, 326] width 392 height 468
type input "Robbi Webb"
click at [330, 262] on label "Relation To Couple" at bounding box center [262, 256] width 177 height 15
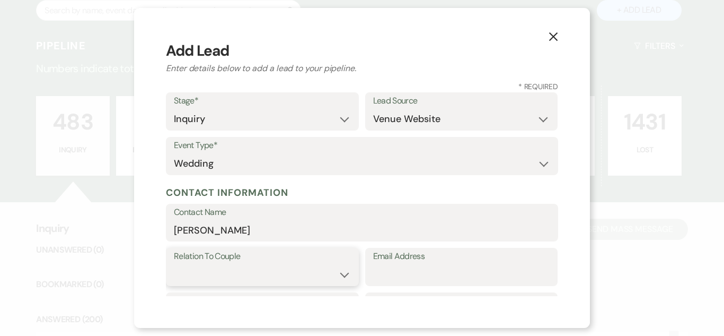
click at [316, 273] on select "Couple Planner Parent of Couple Family Member Friend Other" at bounding box center [262, 274] width 177 height 21
select select "1"
click at [174, 264] on select "Couple Planner Parent of Couple Family Member Friend Other" at bounding box center [262, 274] width 177 height 21
click at [433, 268] on input "Email Address" at bounding box center [461, 274] width 177 height 21
paste input "robbiwebb@gmail.com"
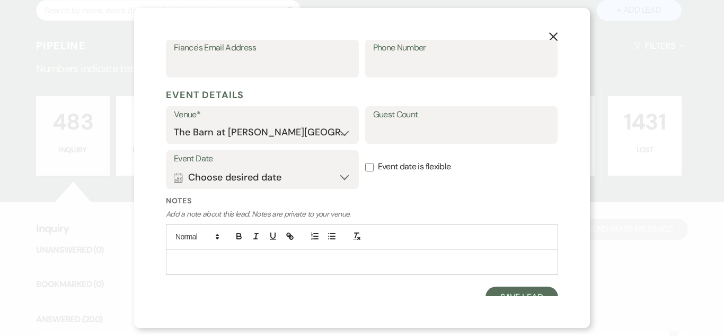
scroll to position [371, 0]
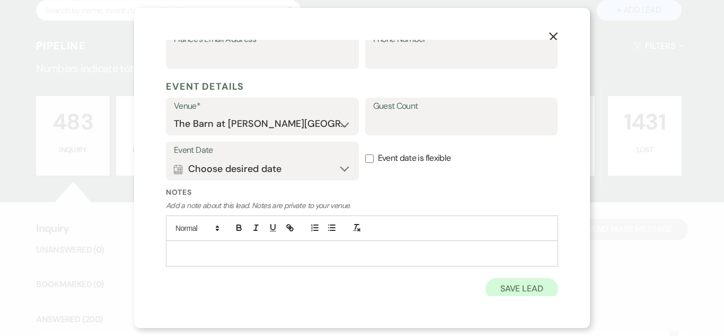
type input "robbiwebb@gmail.com"
click at [498, 290] on button "Save Lead" at bounding box center [522, 288] width 73 height 21
drag, startPoint x: 332, startPoint y: 185, endPoint x: 328, endPoint y: 170, distance: 14.9
click at [331, 183] on div "Event Date Calendar Choose desired date Expand" at bounding box center [262, 164] width 193 height 45
click at [328, 170] on button "Calendar Choose desired date Expand" at bounding box center [262, 168] width 177 height 21
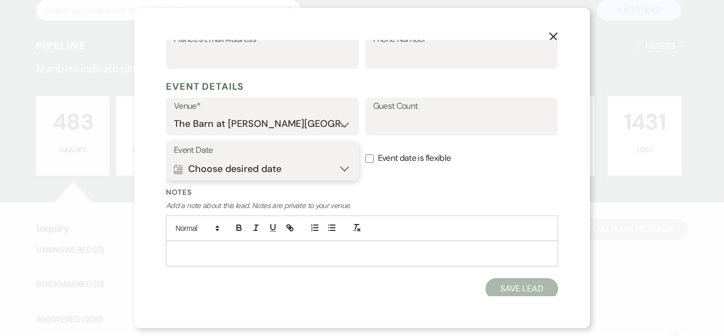
click at [328, 170] on button "Calendar Choose desired date Expand" at bounding box center [262, 168] width 177 height 21
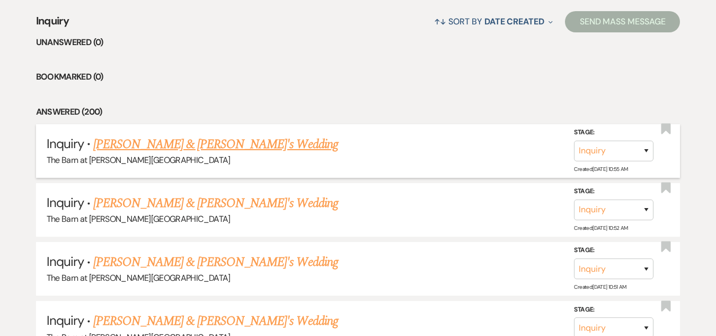
scroll to position [424, 0]
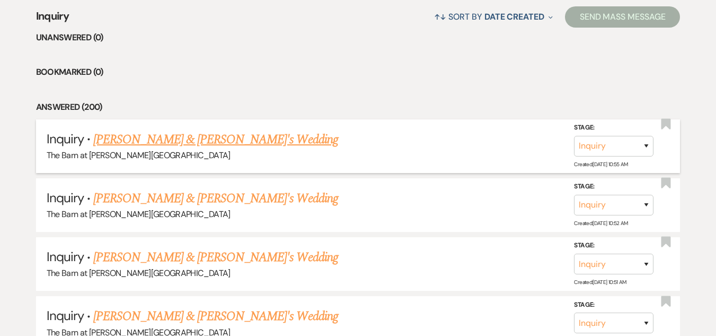
click at [223, 134] on link "Robbi Webb & Fiance's Wedding" at bounding box center [215, 139] width 245 height 19
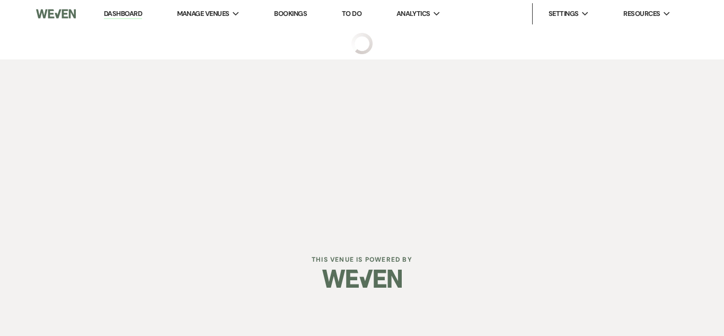
select select "5"
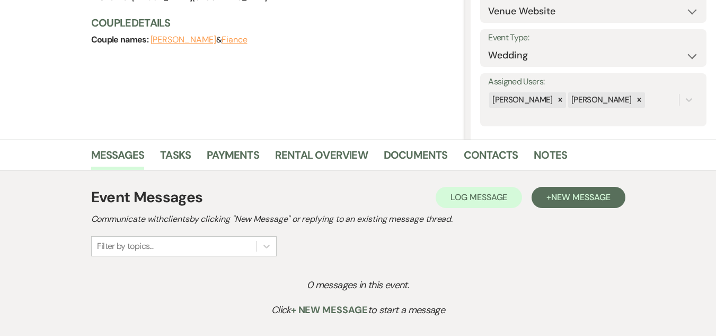
scroll to position [209, 0]
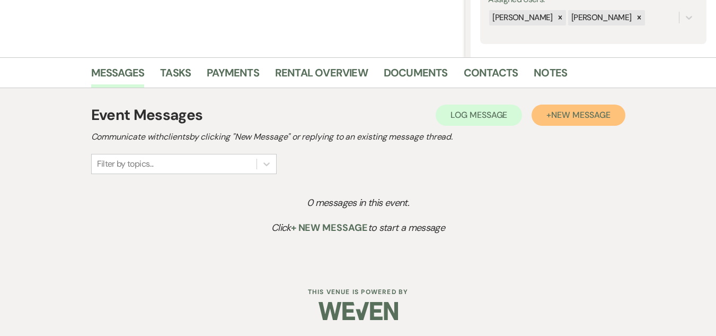
click at [569, 110] on span "New Message" at bounding box center [580, 114] width 59 height 11
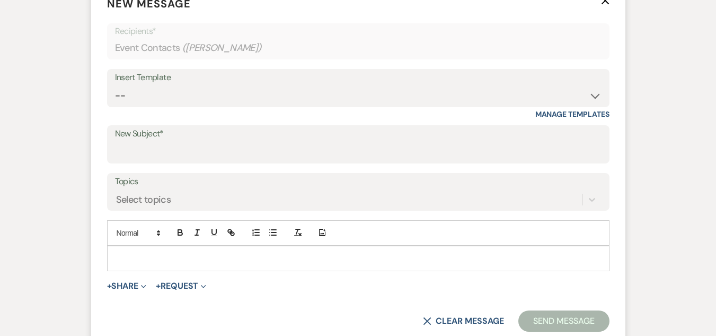
scroll to position [474, 0]
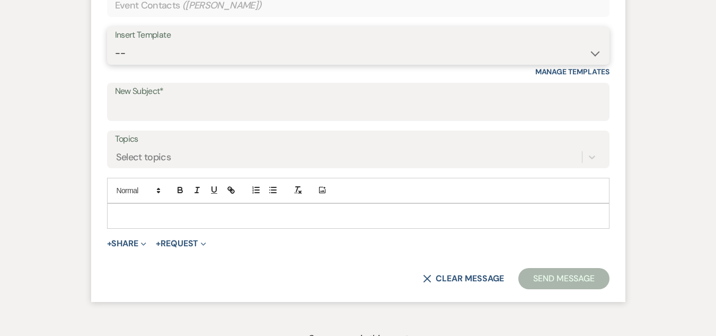
click at [353, 58] on select "-- Weven Planning Portal Introduction (Booked Events) Welcome Email Offboarding…" at bounding box center [358, 53] width 487 height 21
select select "4842"
click at [115, 43] on select "-- Weven Planning Portal Introduction (Booked Events) Welcome Email Offboarding…" at bounding box center [358, 53] width 487 height 21
type input "Lodging Arrangement Form"
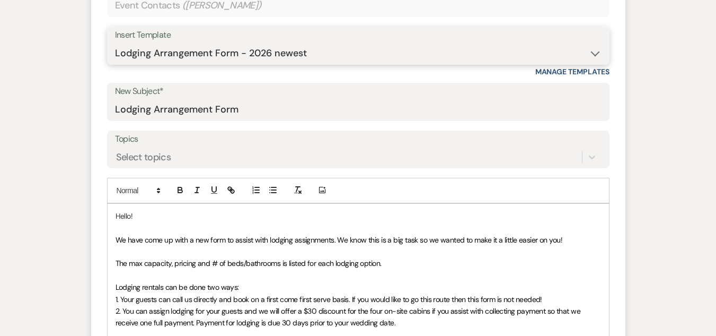
click at [369, 48] on select "-- Weven Planning Portal Introduction (Booked Events) Welcome Email Offboarding…" at bounding box center [358, 53] width 487 height 21
select select "4054"
click at [115, 43] on select "-- Weven Planning Portal Introduction (Booked Events) Welcome Email Offboarding…" at bounding box center [358, 53] width 487 height 21
type input "The Barn at Farrington Hollow - Inquiry"
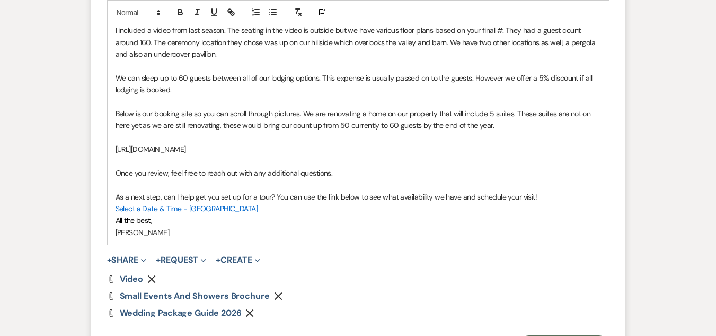
scroll to position [739, 0]
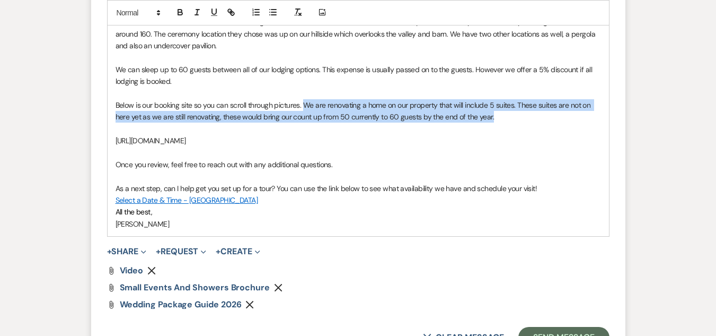
drag, startPoint x: 502, startPoint y: 117, endPoint x: 302, endPoint y: 102, distance: 201.0
click at [305, 104] on p "Below is our booking site so you can scroll through pictures. We are renovating…" at bounding box center [359, 111] width 486 height 24
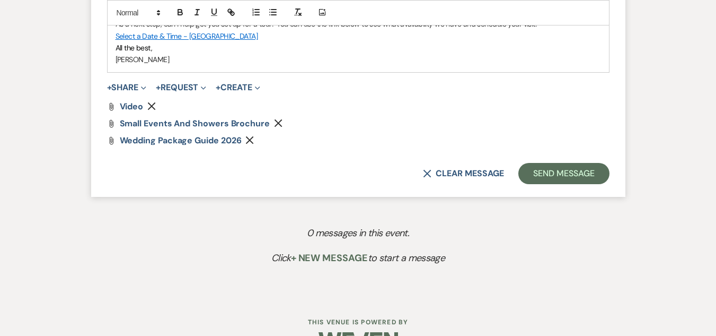
scroll to position [898, 0]
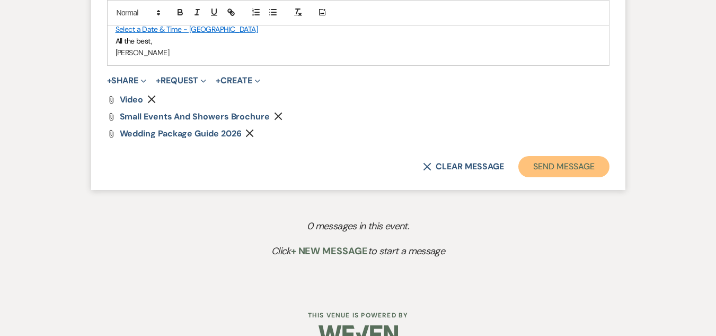
click at [582, 162] on button "Send Message" at bounding box center [564, 166] width 91 height 21
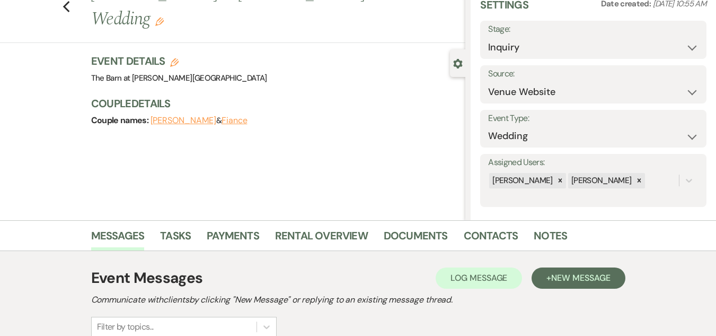
scroll to position [0, 0]
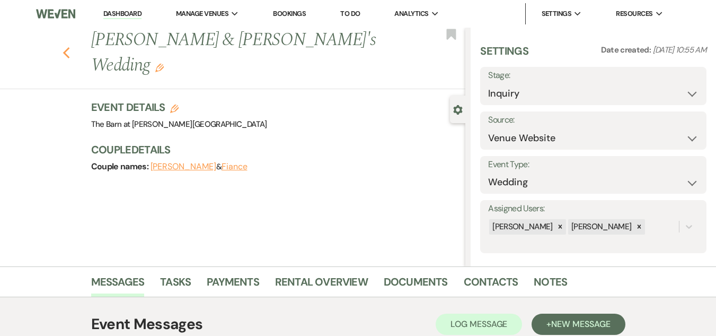
click at [71, 47] on icon "Previous" at bounding box center [67, 53] width 8 height 13
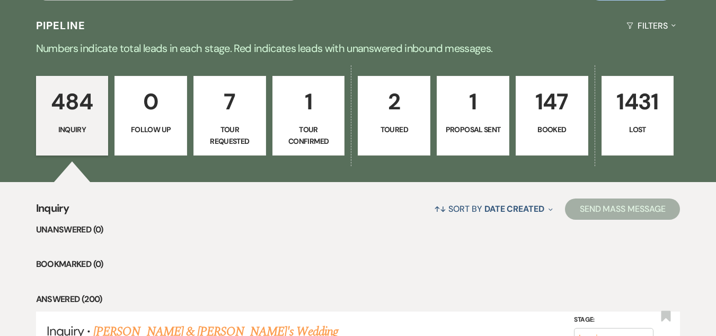
scroll to position [212, 0]
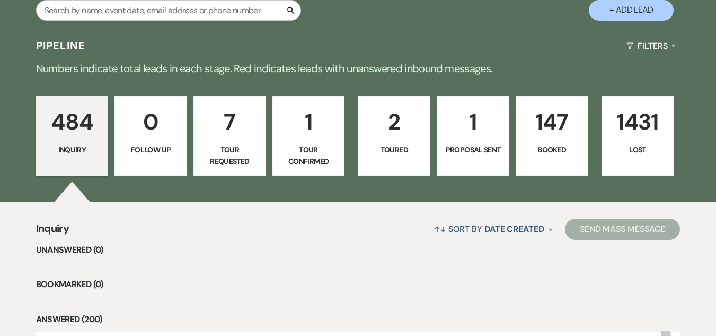
click at [628, 5] on button "+ Add Lead" at bounding box center [631, 10] width 85 height 21
select select "493"
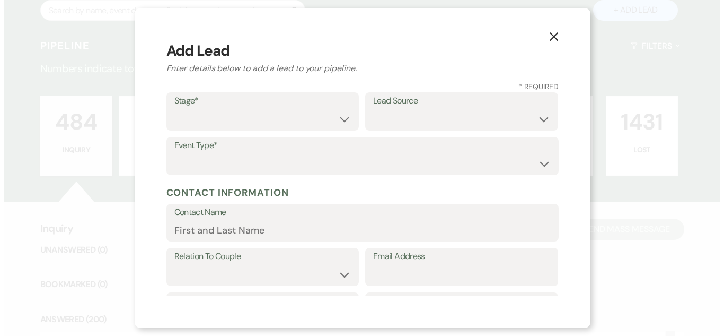
scroll to position [213, 0]
click at [315, 119] on select "Inquiry Follow Up Tour Requested Tour Confirmed Toured Proposal Sent Booked Lost" at bounding box center [262, 119] width 177 height 21
select select "1"
click at [174, 109] on select "Inquiry Follow Up Tour Requested Tour Confirmed Toured Proposal Sent Booked Lost" at bounding box center [262, 119] width 177 height 21
click at [448, 117] on select "Weven Venue Website Instagram Facebook Pinterest Google The Knot Wedding Wire H…" at bounding box center [461, 119] width 177 height 21
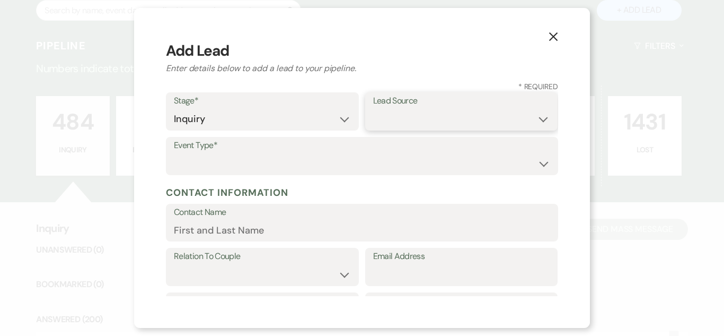
select select "5"
click at [373, 109] on select "Weven Venue Website Instagram Facebook Pinterest Google The Knot Wedding Wire H…" at bounding box center [461, 119] width 177 height 21
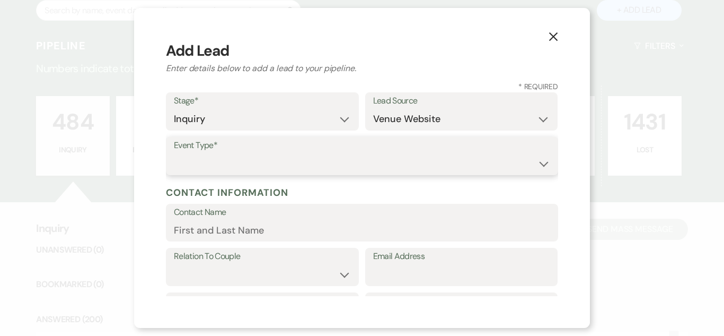
click at [430, 165] on select "Wedding Anniversary Party Baby Shower Bachelorette / Bachelor Party Birthday Pa…" at bounding box center [362, 163] width 376 height 21
select select "1"
click at [174, 153] on select "Wedding Anniversary Party Baby Shower Bachelorette / Bachelor Party Birthday Pa…" at bounding box center [362, 163] width 376 height 21
click at [300, 230] on input "Contact Name" at bounding box center [362, 230] width 376 height 21
paste input "Nicole Torres nictorres18@gmail.com"
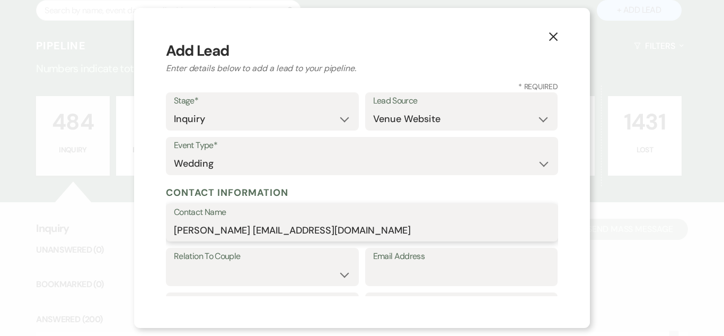
drag, startPoint x: 359, startPoint y: 229, endPoint x: 234, endPoint y: 229, distance: 124.6
click at [234, 229] on input "Nicole Torres nictorres18@gmail.com" at bounding box center [362, 230] width 376 height 21
type input "Nicole Torres"
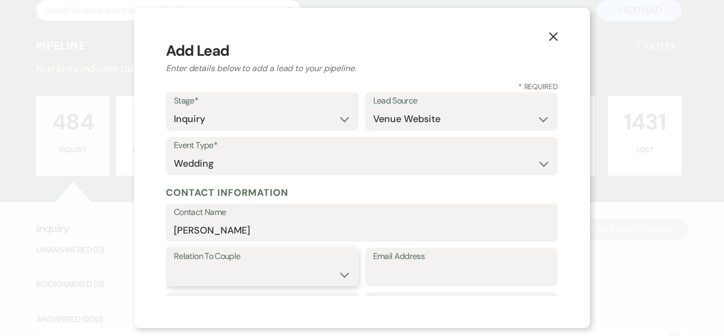
click at [275, 272] on select "Couple Planner Parent of Couple Family Member Friend Other" at bounding box center [262, 274] width 177 height 21
select select "1"
click at [174, 264] on select "Couple Planner Parent of Couple Family Member Friend Other" at bounding box center [262, 274] width 177 height 21
click at [427, 271] on input "Email Address" at bounding box center [461, 274] width 177 height 21
paste input "nictorres18@gmail.com"
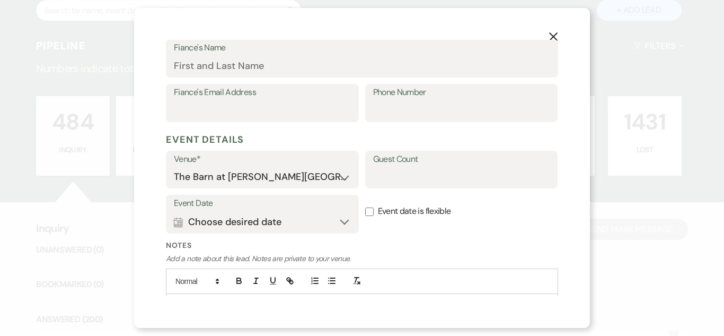
scroll to position [374, 0]
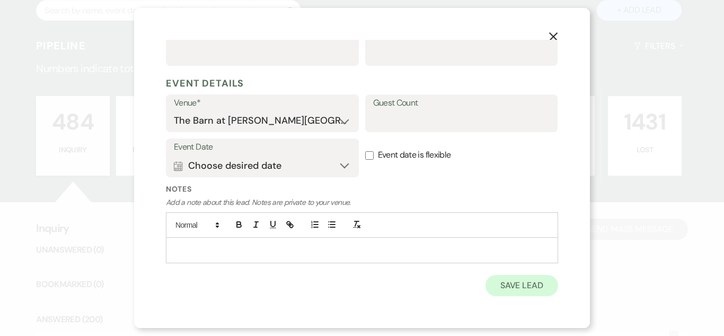
type input "nictorres18@gmail.com"
click at [521, 284] on button "Save Lead" at bounding box center [522, 285] width 73 height 21
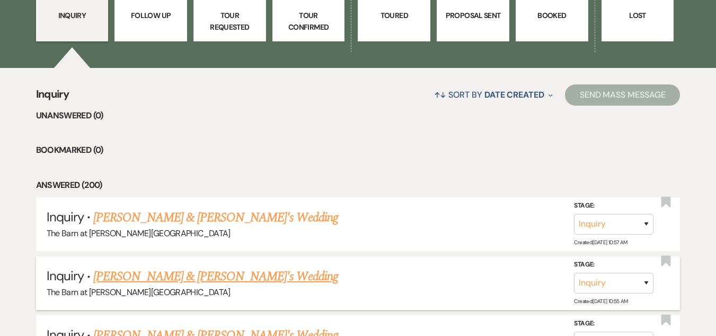
scroll to position [371, 0]
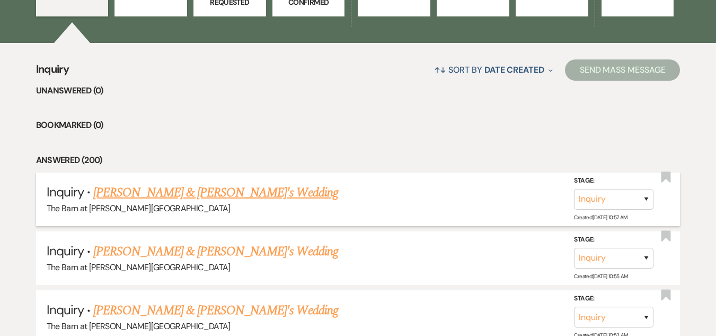
click at [198, 190] on link "Nicole Torres & Fiance's Wedding" at bounding box center [215, 192] width 245 height 19
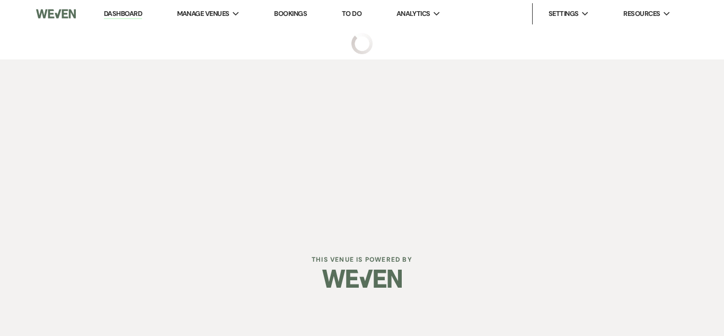
select select "5"
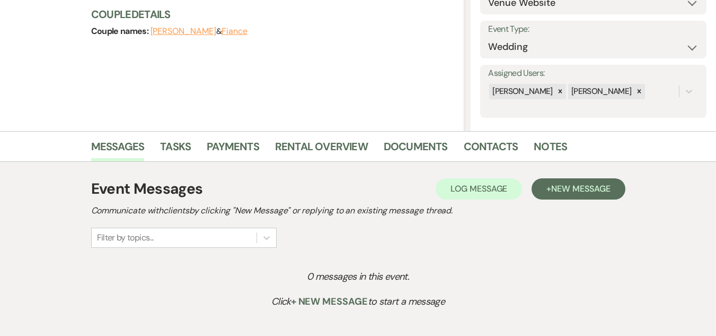
scroll to position [159, 0]
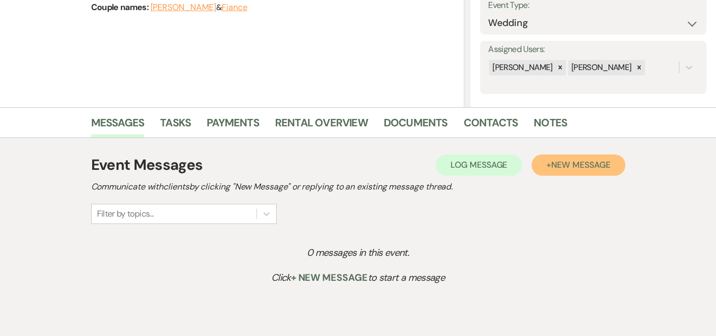
click at [562, 171] on button "+ New Message" at bounding box center [578, 164] width 93 height 21
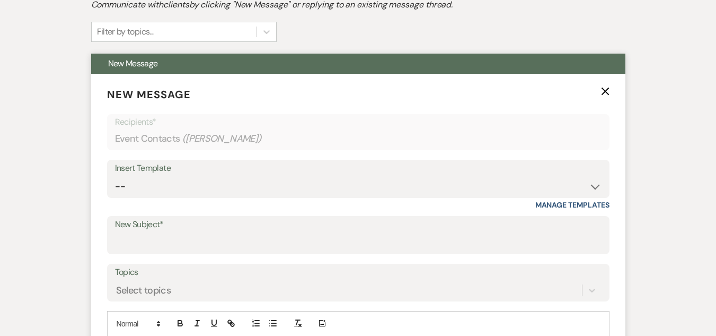
scroll to position [424, 0]
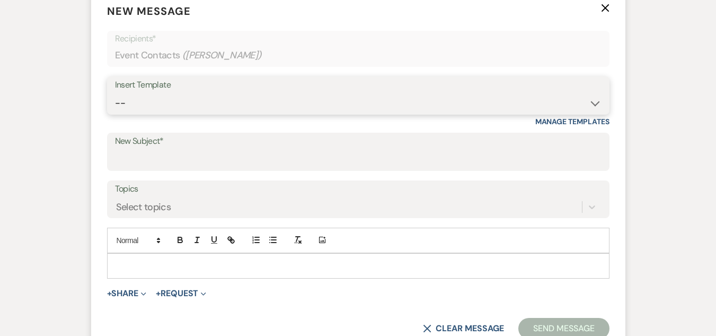
click at [352, 101] on select "-- Weven Planning Portal Introduction (Booked Events) Welcome Email Offboarding…" at bounding box center [358, 103] width 487 height 21
select select "4054"
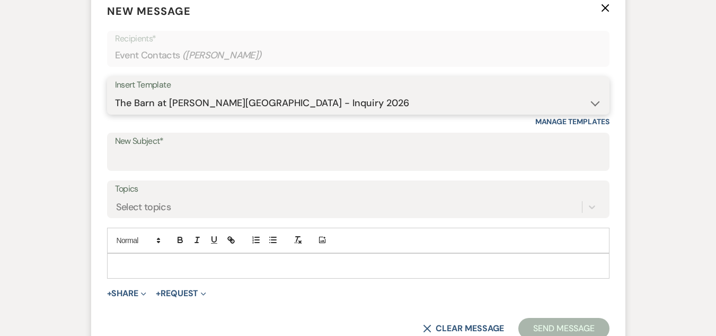
click at [115, 93] on select "-- Weven Planning Portal Introduction (Booked Events) Welcome Email Offboarding…" at bounding box center [358, 103] width 487 height 21
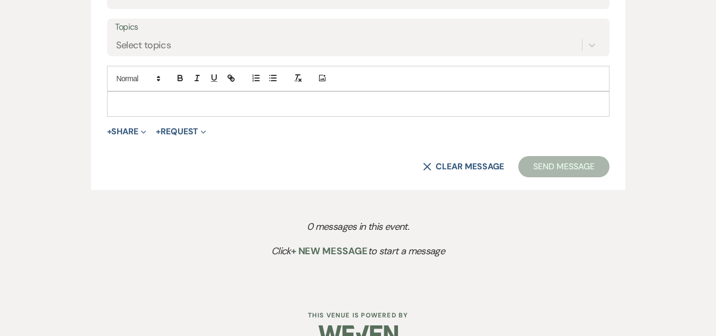
scroll to position [609, 0]
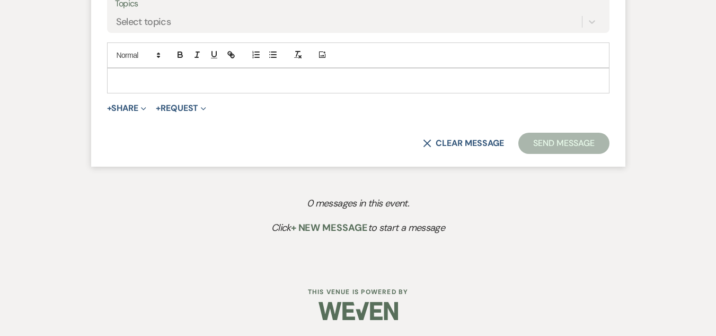
type input "The Barn at Farrington Hollow - Inquiry"
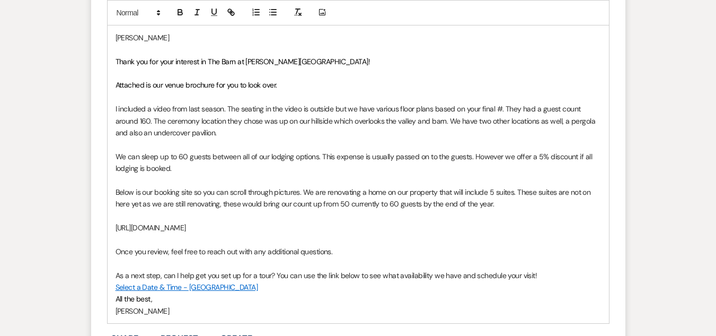
scroll to position [715, 0]
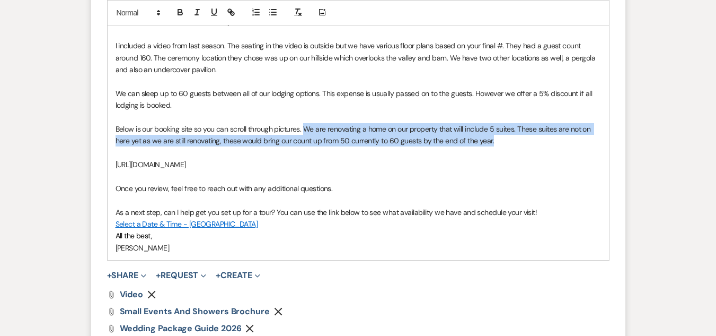
drag, startPoint x: 522, startPoint y: 143, endPoint x: 305, endPoint y: 127, distance: 217.4
click at [305, 127] on p "Below is our booking site so you can scroll through pictures. We are renovating…" at bounding box center [359, 135] width 486 height 24
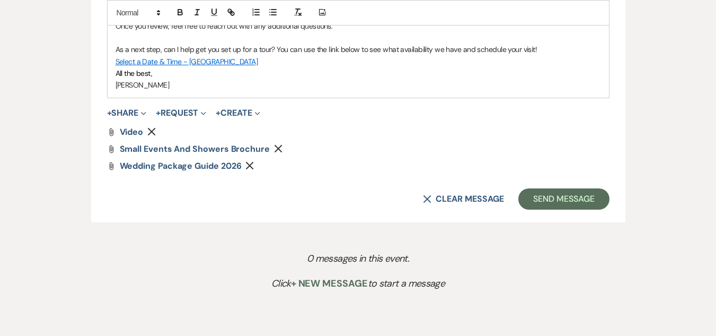
scroll to position [922, 0]
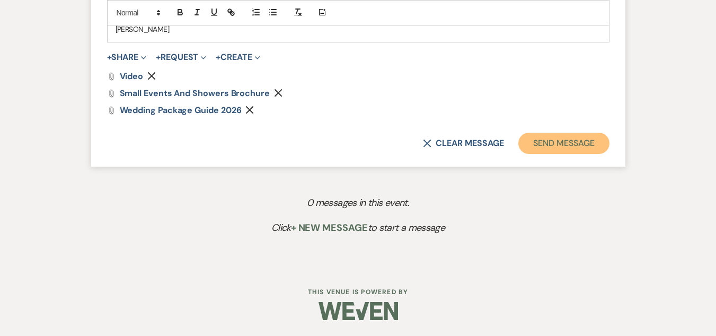
click at [542, 139] on button "Send Message" at bounding box center [564, 143] width 91 height 21
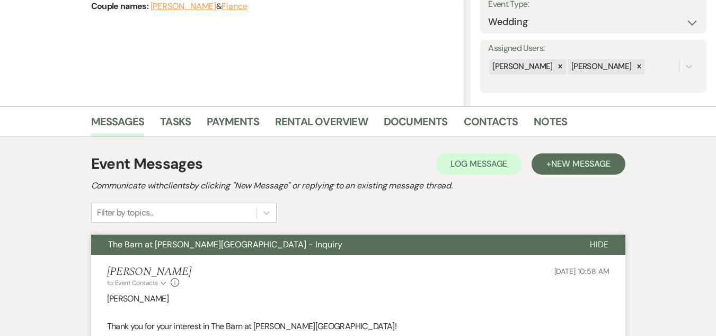
scroll to position [0, 0]
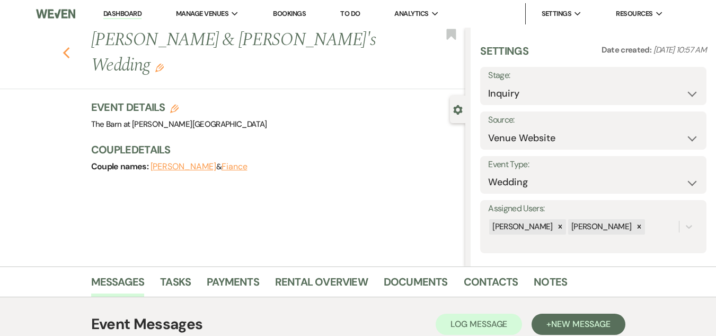
click at [71, 47] on icon "Previous" at bounding box center [67, 53] width 8 height 13
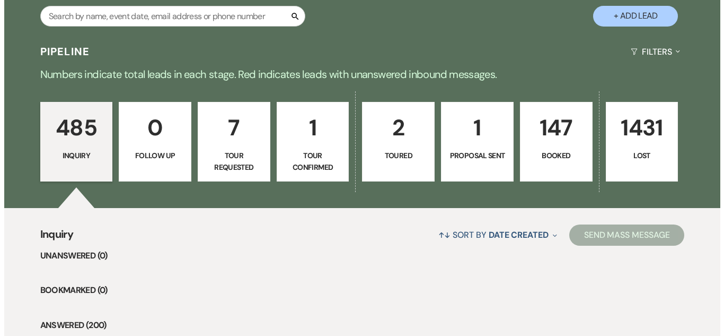
scroll to position [159, 0]
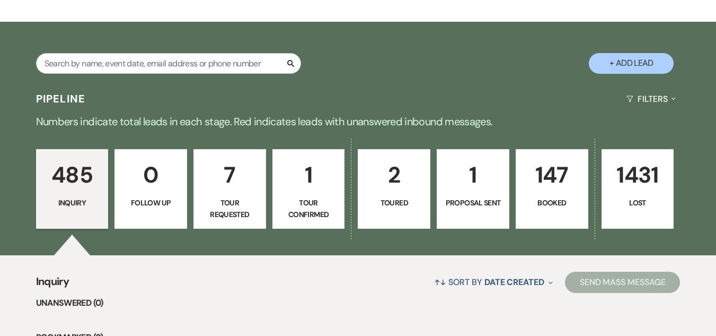
click at [657, 60] on button "+ Add Lead" at bounding box center [631, 63] width 85 height 21
select select "493"
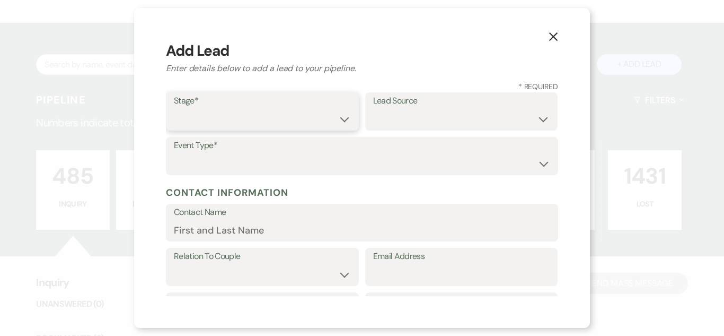
click at [319, 117] on select "Inquiry Follow Up Tour Requested Tour Confirmed Toured Proposal Sent Booked Lost" at bounding box center [262, 119] width 177 height 21
select select "1"
click at [174, 109] on select "Inquiry Follow Up Tour Requested Tour Confirmed Toured Proposal Sent Booked Lost" at bounding box center [262, 119] width 177 height 21
click at [416, 116] on select "Weven Venue Website Instagram Facebook Pinterest Google The Knot Wedding Wire H…" at bounding box center [461, 119] width 177 height 21
select select "5"
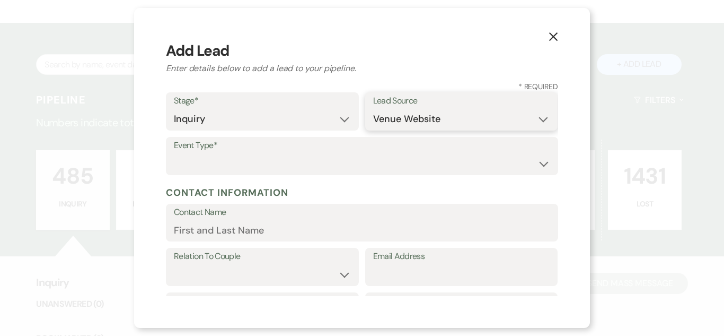
click at [373, 109] on select "Weven Venue Website Instagram Facebook Pinterest Google The Knot Wedding Wire H…" at bounding box center [461, 119] width 177 height 21
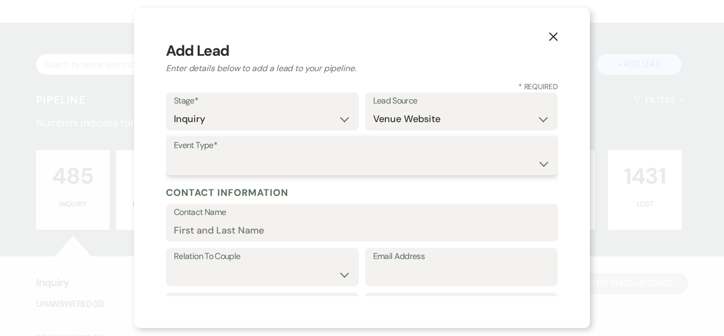
click at [411, 164] on select "Wedding Anniversary Party Baby Shower Bachelorette / Bachelor Party Birthday Pa…" at bounding box center [362, 163] width 376 height 21
select select "1"
click at [174, 153] on select "Wedding Anniversary Party Baby Shower Bachelorette / Bachelor Party Birthday Pa…" at bounding box center [362, 163] width 376 height 21
click at [297, 218] on label "Contact Name" at bounding box center [362, 212] width 376 height 15
click at [297, 220] on input "Contact Name" at bounding box center [362, 230] width 376 height 21
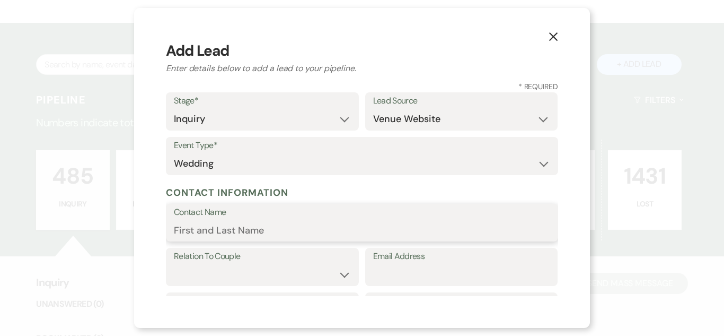
paste input "Logan Whitmore lwhitmore2016@yahoo.com"
drag, startPoint x: 248, startPoint y: 234, endPoint x: 422, endPoint y: 264, distance: 176.4
click at [422, 264] on form "Stage* Inquiry Follow Up Tour Requested Tour Confirmed Toured Proposal Sent Boo…" at bounding box center [362, 326] width 392 height 468
type input "Logan Whitmore"
click at [306, 262] on label "Relation To Couple" at bounding box center [262, 256] width 177 height 15
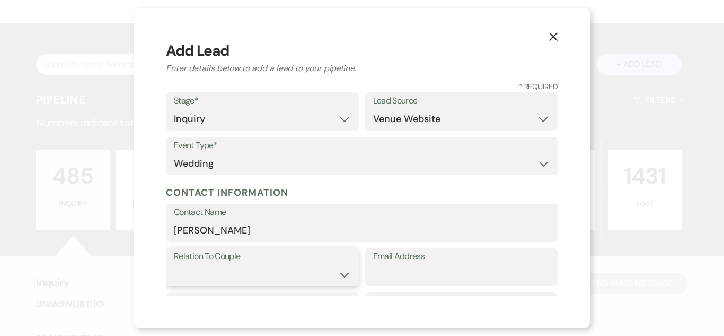
click at [309, 274] on select "Couple Planner Parent of Couple Family Member Friend Other" at bounding box center [262, 274] width 177 height 21
select select "1"
click at [174, 264] on select "Couple Planner Parent of Couple Family Member Friend Other" at bounding box center [262, 274] width 177 height 21
click at [402, 276] on input "Email Address" at bounding box center [461, 274] width 177 height 21
paste input "lwhitmore2016@yahoo.com"
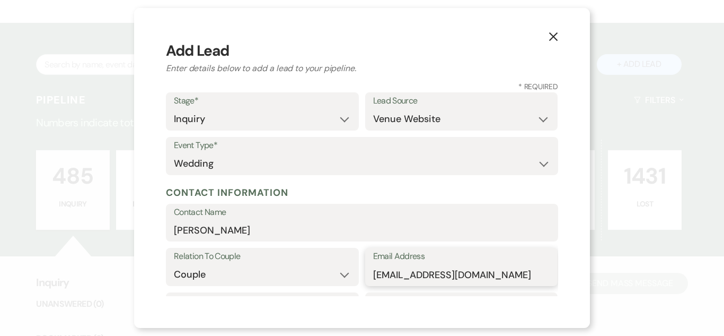
click at [373, 277] on input "lwhitmore2016@yahoo.com" at bounding box center [461, 274] width 177 height 21
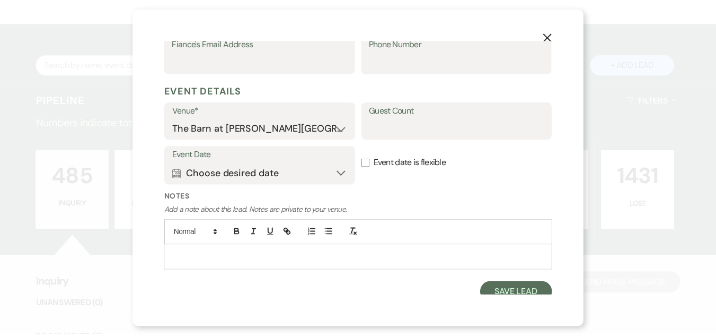
scroll to position [374, 0]
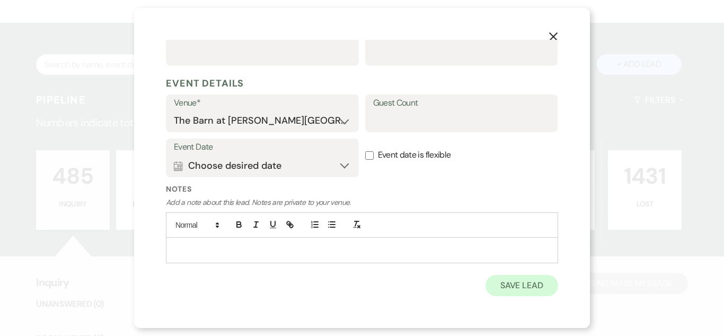
type input "lwhitmore2016@yahoo.com"
click at [505, 288] on button "Save Lead" at bounding box center [522, 285] width 73 height 21
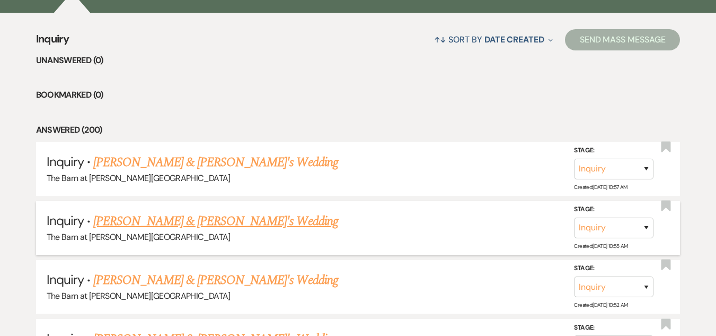
scroll to position [424, 0]
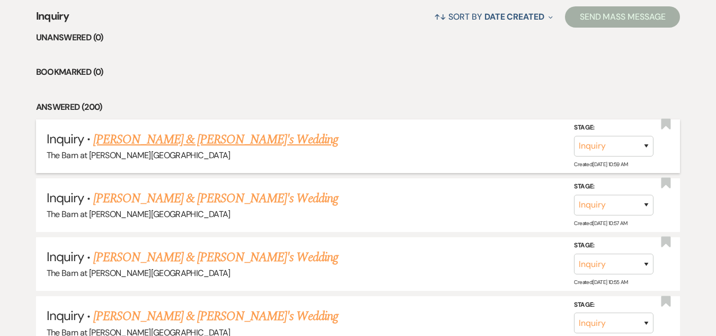
click at [231, 135] on link "Logan Whitmore & Fiance's Wedding" at bounding box center [215, 139] width 245 height 19
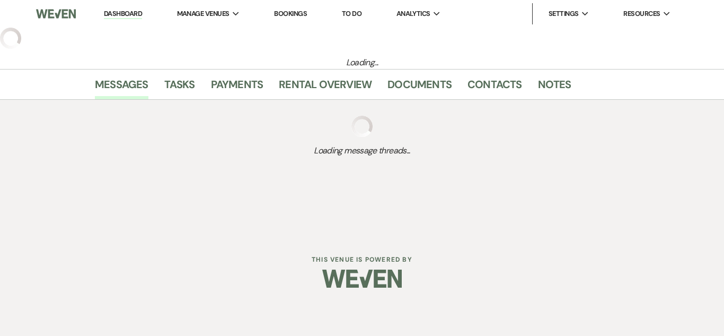
select select "5"
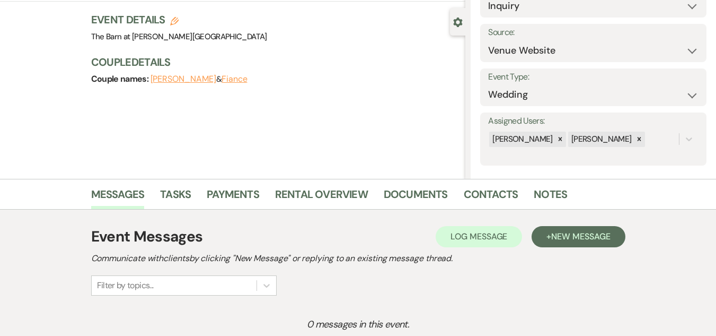
scroll to position [159, 0]
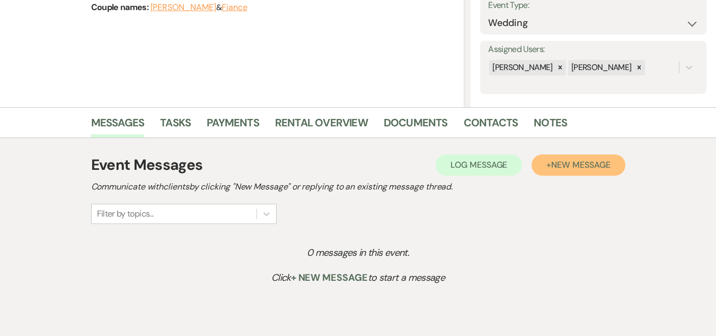
click at [548, 168] on button "+ New Message" at bounding box center [578, 164] width 93 height 21
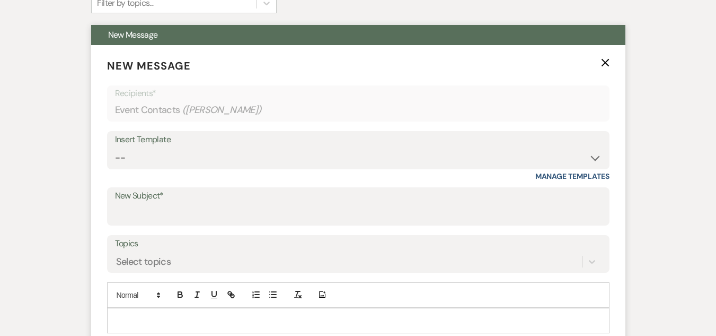
scroll to position [371, 0]
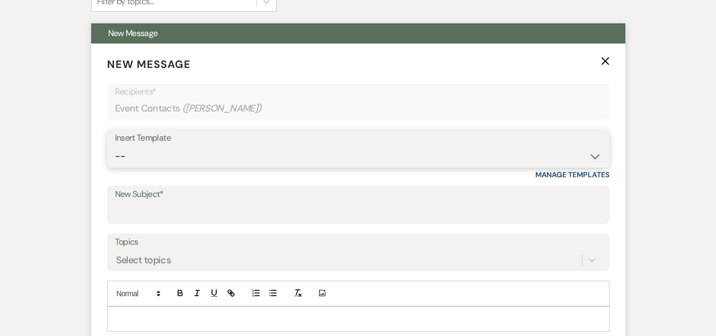
click at [335, 153] on select "-- Weven Planning Portal Introduction (Booked Events) Welcome Email Offboarding…" at bounding box center [358, 156] width 487 height 21
select select "4054"
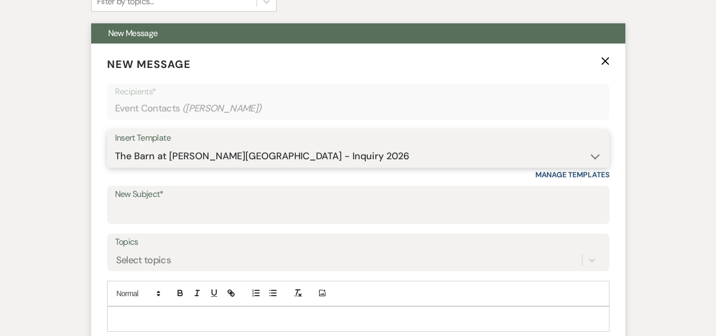
click at [115, 146] on select "-- Weven Planning Portal Introduction (Booked Events) Welcome Email Offboarding…" at bounding box center [358, 156] width 487 height 21
type input "The Barn at Farrington Hollow - Inquiry"
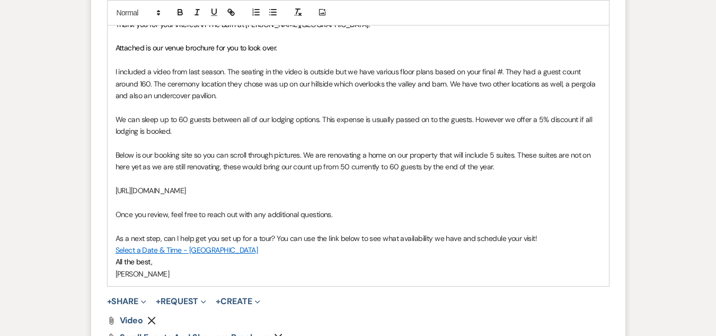
scroll to position [742, 0]
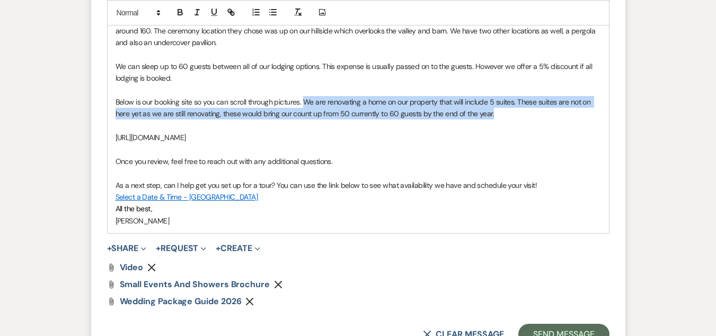
drag, startPoint x: 500, startPoint y: 113, endPoint x: 305, endPoint y: 104, distance: 194.8
click at [305, 104] on p "Below is our booking site so you can scroll through pictures. We are renovating…" at bounding box center [359, 108] width 486 height 24
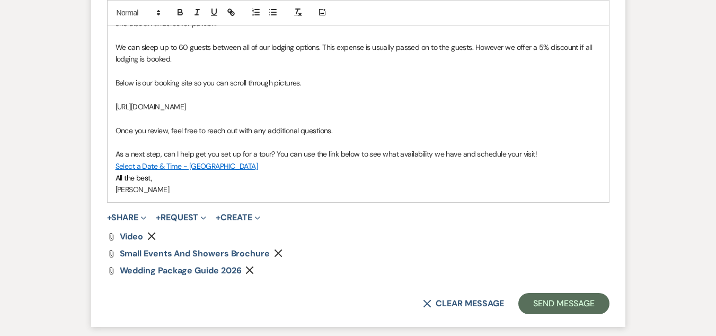
scroll to position [795, 0]
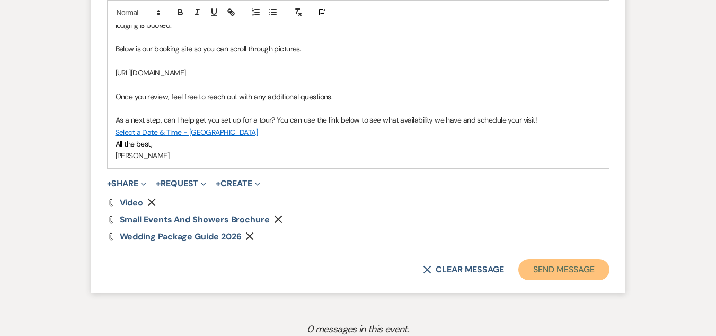
click at [554, 271] on button "Send Message" at bounding box center [564, 269] width 91 height 21
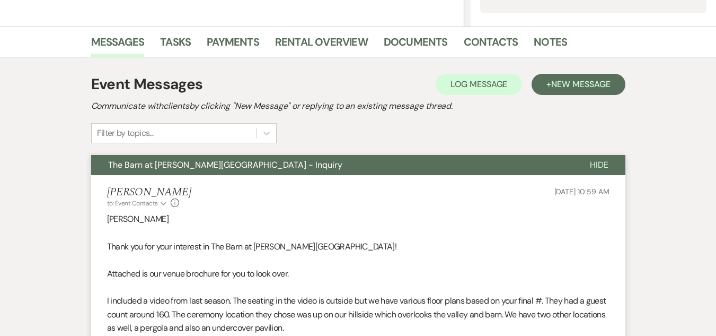
scroll to position [30, 0]
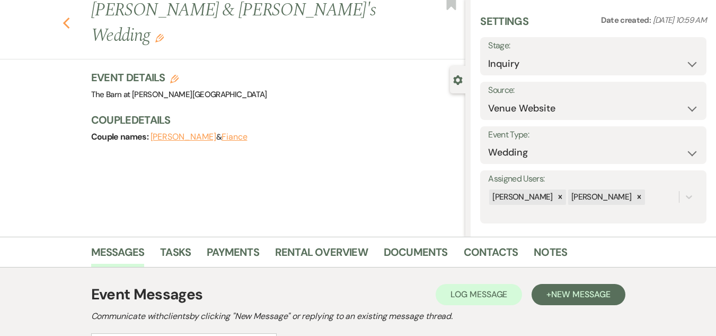
click at [69, 17] on use "button" at bounding box center [66, 23] width 7 height 12
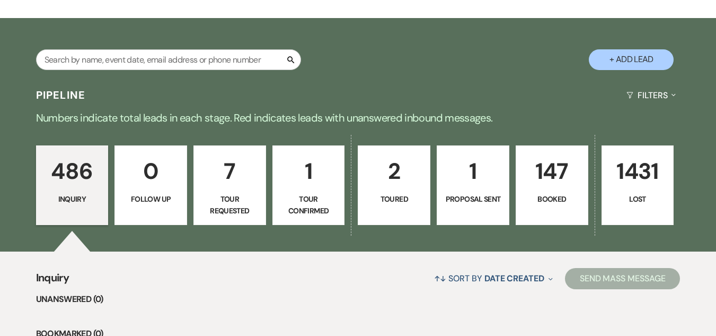
scroll to position [159, 0]
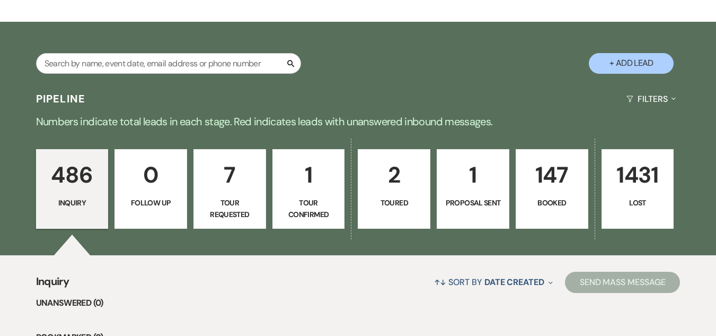
click at [550, 179] on p "147" at bounding box center [552, 175] width 59 height 36
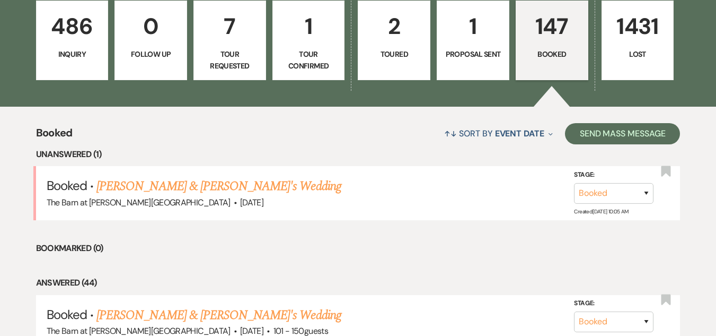
scroll to position [318, 0]
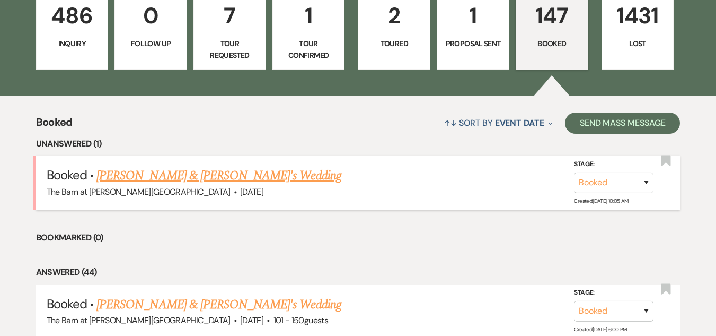
click at [220, 173] on link "Samantha Stayer & Fiance's Wedding" at bounding box center [219, 175] width 245 height 19
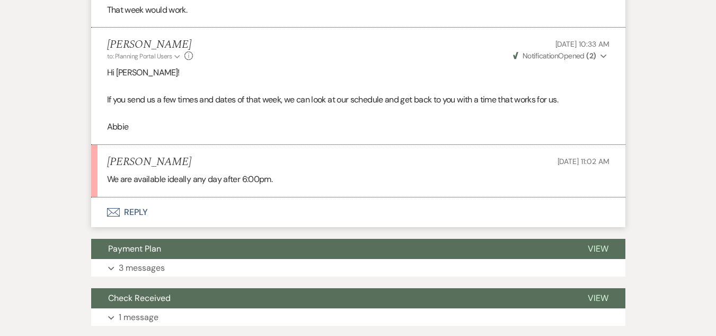
scroll to position [742, 0]
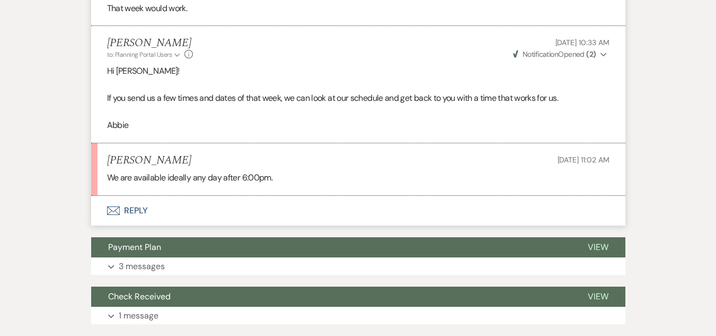
click at [137, 206] on button "Envelope Reply" at bounding box center [358, 211] width 535 height 30
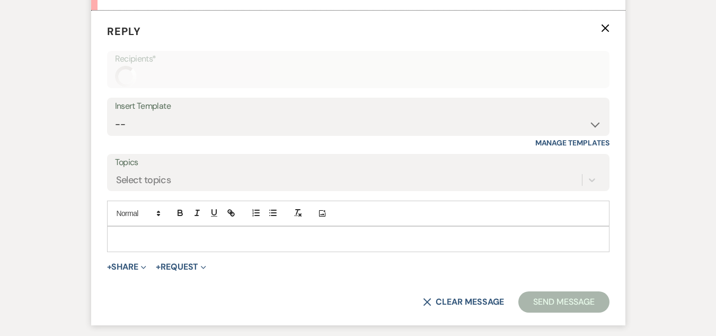
click at [227, 241] on p at bounding box center [359, 239] width 486 height 12
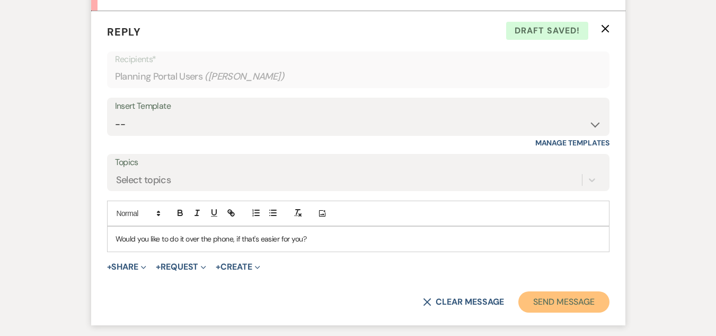
click at [542, 299] on button "Send Message" at bounding box center [564, 301] width 91 height 21
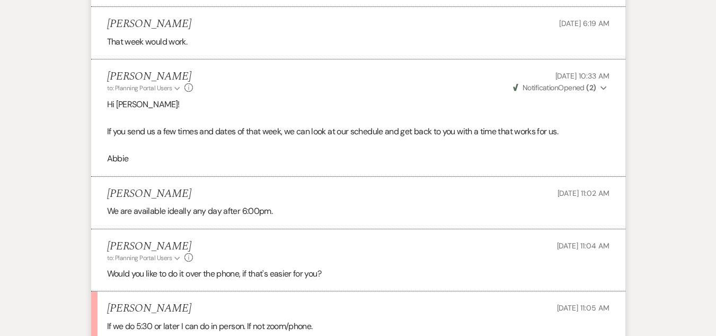
scroll to position [905, 0]
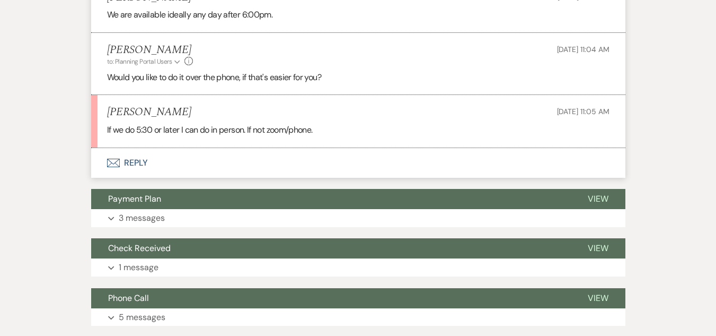
click at [130, 159] on button "Envelope Reply" at bounding box center [358, 163] width 535 height 30
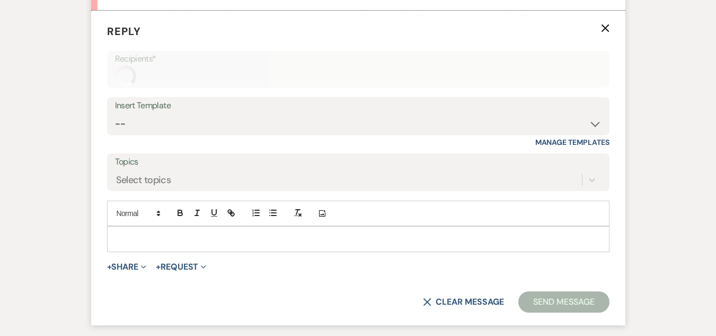
click at [202, 243] on p at bounding box center [359, 239] width 486 height 12
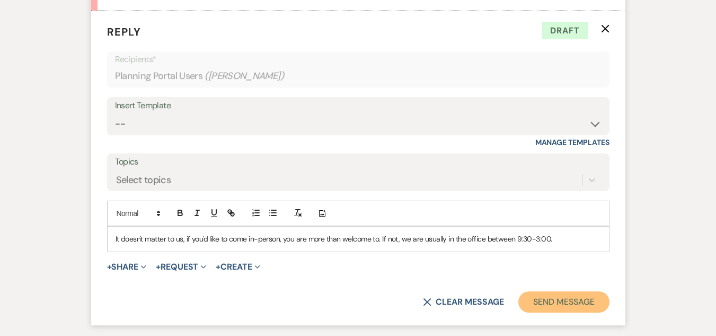
click at [561, 300] on button "Send Message" at bounding box center [564, 301] width 91 height 21
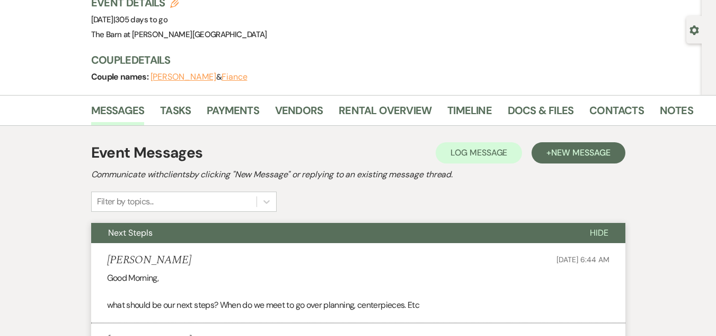
scroll to position [0, 0]
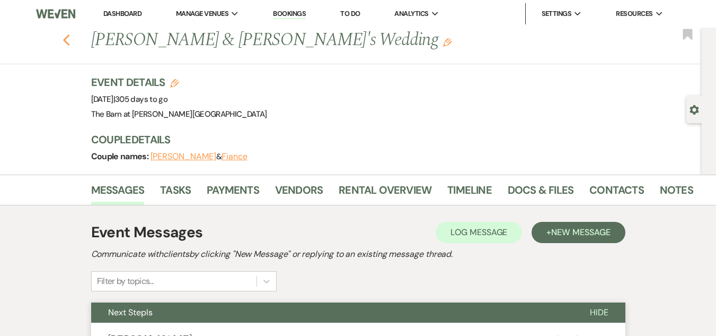
click at [68, 41] on use "button" at bounding box center [66, 40] width 7 height 12
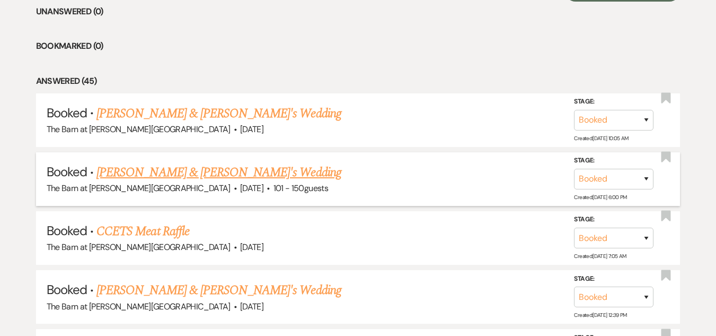
scroll to position [477, 0]
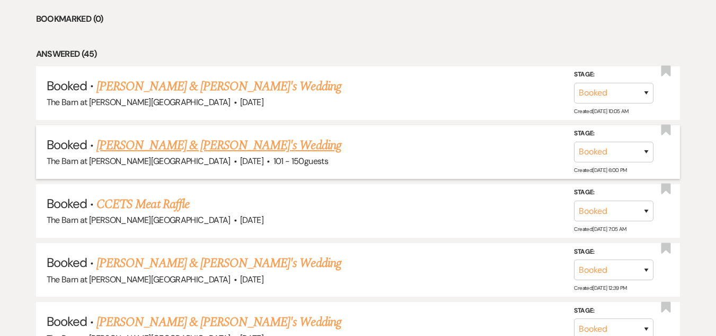
click at [212, 145] on link "Victoria Elia & Fiance's Wedding" at bounding box center [219, 145] width 245 height 19
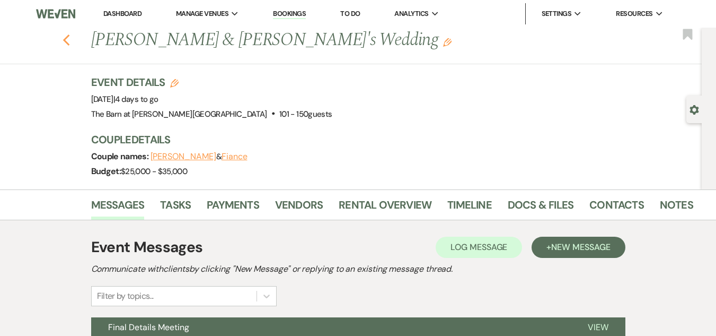
click at [69, 43] on icon "Previous" at bounding box center [67, 40] width 8 height 13
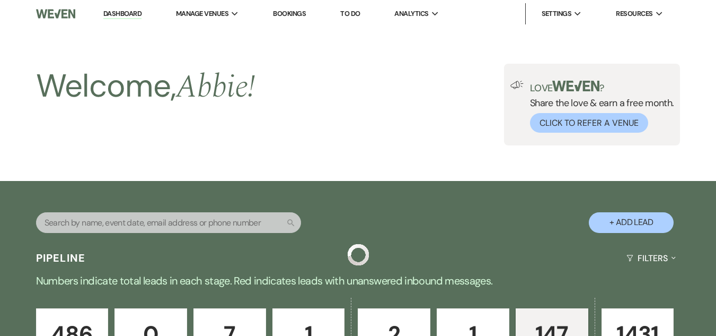
scroll to position [477, 0]
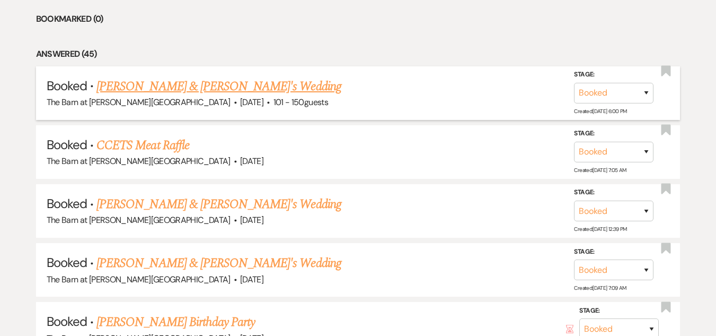
click at [205, 82] on link "Victoria Elia & Fiance's Wedding" at bounding box center [219, 86] width 245 height 19
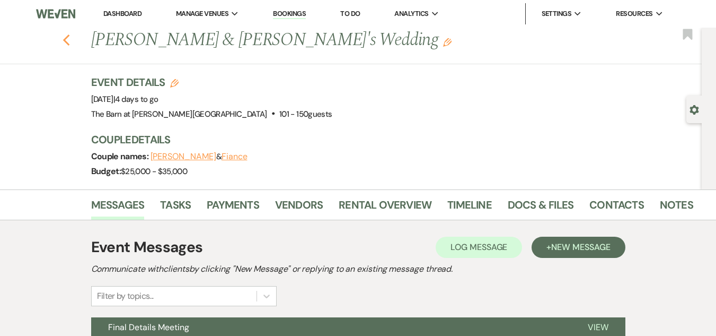
click at [71, 38] on icon "Previous" at bounding box center [67, 40] width 8 height 13
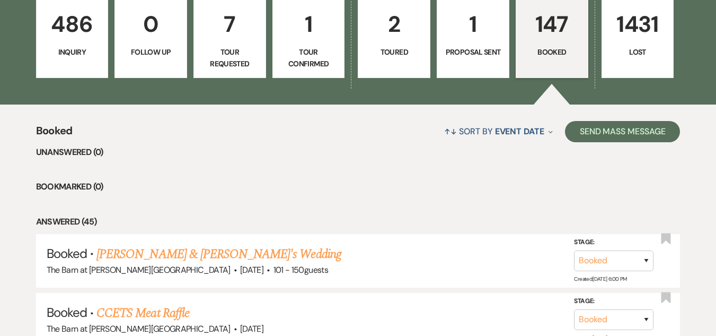
scroll to position [371, 0]
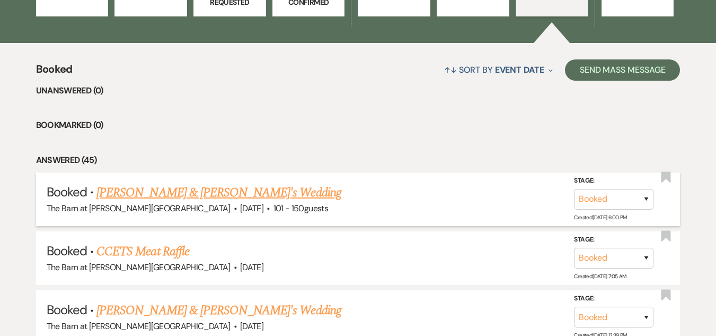
click at [215, 187] on link "Victoria Elia & Fiance's Wedding" at bounding box center [219, 192] width 245 height 19
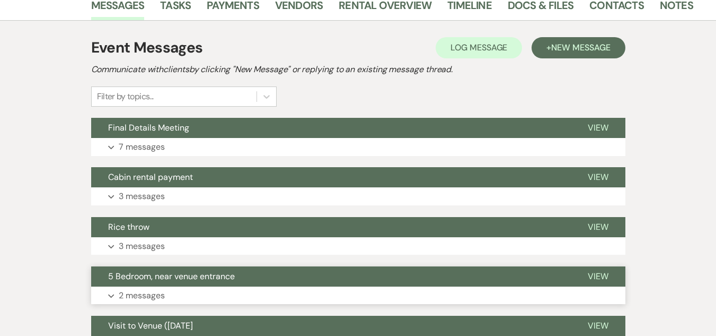
scroll to position [159, 0]
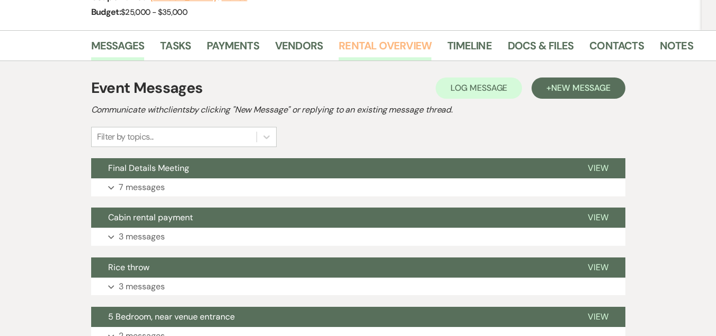
click at [365, 39] on link "Rental Overview" at bounding box center [385, 48] width 93 height 23
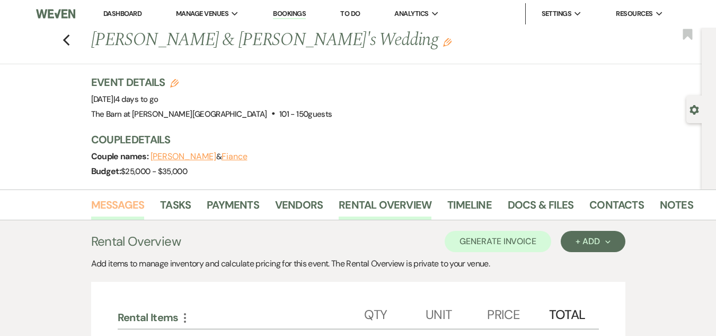
click at [112, 207] on link "Messages" at bounding box center [118, 207] width 54 height 23
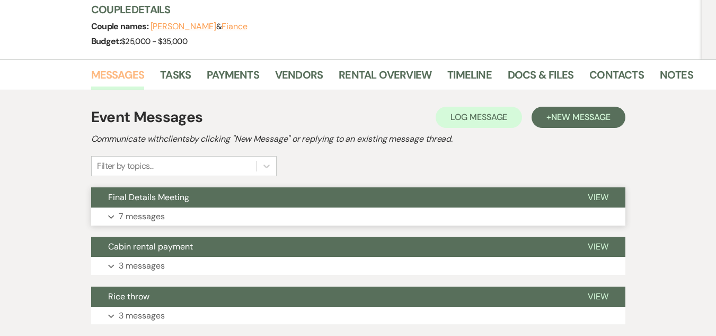
scroll to position [159, 0]
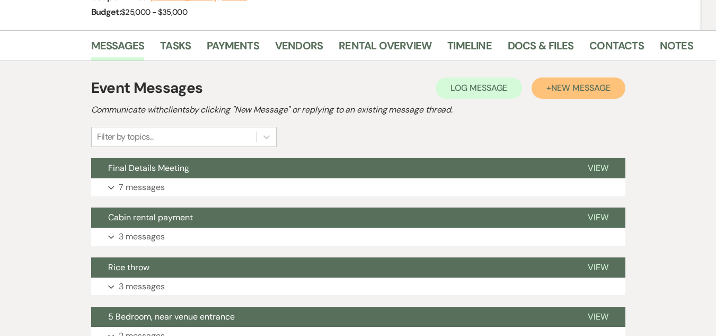
click at [563, 84] on span "New Message" at bounding box center [580, 87] width 59 height 11
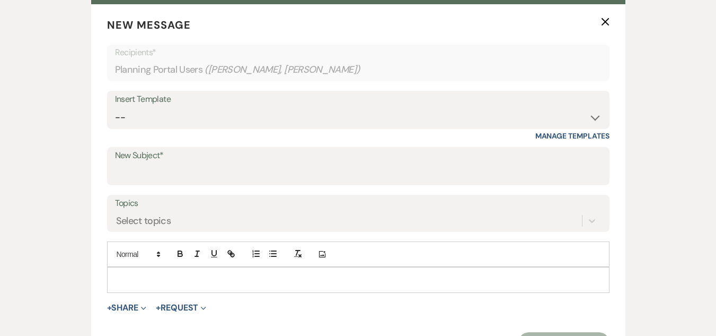
scroll to position [399, 0]
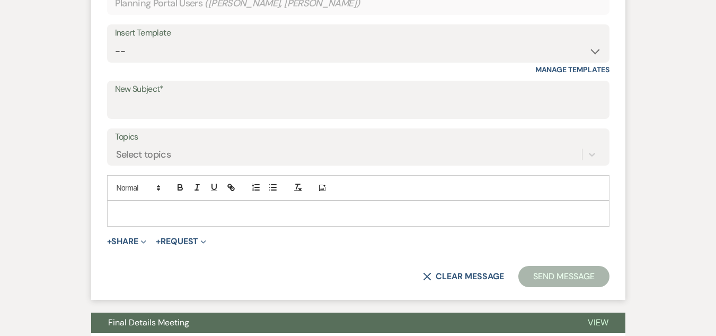
click at [355, 213] on p at bounding box center [359, 213] width 486 height 12
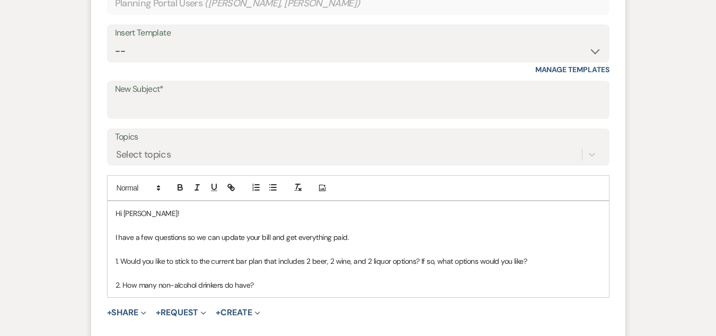
click at [153, 238] on p "I have a few questions so we can update your bill and get everything paid." at bounding box center [359, 237] width 486 height 12
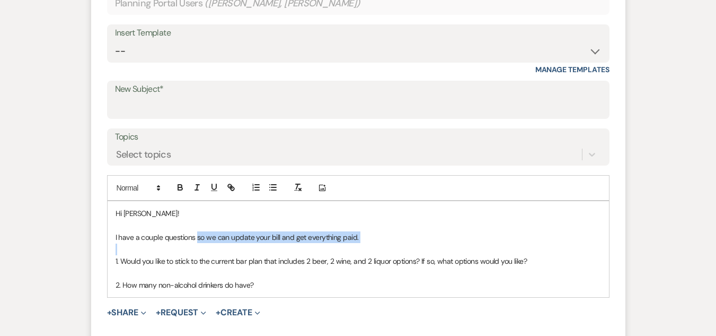
drag, startPoint x: 198, startPoint y: 238, endPoint x: 341, endPoint y: 247, distance: 144.0
click at [341, 247] on div "Hi Victoria! I have a couple questions so we can update your bill and get every…" at bounding box center [359, 249] width 502 height 96
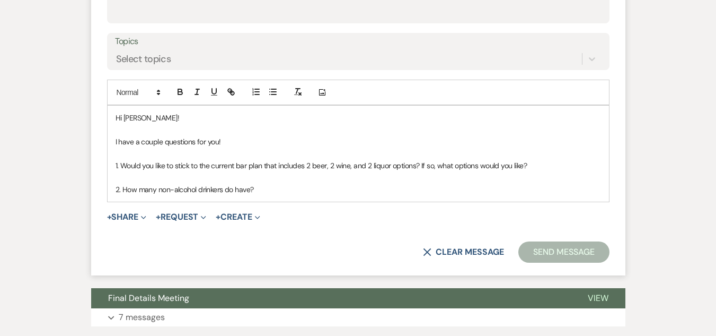
scroll to position [496, 0]
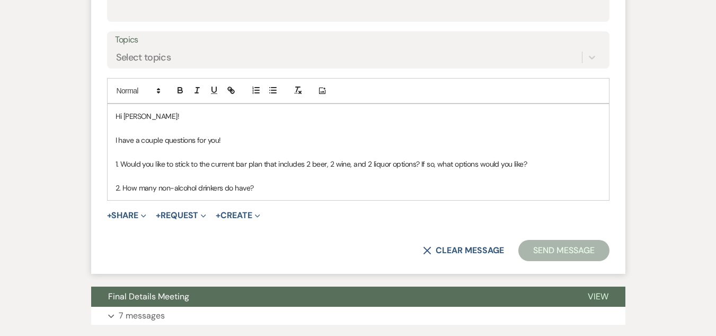
click at [262, 191] on p "2. How many non-alcohol drinkers do have?" at bounding box center [359, 188] width 486 height 12
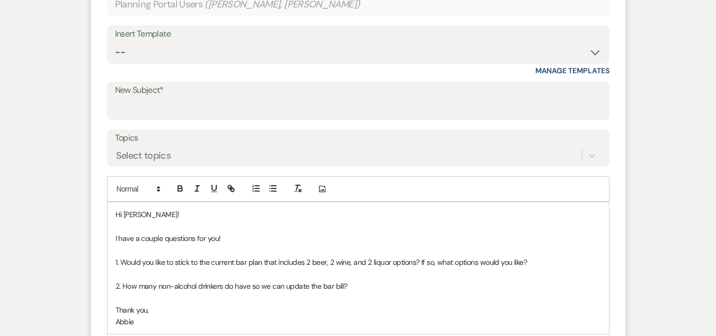
scroll to position [390, 0]
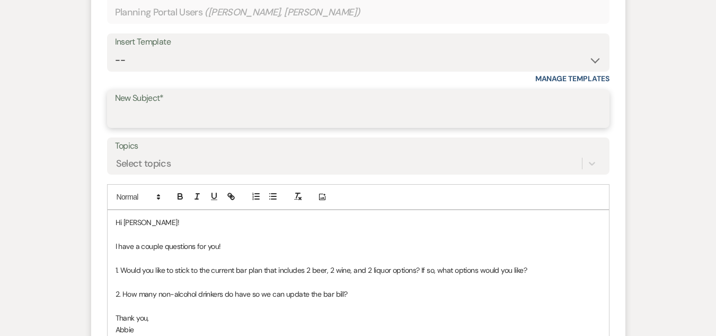
click at [286, 118] on input "New Subject*" at bounding box center [358, 116] width 487 height 21
click at [147, 115] on input "Final questions" at bounding box center [358, 116] width 487 height 21
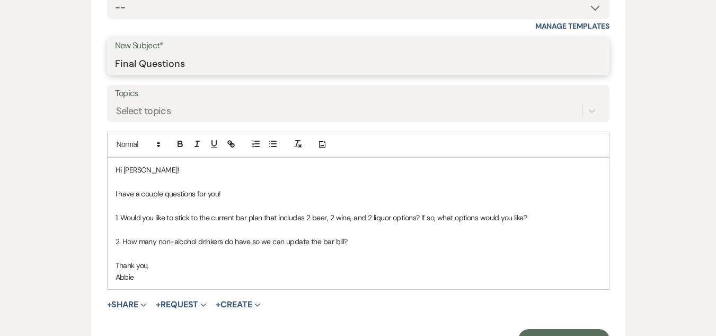
scroll to position [655, 0]
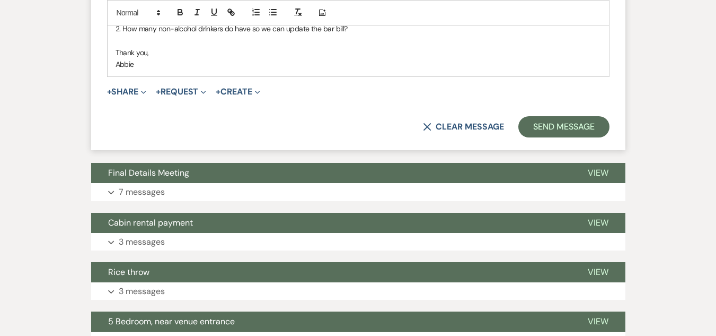
type input "Final Questions"
click at [554, 125] on button "Send Message" at bounding box center [564, 126] width 91 height 21
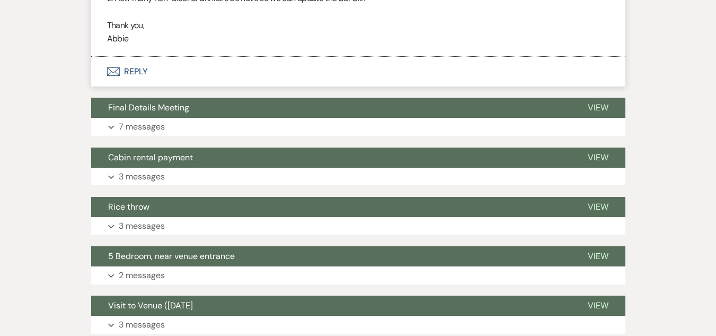
scroll to position [473, 0]
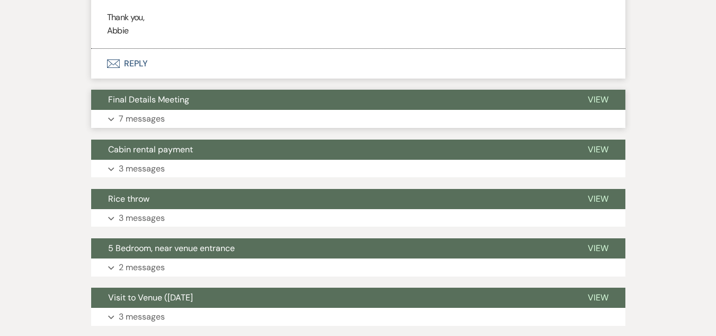
click at [155, 118] on p "7 messages" at bounding box center [142, 119] width 46 height 14
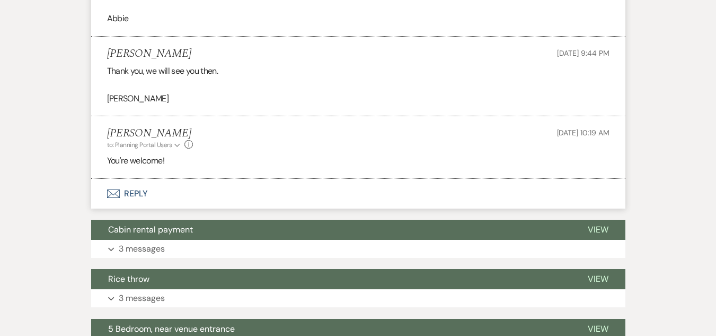
scroll to position [1162, 0]
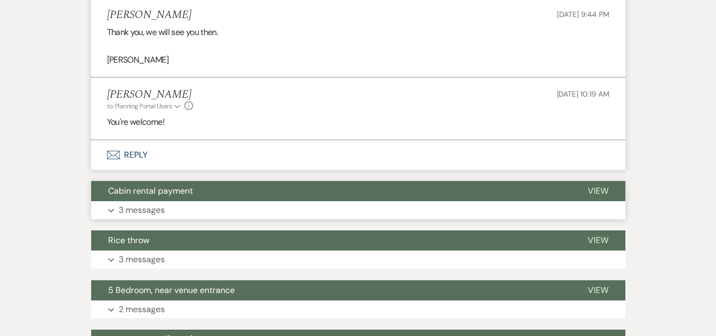
click at [191, 207] on button "Expand 3 messages" at bounding box center [358, 210] width 535 height 18
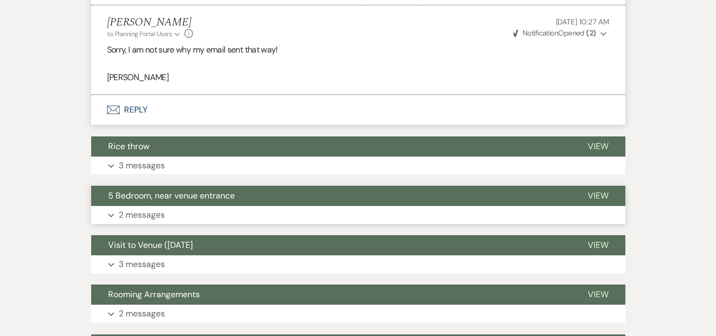
scroll to position [2278, 0]
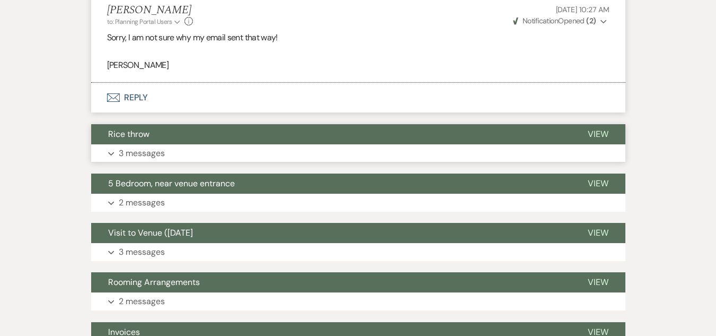
click at [177, 154] on button "Expand 3 messages" at bounding box center [358, 153] width 535 height 18
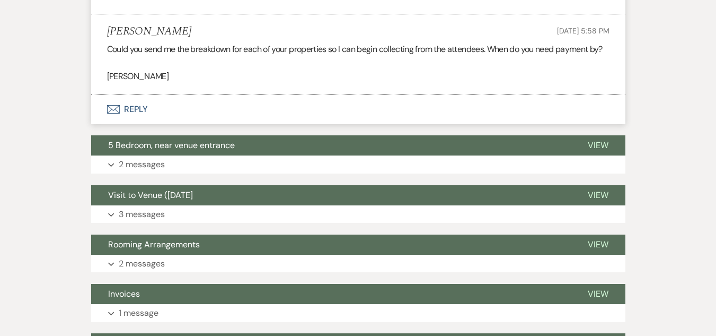
scroll to position [2702, 0]
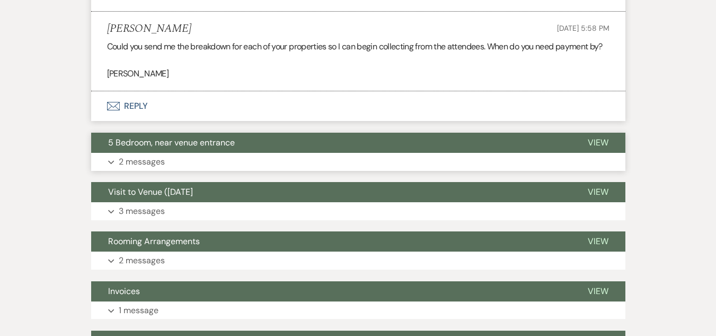
click at [176, 171] on button "Expand 2 messages" at bounding box center [358, 162] width 535 height 18
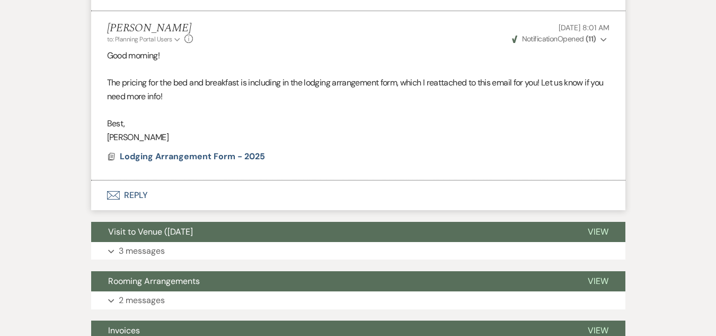
scroll to position [2967, 0]
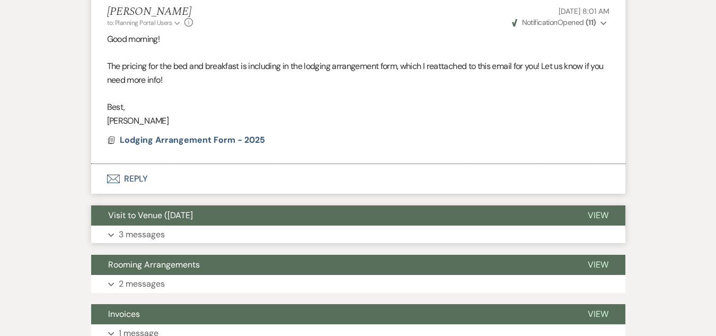
click at [188, 243] on button "Expand 3 messages" at bounding box center [358, 234] width 535 height 18
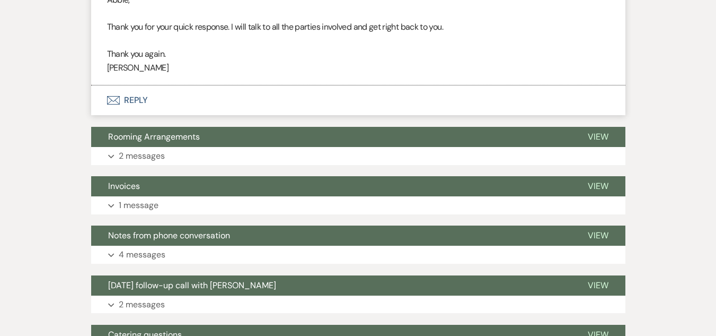
scroll to position [3551, 0]
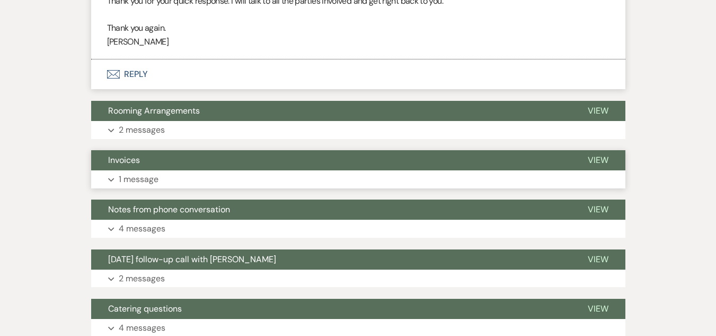
click at [161, 188] on button "Expand 1 message" at bounding box center [358, 179] width 535 height 18
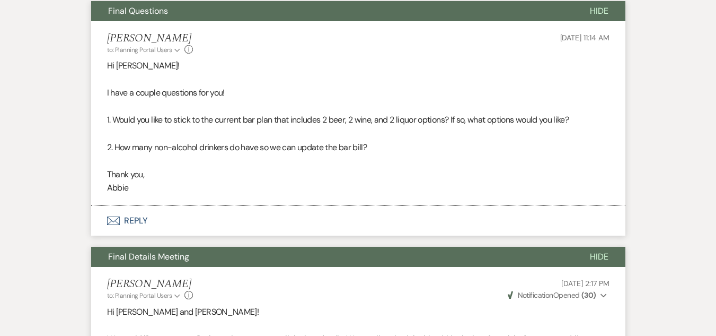
scroll to position [0, 0]
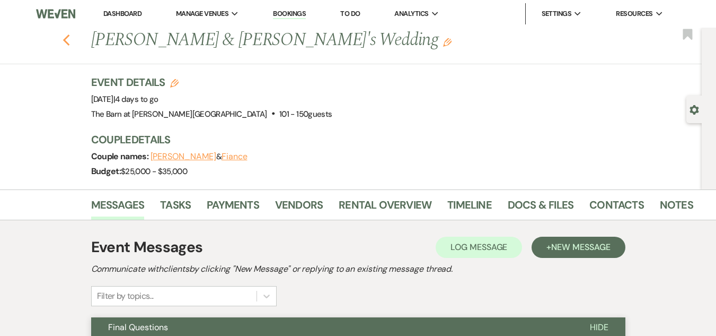
click at [69, 44] on icon "Previous" at bounding box center [67, 40] width 8 height 13
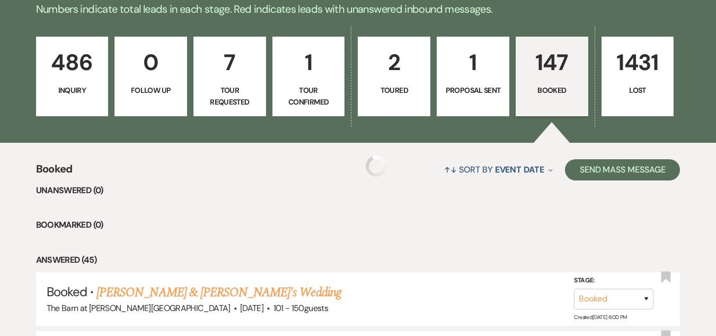
scroll to position [265, 0]
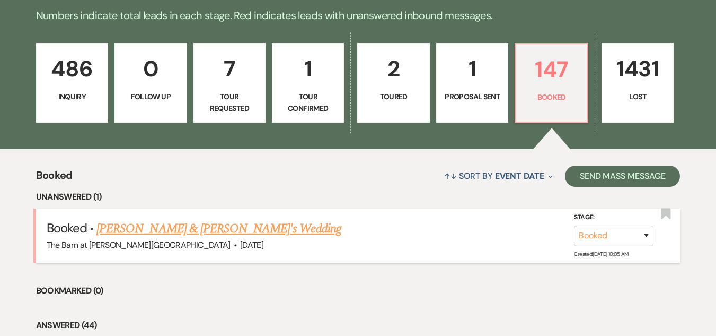
click at [230, 225] on link "Samantha Stayer & Fiance's Wedding" at bounding box center [219, 228] width 245 height 19
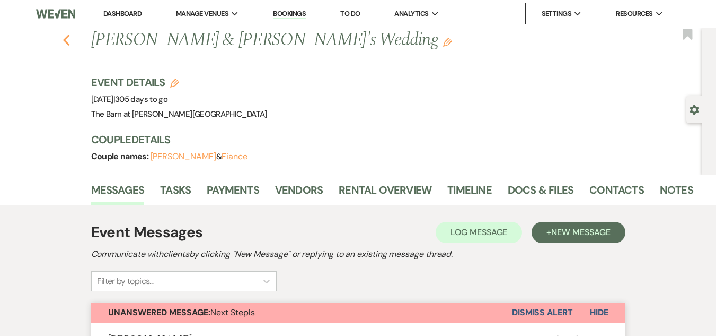
click at [69, 37] on use "button" at bounding box center [66, 40] width 7 height 12
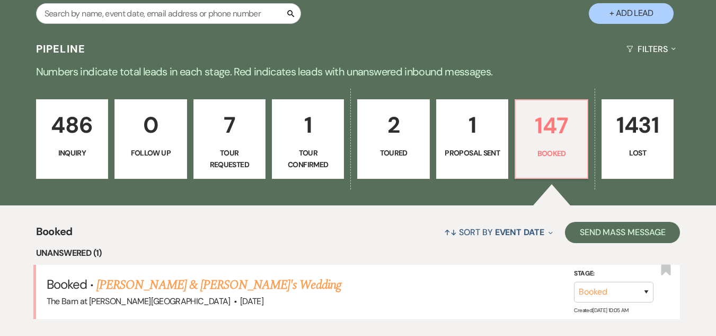
scroll to position [212, 0]
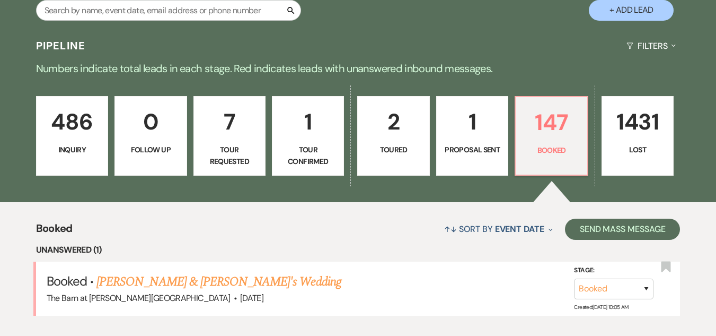
click at [84, 135] on p "486" at bounding box center [72, 122] width 58 height 36
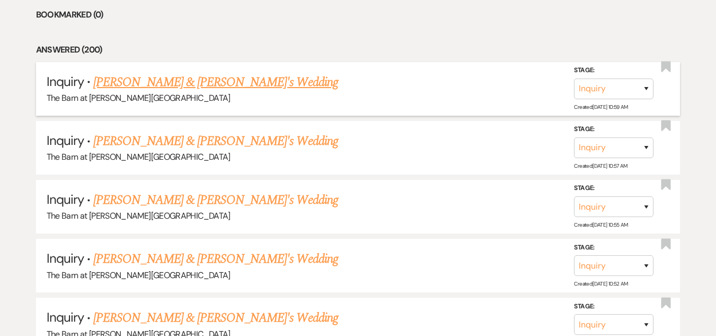
scroll to position [477, 0]
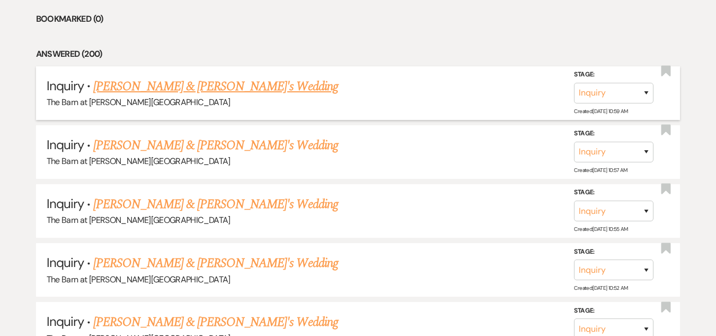
click at [197, 85] on link "Logan Whitmore & Fiance's Wedding" at bounding box center [215, 86] width 245 height 19
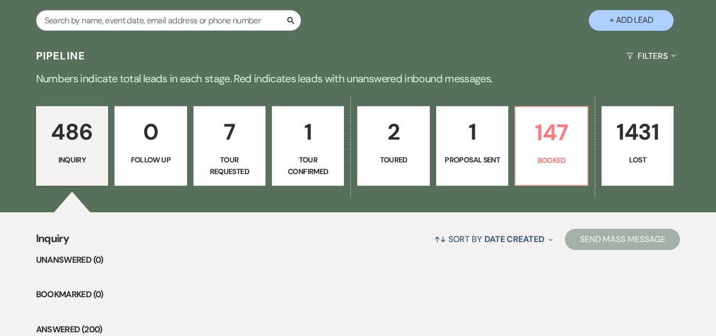
select select "5"
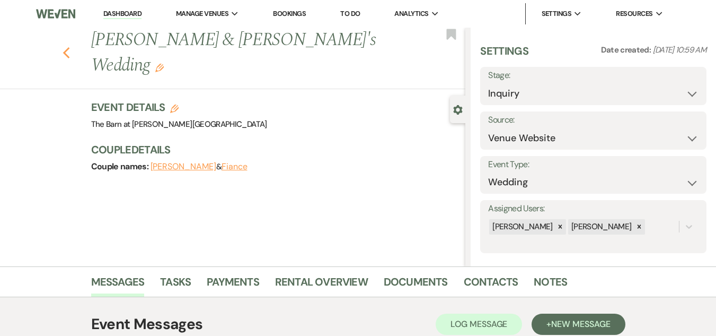
click at [71, 47] on icon "Previous" at bounding box center [67, 53] width 8 height 13
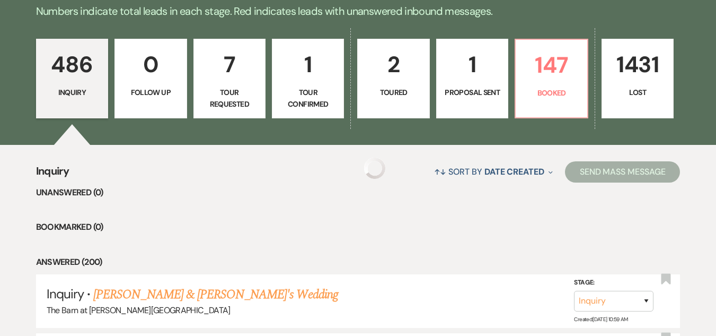
scroll to position [265, 0]
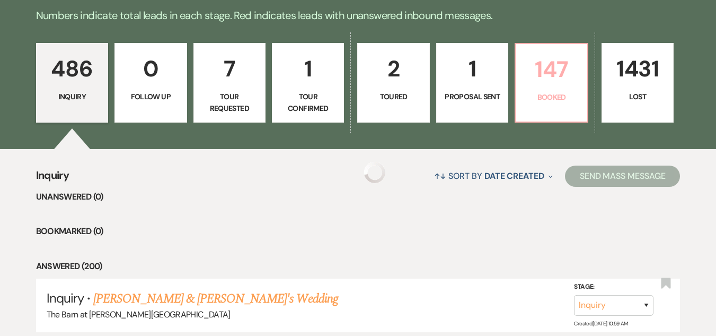
click at [547, 84] on p "147" at bounding box center [551, 69] width 58 height 36
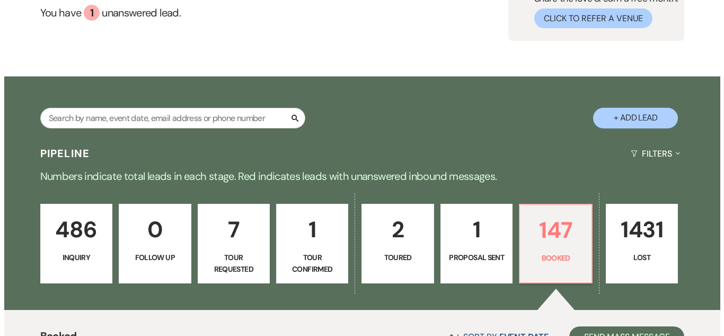
scroll to position [106, 0]
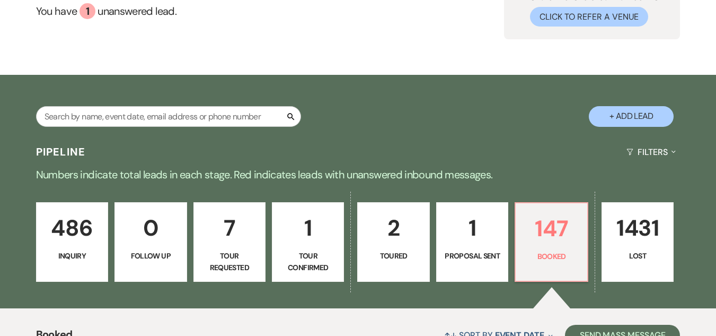
click at [620, 112] on button "+ Add Lead" at bounding box center [631, 116] width 85 height 21
select select "493"
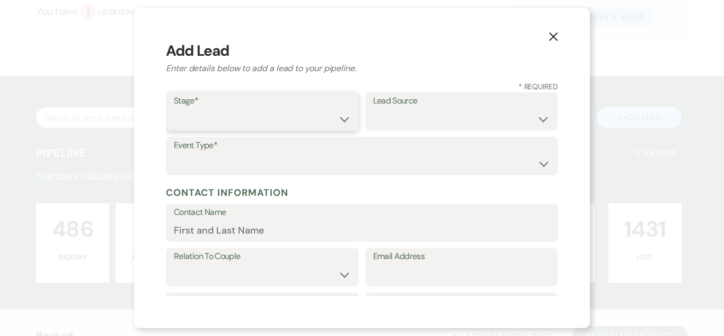
click at [288, 116] on select "Inquiry Follow Up Tour Requested Tour Confirmed Toured Proposal Sent Booked Lost" at bounding box center [262, 119] width 177 height 21
select select "1"
click at [174, 109] on select "Inquiry Follow Up Tour Requested Tour Confirmed Toured Proposal Sent Booked Lost" at bounding box center [262, 119] width 177 height 21
click at [413, 108] on label "Lead Source" at bounding box center [461, 100] width 177 height 15
click at [406, 121] on select "Weven Venue Website Instagram Facebook Pinterest Google The Knot Wedding Wire H…" at bounding box center [461, 119] width 177 height 21
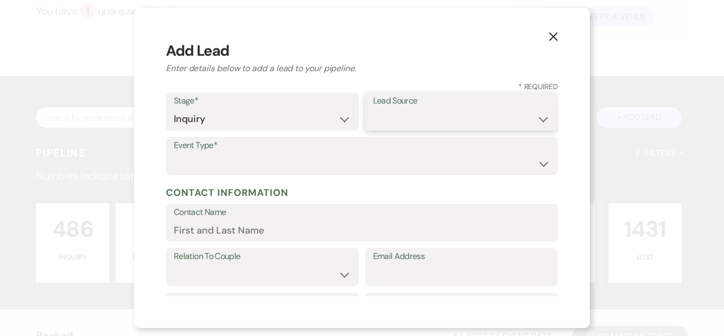
select select "5"
click at [373, 109] on select "Weven Venue Website Instagram Facebook Pinterest Google The Knot Wedding Wire H…" at bounding box center [461, 119] width 177 height 21
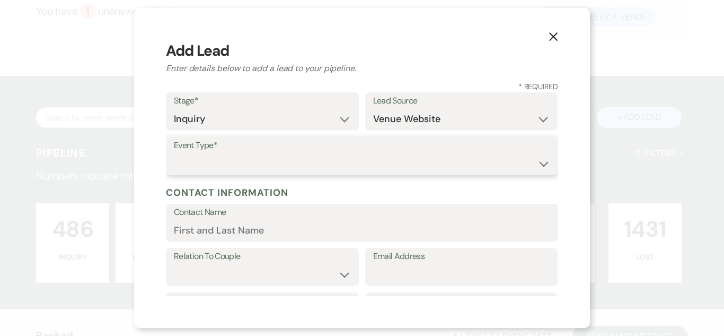
click at [396, 165] on select "Wedding Anniversary Party Baby Shower Bachelorette / Bachelor Party Birthday Pa…" at bounding box center [362, 163] width 376 height 21
select select "1"
click at [174, 153] on select "Wedding Anniversary Party Baby Shower Bachelorette / Bachelor Party Birthday Pa…" at bounding box center [362, 163] width 376 height 21
click at [253, 231] on input "Contact Name" at bounding box center [362, 230] width 376 height 21
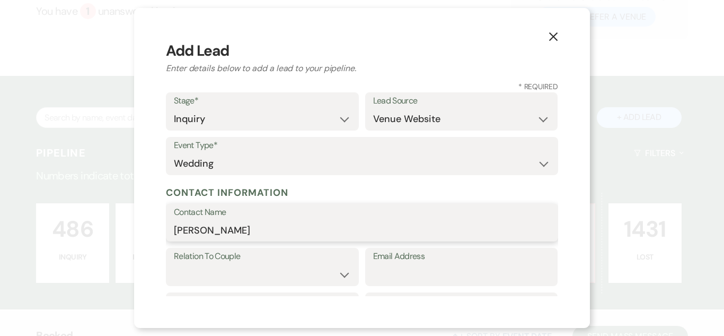
type input "Sara Sanders"
drag, startPoint x: 217, startPoint y: 271, endPoint x: 212, endPoint y: 271, distance: 5.3
click at [217, 271] on select "Couple Planner Parent of Couple Family Member Friend Other" at bounding box center [262, 274] width 177 height 21
click at [174, 264] on select "Couple Planner Parent of Couple Family Member Friend Other" at bounding box center [262, 274] width 177 height 21
click at [411, 274] on input "Email Address" at bounding box center [461, 274] width 177 height 21
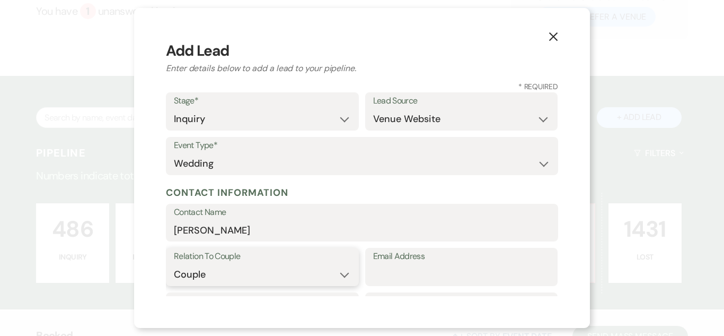
click at [300, 268] on select "Couple Planner Parent of Couple Family Member Friend Other" at bounding box center [262, 274] width 177 height 21
select select "3"
click at [174, 264] on select "Couple Planner Parent of Couple Family Member Friend Other" at bounding box center [262, 274] width 177 height 21
click at [402, 270] on input "Email Address" at bounding box center [461, 274] width 177 height 21
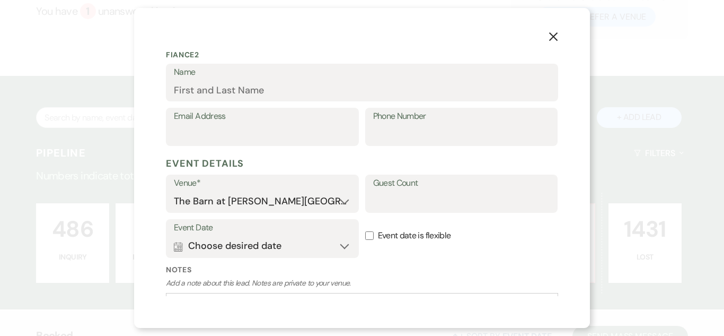
scroll to position [424, 0]
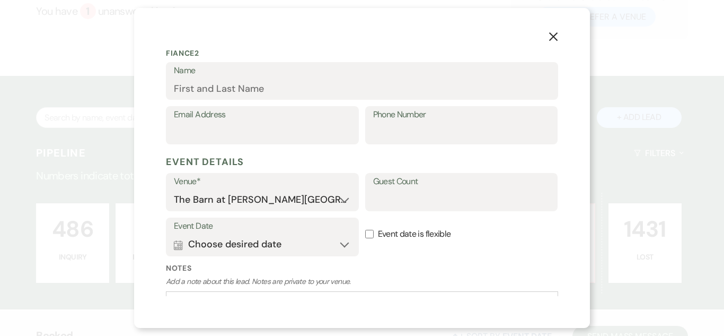
type input "sanderss@roadrunner.com"
click at [305, 241] on button "Calendar Choose desired date Expand" at bounding box center [262, 244] width 177 height 21
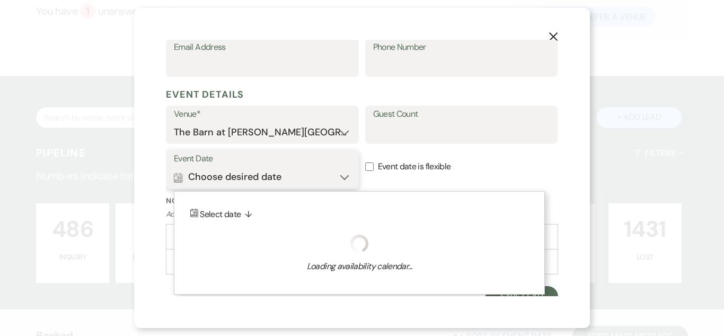
scroll to position [503, 0]
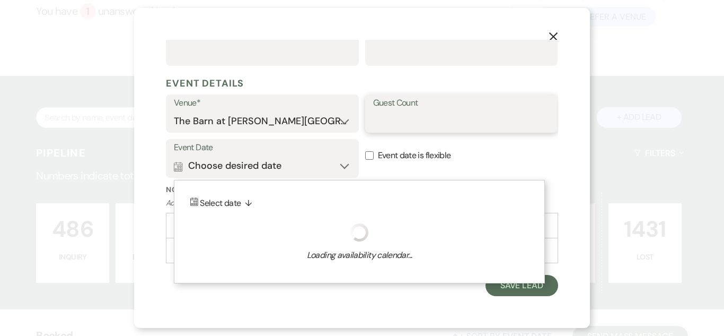
click at [397, 122] on input "Guest Count" at bounding box center [461, 121] width 177 height 21
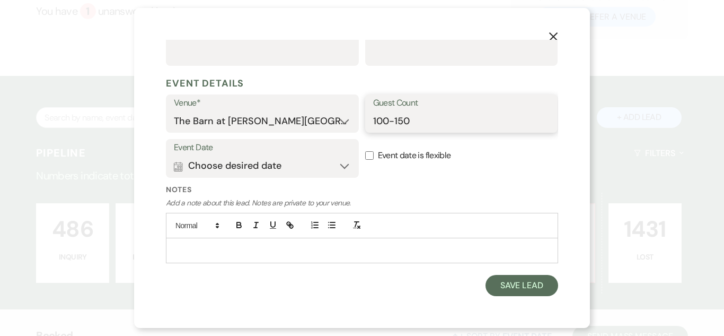
type input "100-150"
click at [243, 162] on button "Calendar Choose desired date Expand" at bounding box center [262, 165] width 177 height 21
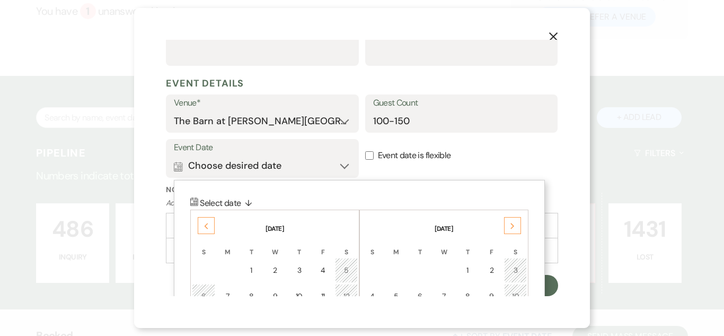
click at [199, 223] on div "Previous" at bounding box center [206, 225] width 17 height 17
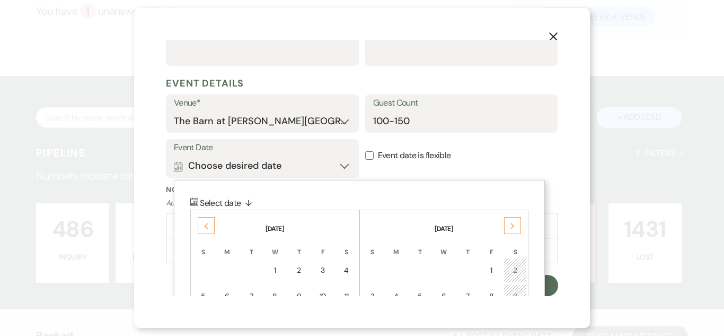
click at [199, 223] on div "Previous" at bounding box center [206, 225] width 17 height 17
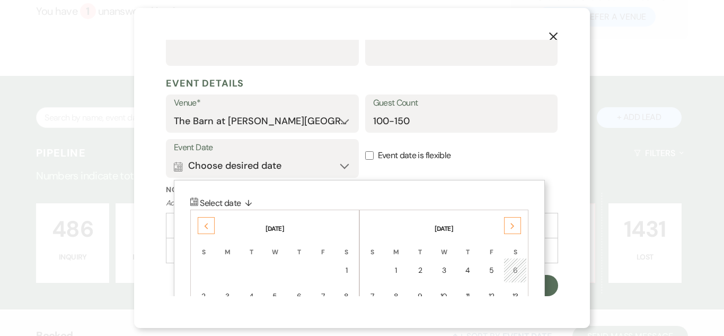
click at [206, 223] on icon "Previous" at bounding box center [206, 226] width 5 height 6
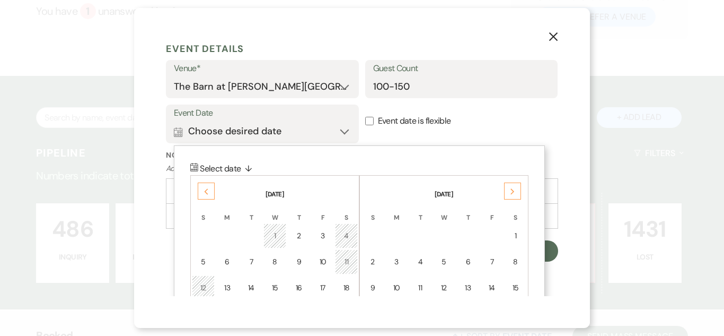
scroll to position [556, 0]
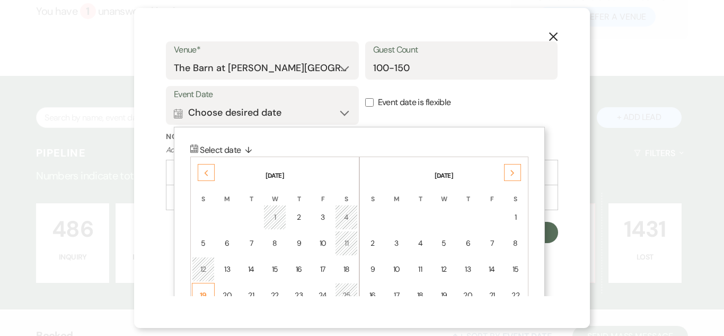
click at [205, 291] on div "19" at bounding box center [203, 295] width 9 height 11
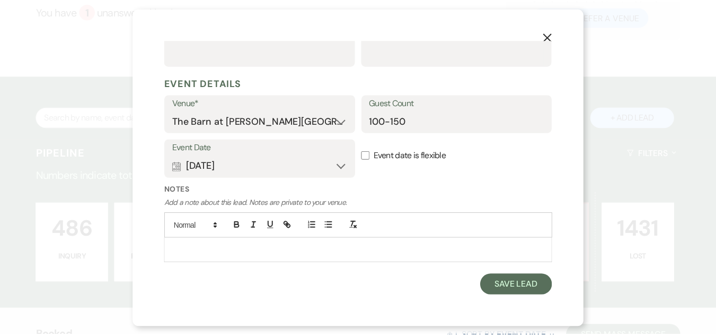
scroll to position [503, 0]
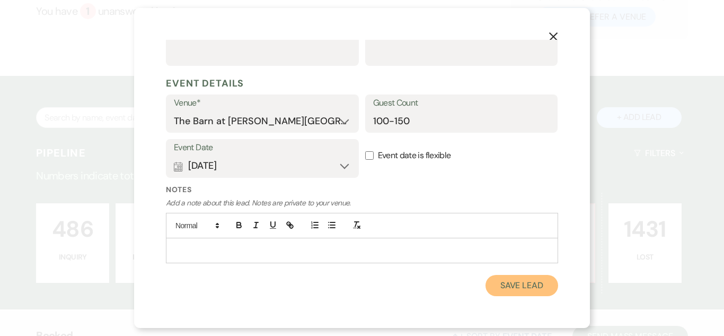
click at [515, 282] on button "Save Lead" at bounding box center [522, 285] width 73 height 21
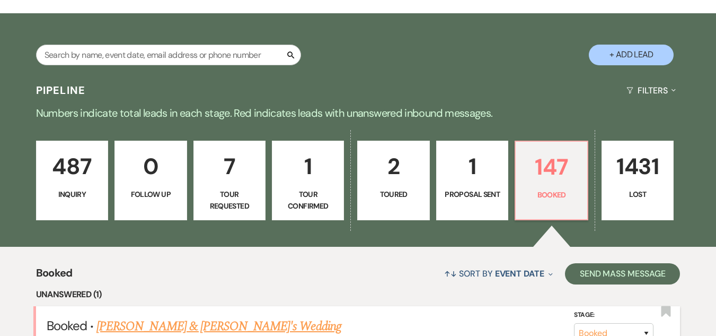
scroll to position [371, 0]
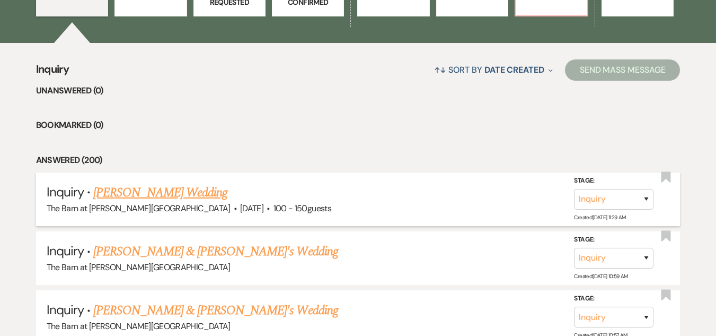
click at [153, 187] on link "Sara Sanders's Wedding" at bounding box center [160, 192] width 134 height 19
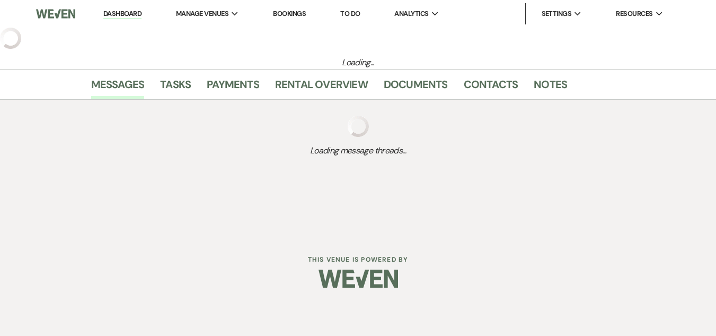
select select "5"
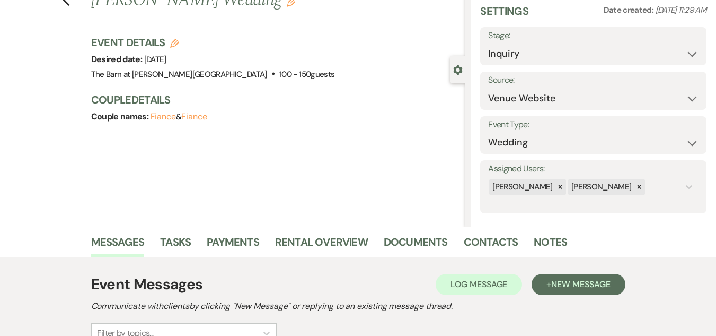
scroll to position [159, 0]
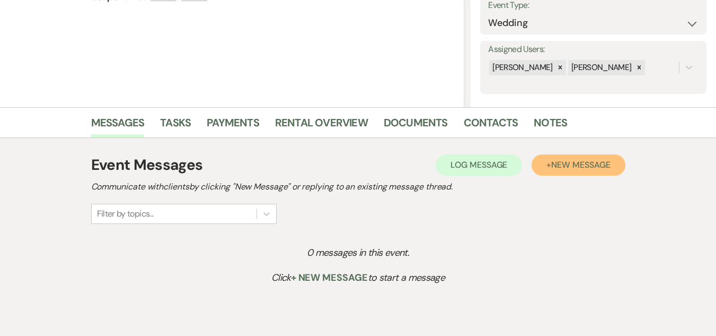
click at [576, 170] on span "New Message" at bounding box center [580, 164] width 59 height 11
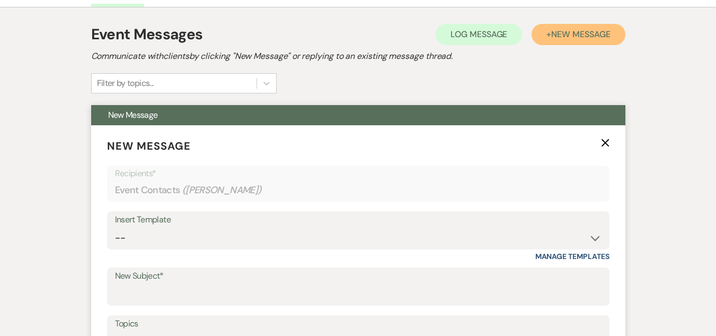
scroll to position [318, 0]
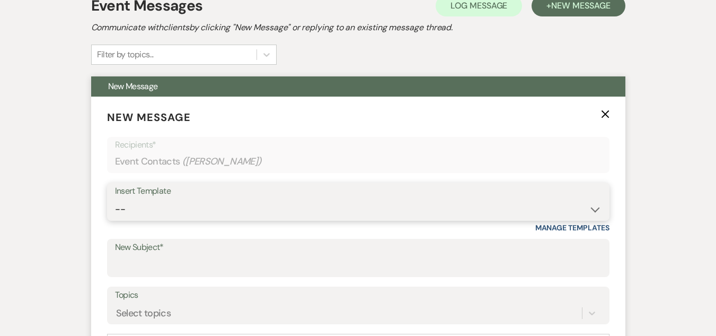
click at [246, 204] on select "-- Weven Planning Portal Introduction (Booked Events) Welcome Email Offboarding…" at bounding box center [358, 209] width 487 height 21
select select "4054"
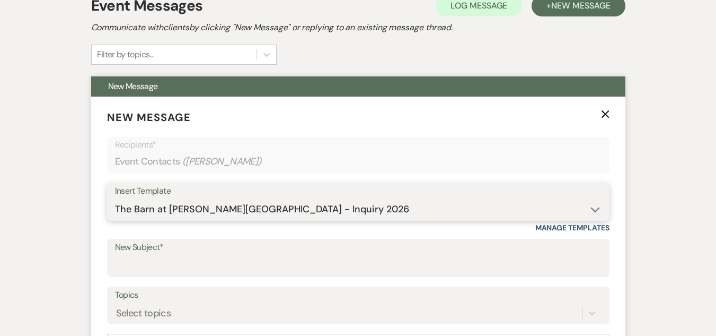
click at [115, 199] on select "-- Weven Planning Portal Introduction (Booked Events) Welcome Email Offboarding…" at bounding box center [358, 209] width 487 height 21
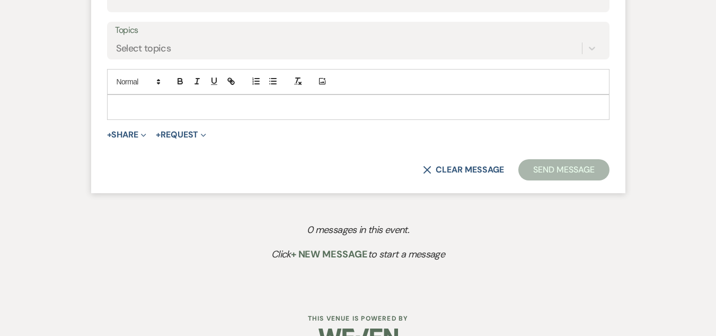
scroll to position [583, 0]
type input "The Barn at Farrington Hollow - Inquiry"
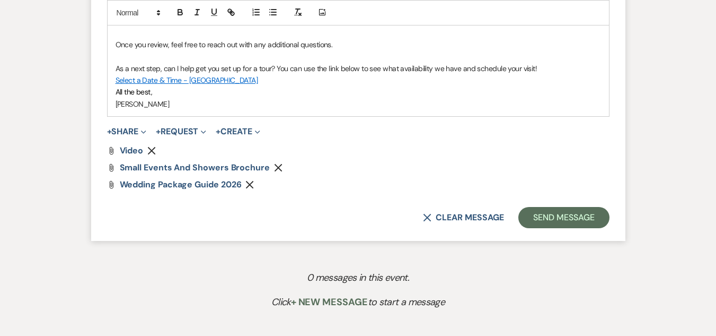
scroll to position [795, 0]
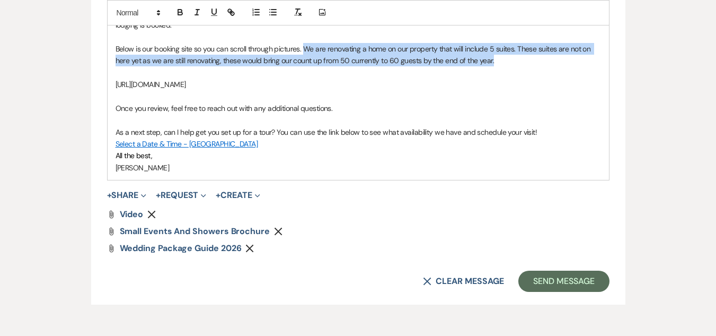
drag, startPoint x: 501, startPoint y: 57, endPoint x: 305, endPoint y: 52, distance: 195.7
click at [305, 52] on p "Below is our booking site so you can scroll through pictures. We are renovating…" at bounding box center [359, 55] width 486 height 24
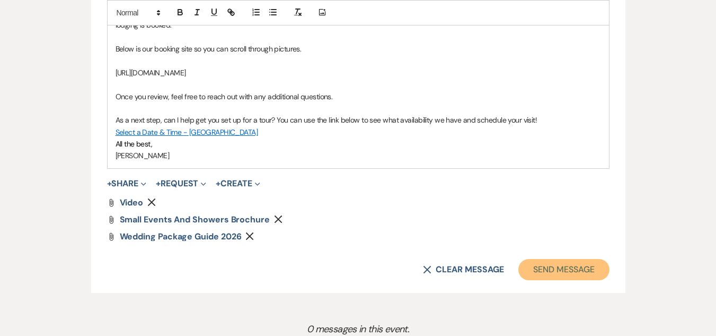
click at [563, 267] on button "Send Message" at bounding box center [564, 269] width 91 height 21
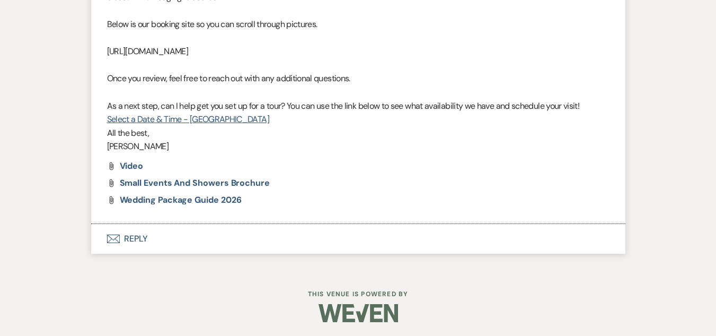
scroll to position [613, 0]
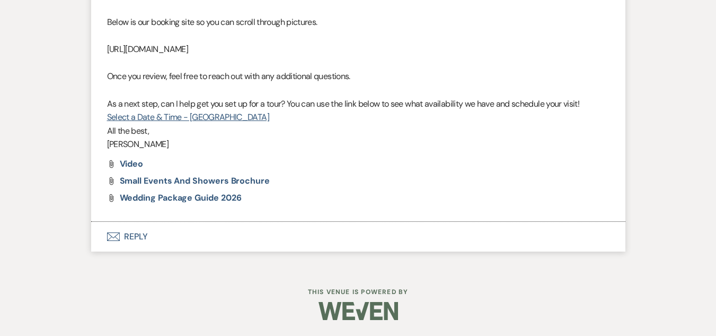
click at [130, 235] on button "Envelope Reply" at bounding box center [358, 237] width 535 height 30
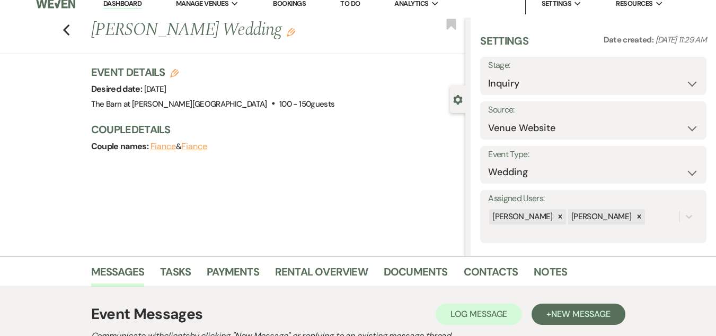
scroll to position [0, 0]
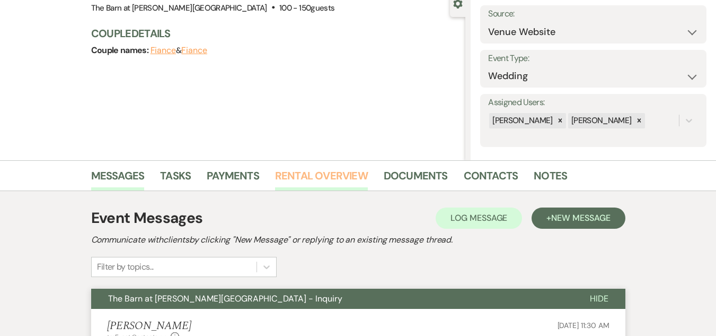
click at [337, 178] on link "Rental Overview" at bounding box center [321, 178] width 93 height 23
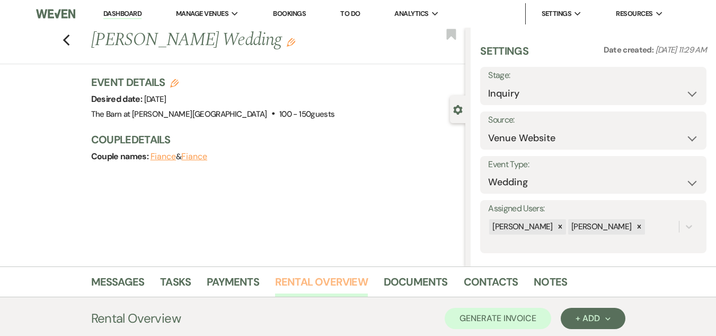
scroll to position [156, 0]
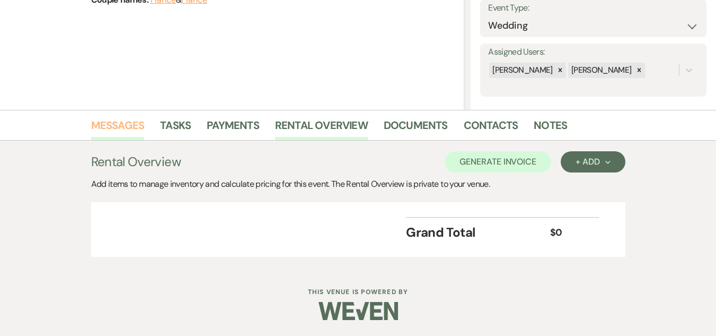
click at [127, 120] on link "Messages" at bounding box center [118, 128] width 54 height 23
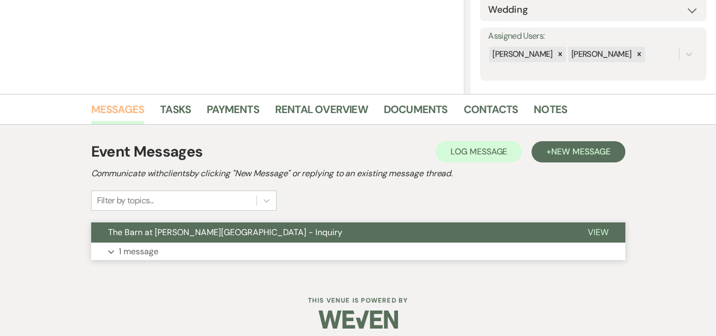
scroll to position [181, 0]
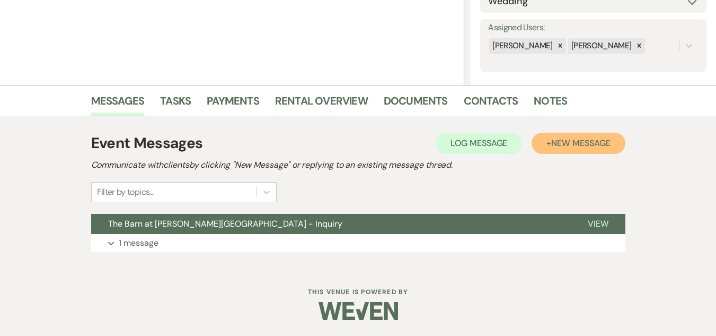
click at [577, 136] on button "+ New Message" at bounding box center [578, 143] width 93 height 21
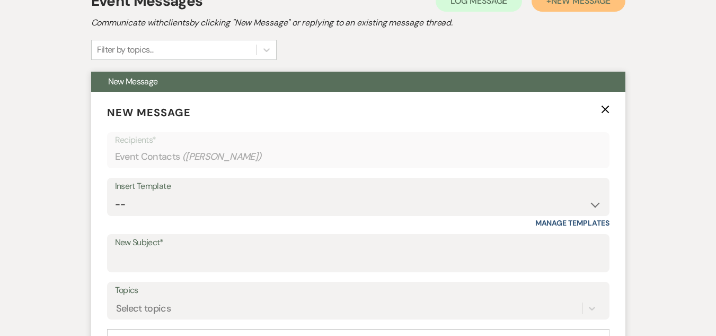
scroll to position [340, 0]
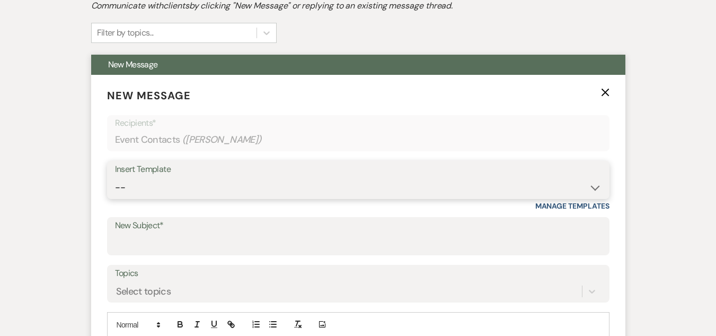
click at [277, 188] on select "-- Weven Planning Portal Introduction (Booked Events) Welcome Email Offboarding…" at bounding box center [358, 187] width 487 height 21
select select "4843"
click at [115, 177] on select "-- Weven Planning Portal Introduction (Booked Events) Welcome Email Offboarding…" at bounding box center [358, 187] width 487 height 21
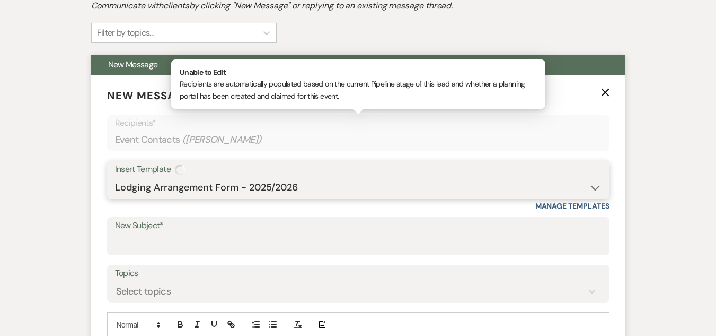
type input "Lodging Arrangement Form"
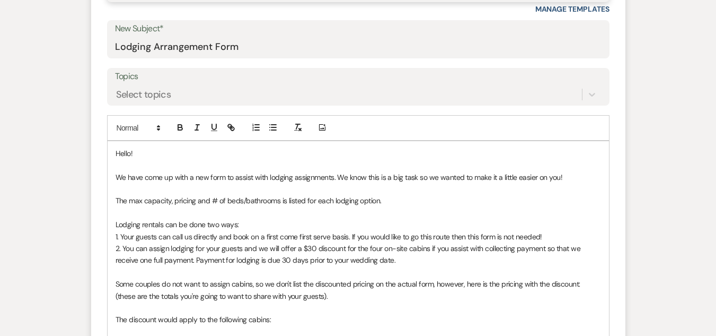
scroll to position [552, 0]
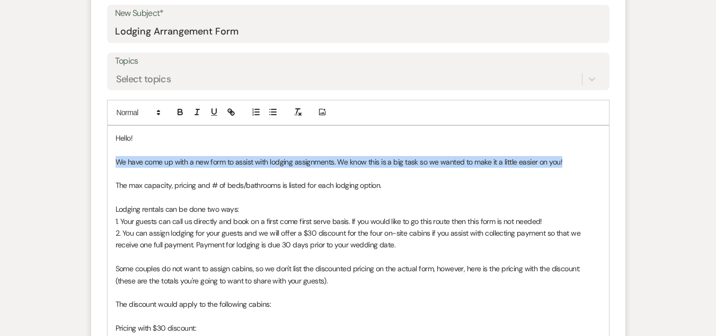
drag, startPoint x: 117, startPoint y: 163, endPoint x: 575, endPoint y: 160, distance: 458.7
click at [575, 160] on p "We have come up with a new form to assist with lodging assignments. We know thi…" at bounding box center [359, 162] width 486 height 12
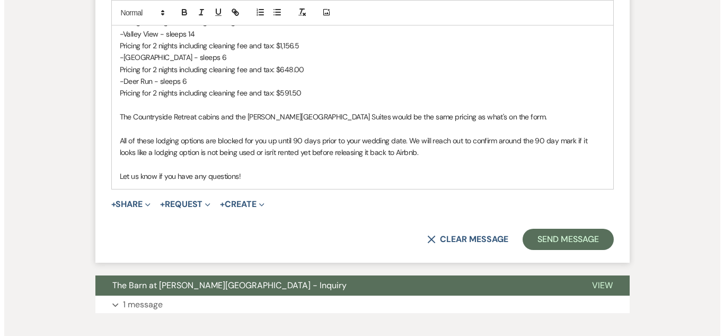
scroll to position [870, 0]
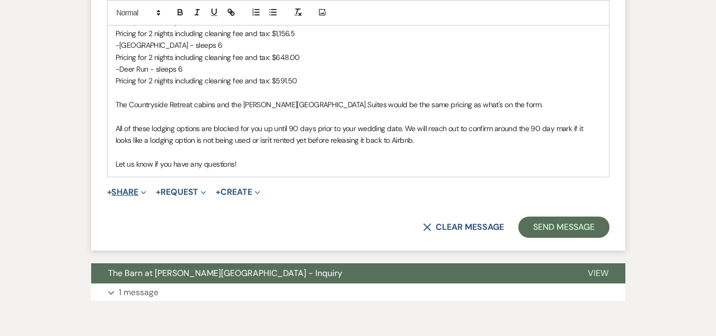
click at [131, 196] on button "+ Share Expand" at bounding box center [127, 192] width 40 height 8
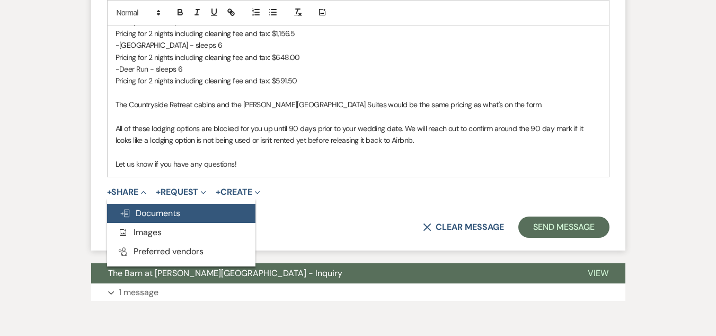
click at [144, 209] on span "Doc Upload Documents" at bounding box center [150, 212] width 60 height 11
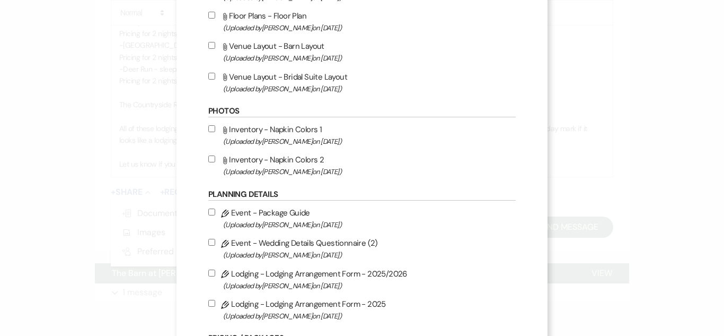
scroll to position [424, 0]
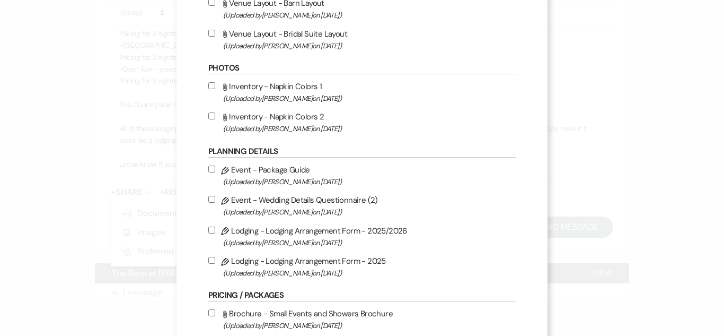
click at [208, 261] on input "Pencil Lodging - Lodging Arrangement Form - 2025 (Uploaded by Alissa Pekrul on …" at bounding box center [211, 260] width 7 height 7
checkbox input "true"
click at [208, 232] on input "Pencil Lodging - Lodging Arrangement Form - 2025/2026 (Uploaded by Alissa Pekru…" at bounding box center [211, 229] width 7 height 7
checkbox input "true"
click at [208, 261] on input "Pencil Lodging - Lodging Arrangement Form - 2025 (Uploaded by Alissa Pekrul on …" at bounding box center [211, 260] width 7 height 7
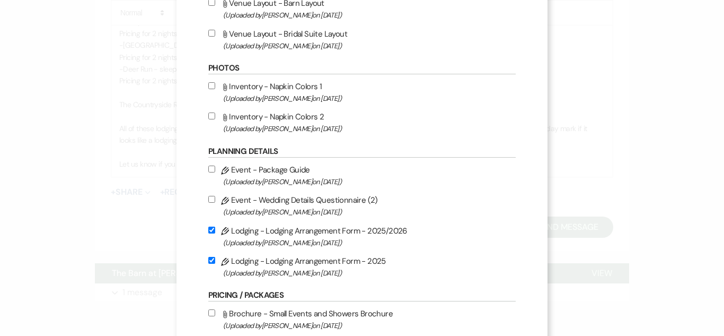
checkbox input "false"
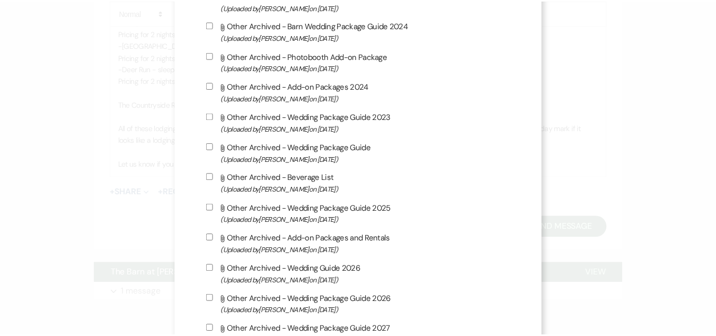
scroll to position [2255, 0]
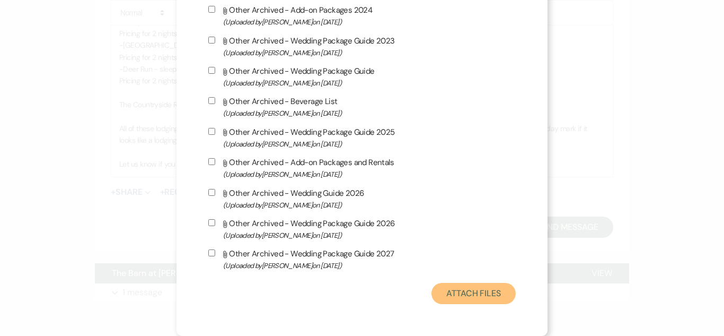
click at [496, 294] on button "Attach Files" at bounding box center [474, 293] width 84 height 21
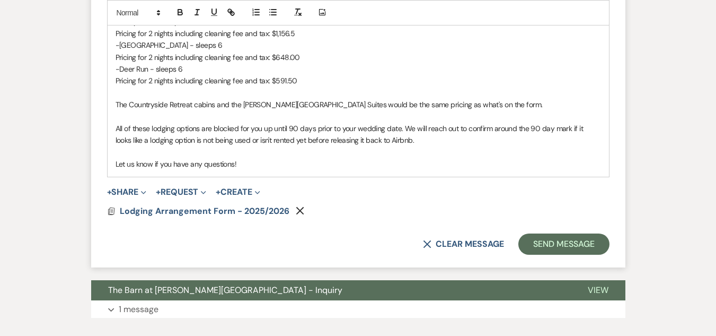
drag, startPoint x: 404, startPoint y: 139, endPoint x: 116, endPoint y: 132, distance: 288.0
click at [116, 132] on p "All of these lodging options are blocked for you up until 90 days prior to your…" at bounding box center [359, 134] width 486 height 24
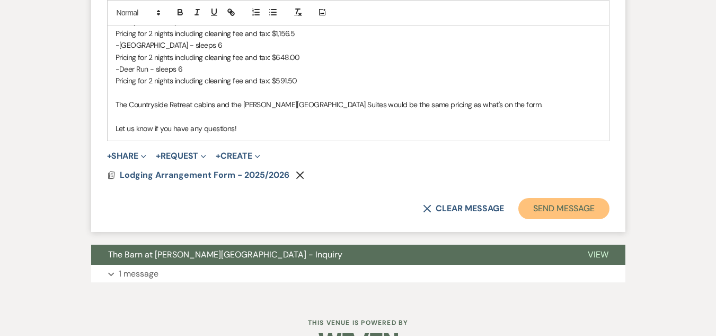
click at [571, 209] on button "Send Message" at bounding box center [564, 208] width 91 height 21
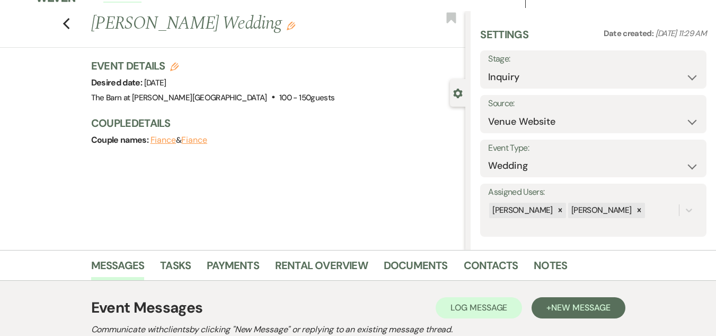
scroll to position [0, 0]
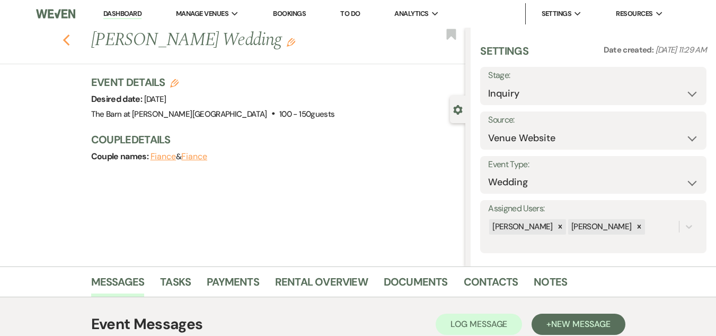
click at [69, 39] on use "button" at bounding box center [66, 40] width 7 height 12
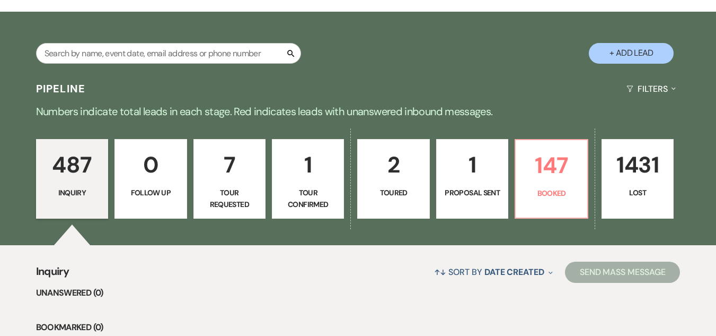
scroll to position [159, 0]
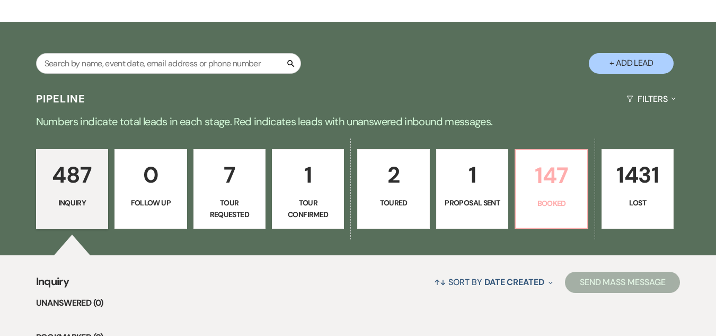
click at [550, 191] on p "147" at bounding box center [551, 175] width 58 height 36
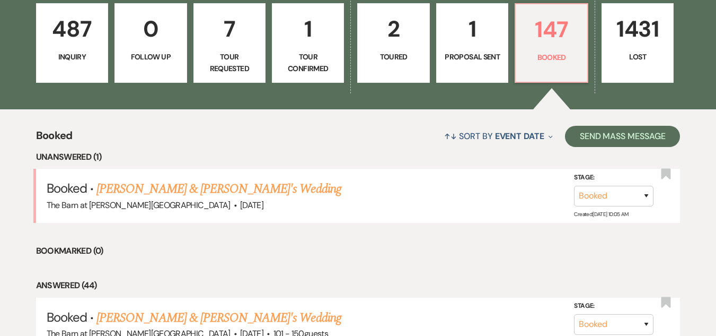
scroll to position [318, 0]
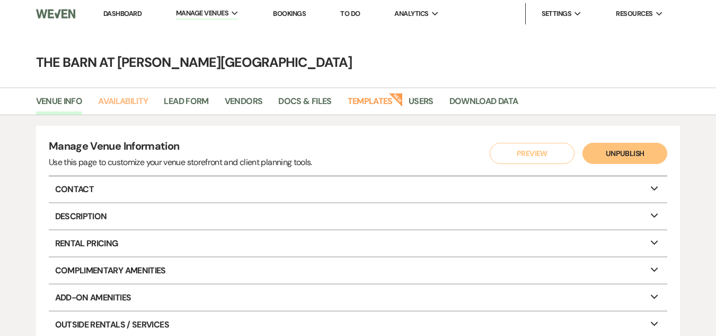
click at [126, 104] on link "Availability" at bounding box center [123, 104] width 50 height 20
select select "3"
select select "2026"
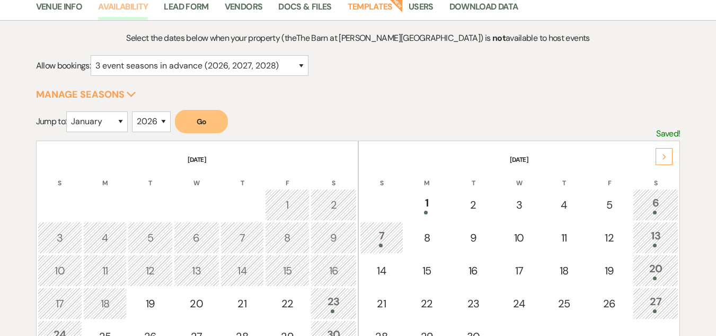
scroll to position [159, 0]
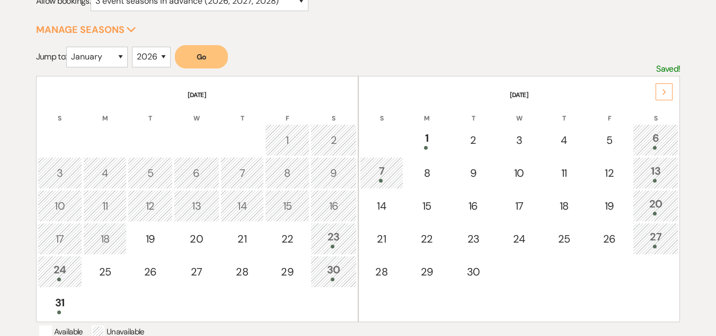
click at [663, 88] on div "Next" at bounding box center [664, 91] width 17 height 17
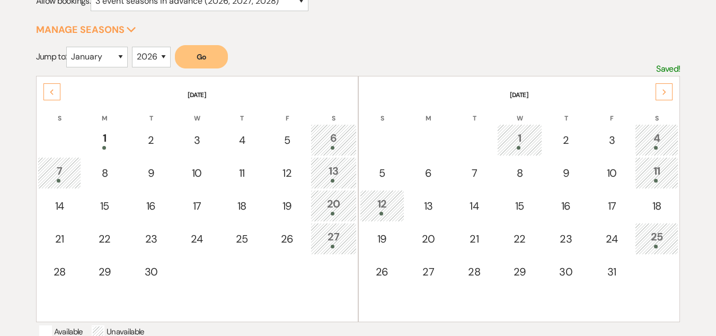
click at [662, 88] on div "Next" at bounding box center [664, 91] width 17 height 17
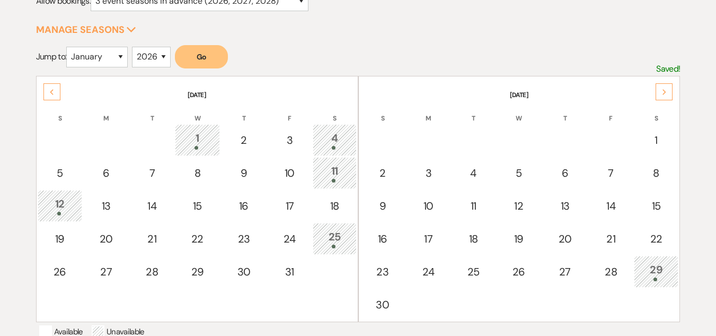
click at [662, 88] on div "Next" at bounding box center [664, 91] width 17 height 17
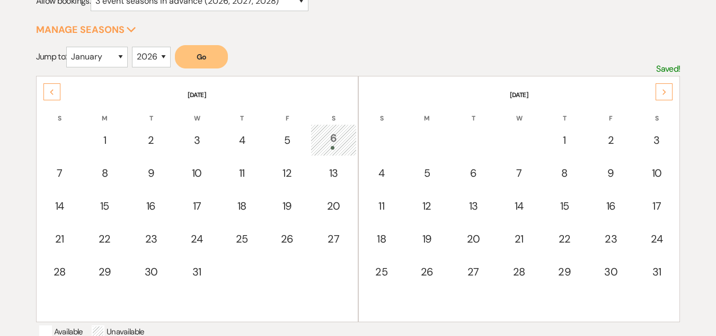
click at [662, 88] on div "Next" at bounding box center [664, 91] width 17 height 17
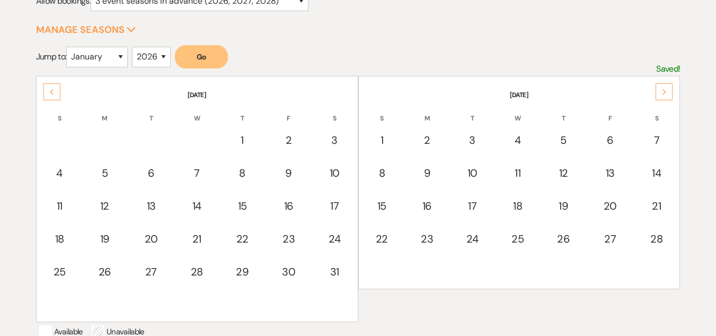
click at [662, 88] on div "Next" at bounding box center [664, 91] width 17 height 17
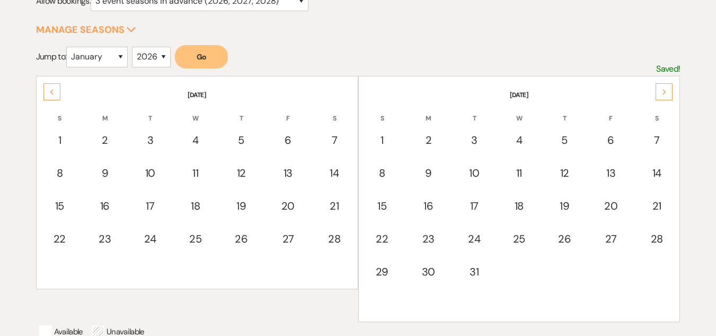
click at [662, 88] on div "Next" at bounding box center [664, 91] width 17 height 17
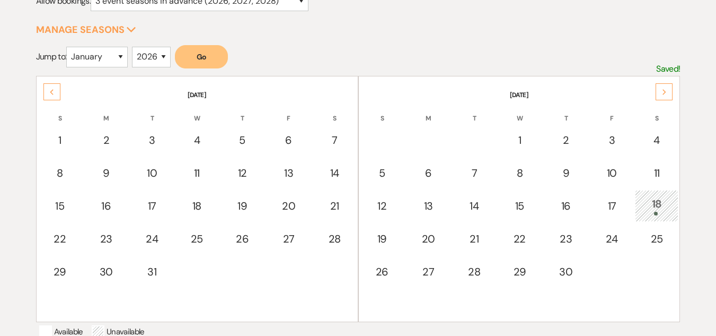
click at [662, 88] on div "Next" at bounding box center [664, 91] width 17 height 17
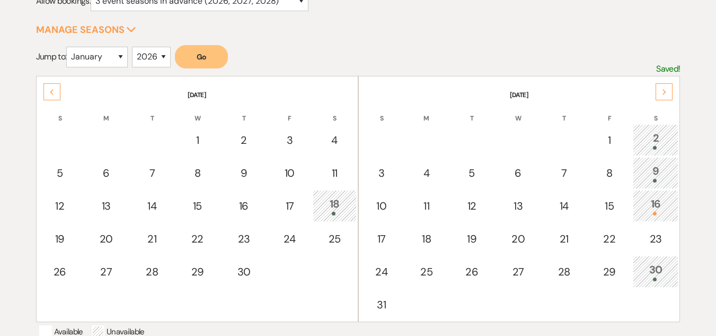
click at [662, 87] on div "Next" at bounding box center [664, 91] width 17 height 17
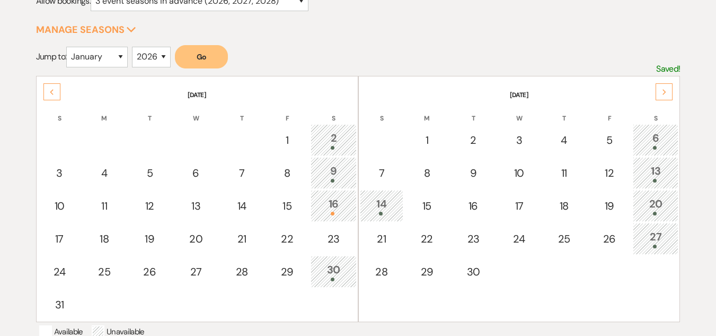
click at [662, 87] on div "Next" at bounding box center [664, 91] width 17 height 17
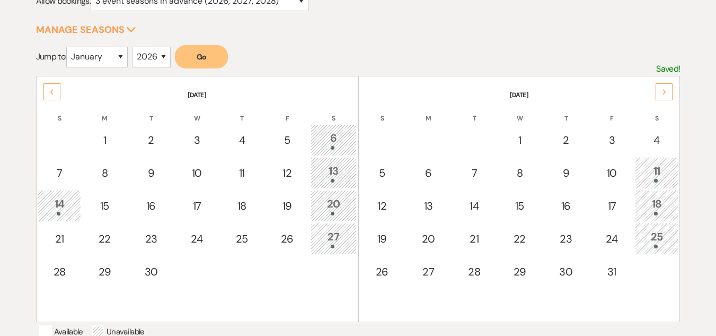
click at [662, 87] on div "Next" at bounding box center [664, 91] width 17 height 17
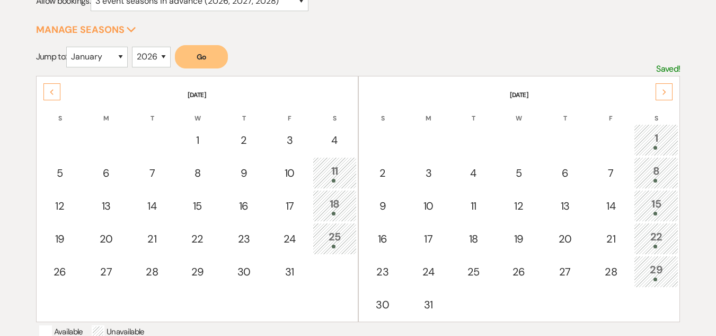
click at [662, 87] on div "Next" at bounding box center [664, 91] width 17 height 17
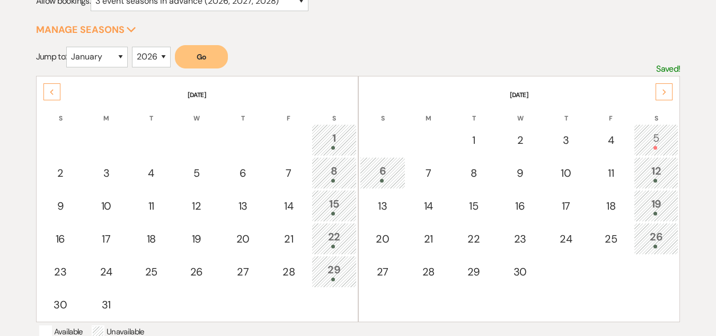
click at [662, 87] on div "Next" at bounding box center [664, 91] width 17 height 17
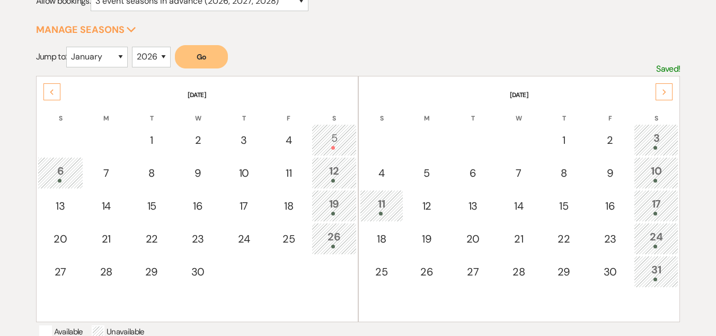
click at [48, 89] on div "Previous" at bounding box center [51, 91] width 17 height 17
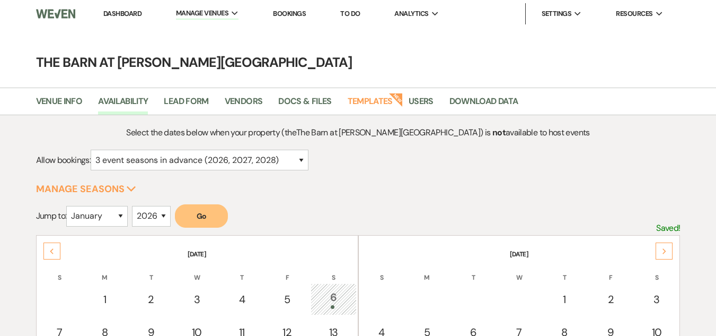
select select "3"
select select "2026"
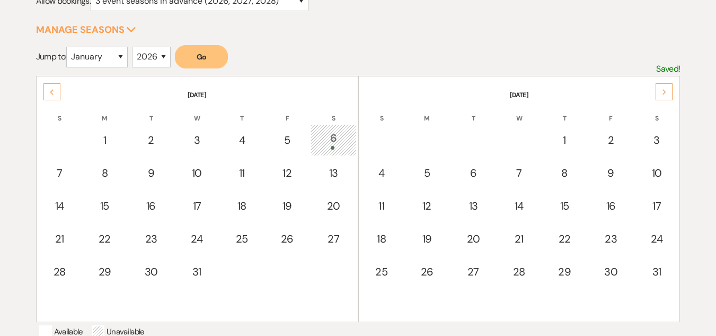
click at [52, 92] on icon "Previous" at bounding box center [51, 92] width 5 height 6
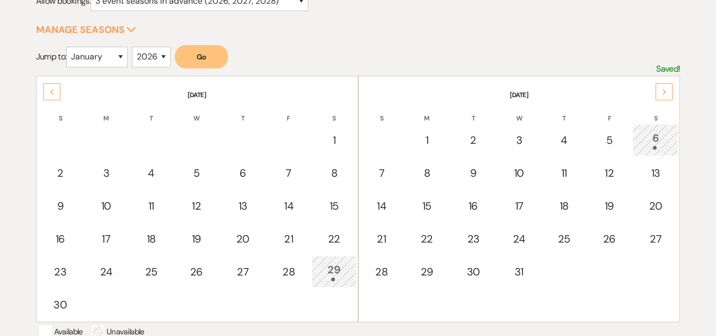
click at [52, 92] on icon "Previous" at bounding box center [51, 92] width 5 height 6
